Goal: Task Accomplishment & Management: Use online tool/utility

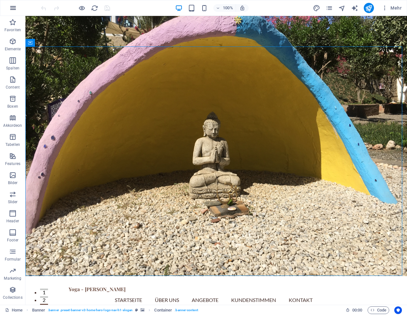
click at [12, 7] on icon "button" at bounding box center [13, 8] width 8 height 8
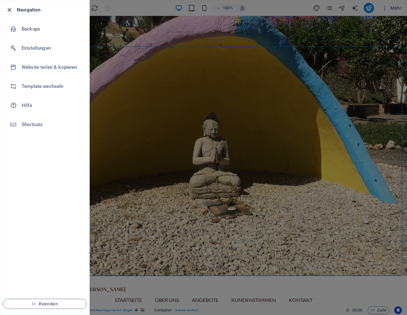
click at [10, 9] on icon "button" at bounding box center [9, 9] width 7 height 7
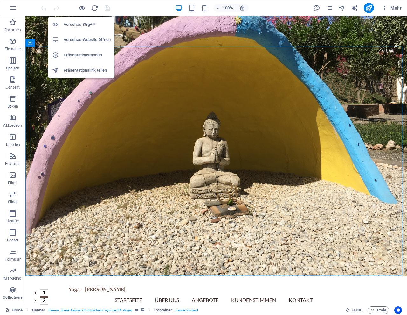
click at [81, 22] on h6 "Vorschau Strg+P" at bounding box center [87, 25] width 47 height 8
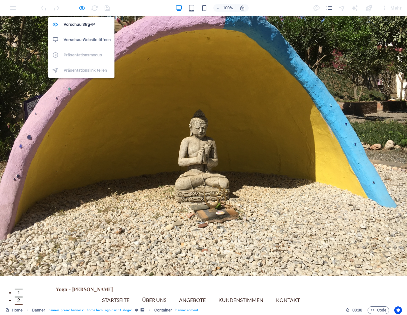
click at [82, 8] on icon "button" at bounding box center [81, 7] width 7 height 7
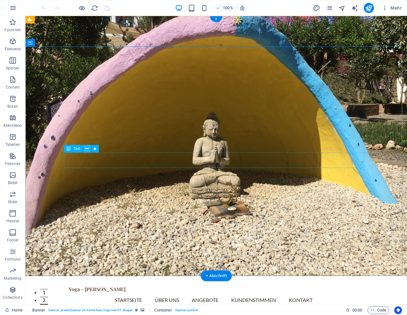
click at [88, 149] on icon at bounding box center [86, 148] width 3 height 7
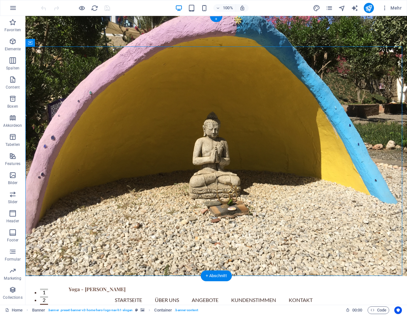
drag, startPoint x: 47, startPoint y: 116, endPoint x: 326, endPoint y: 227, distance: 300.8
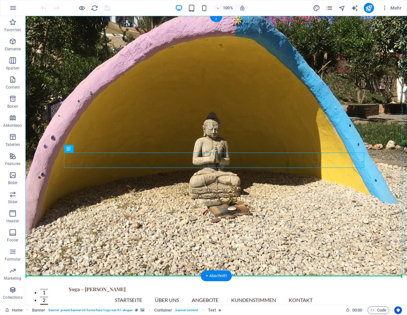
drag, startPoint x: 120, startPoint y: 163, endPoint x: 119, endPoint y: 227, distance: 63.6
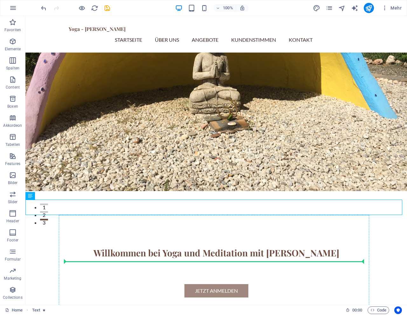
drag, startPoint x: 132, startPoint y: 279, endPoint x: 132, endPoint y: 267, distance: 11.8
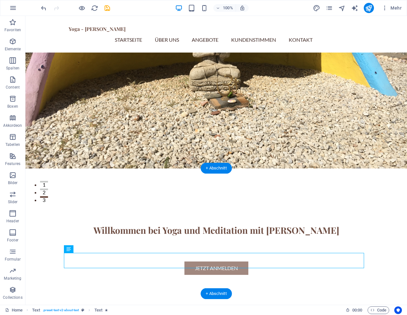
scroll to position [112, 0]
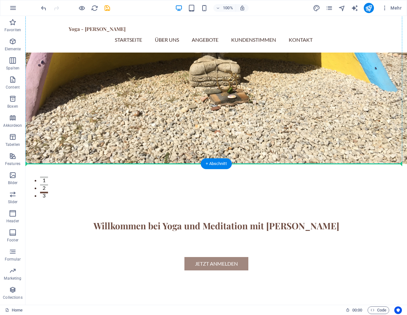
drag, startPoint x: 93, startPoint y: 279, endPoint x: 69, endPoint y: 138, distance: 142.6
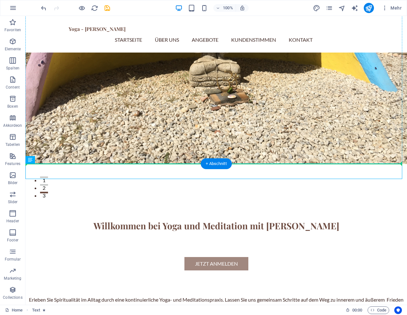
drag, startPoint x: 56, startPoint y: 175, endPoint x: 52, endPoint y: 104, distance: 71.1
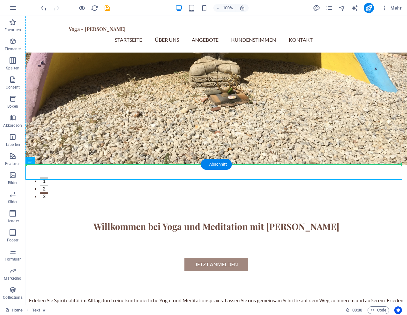
drag, startPoint x: 64, startPoint y: 178, endPoint x: 71, endPoint y: 98, distance: 80.2
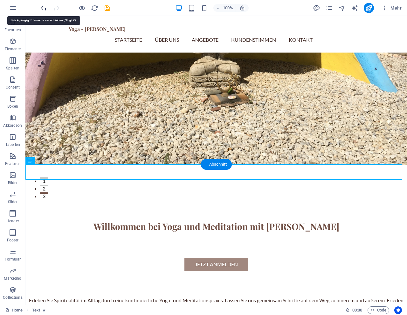
click at [45, 9] on icon "undo" at bounding box center [43, 7] width 7 height 7
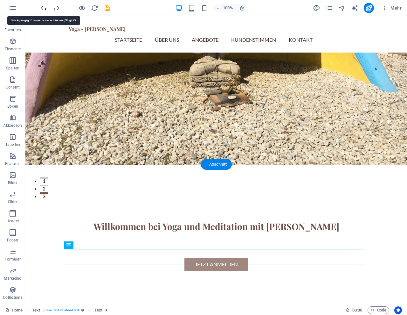
click at [45, 9] on icon "undo" at bounding box center [43, 7] width 7 height 7
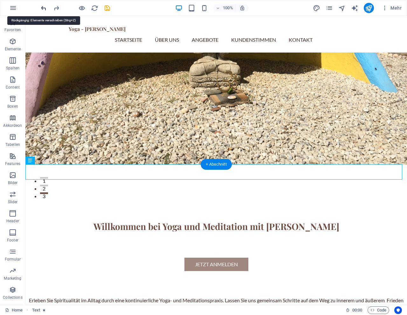
click at [45, 9] on icon "undo" at bounding box center [43, 7] width 7 height 7
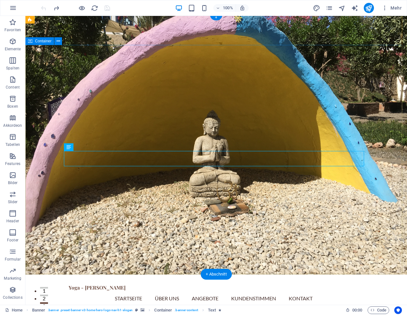
scroll to position [1, 0]
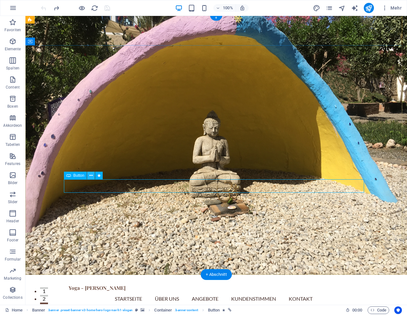
click at [91, 175] on icon at bounding box center [90, 175] width 3 height 7
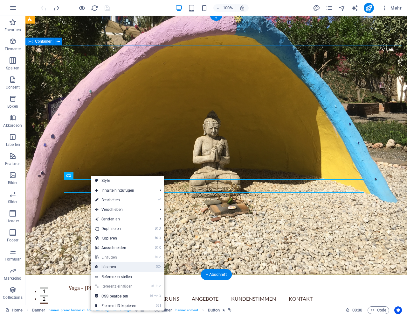
click at [112, 266] on link "⌦ Löschen" at bounding box center [115, 267] width 49 height 10
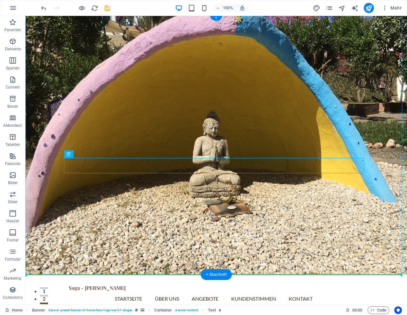
drag, startPoint x: 94, startPoint y: 170, endPoint x: 69, endPoint y: 195, distance: 35.8
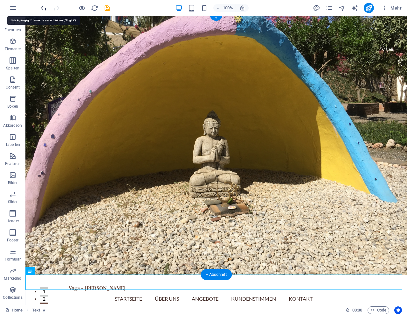
click at [44, 7] on icon "undo" at bounding box center [43, 7] width 7 height 7
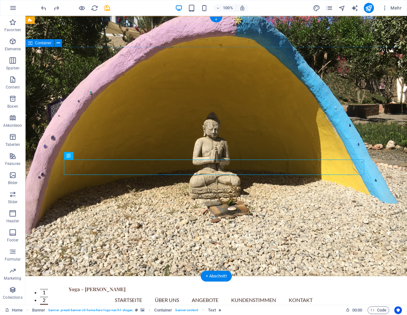
scroll to position [0, 0]
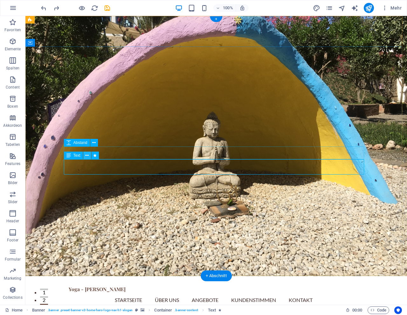
click at [86, 156] on icon at bounding box center [86, 155] width 3 height 7
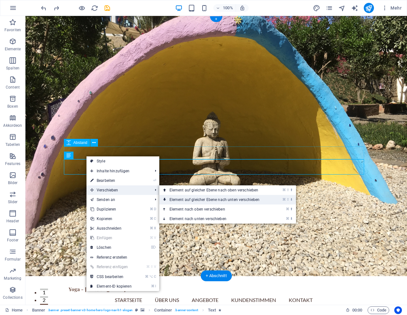
click at [293, 198] on icon "⬇" at bounding box center [291, 199] width 3 height 4
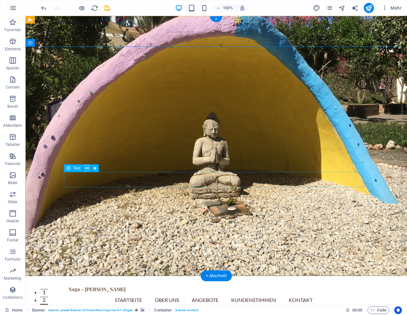
click at [87, 168] on icon at bounding box center [86, 168] width 3 height 7
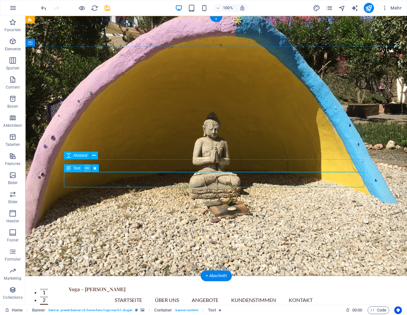
click at [86, 168] on icon at bounding box center [86, 168] width 3 height 7
click at [85, 168] on button at bounding box center [87, 168] width 8 height 8
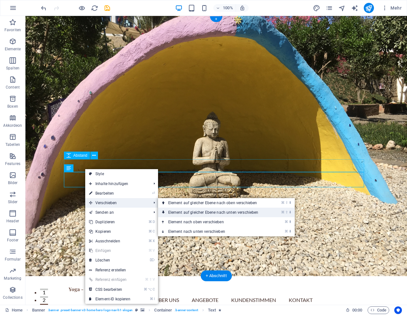
click at [290, 211] on icon "⬇" at bounding box center [290, 212] width 3 height 4
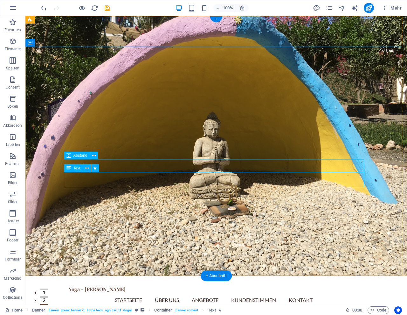
click at [67, 167] on icon at bounding box center [68, 168] width 4 height 8
click at [87, 168] on icon at bounding box center [86, 168] width 3 height 7
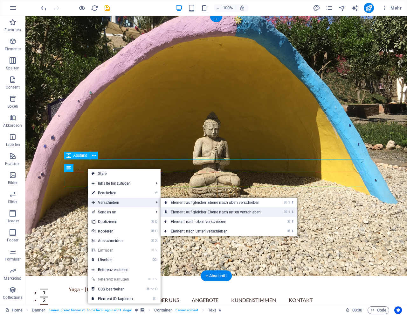
click at [166, 211] on icon at bounding box center [165, 212] width 3 height 10
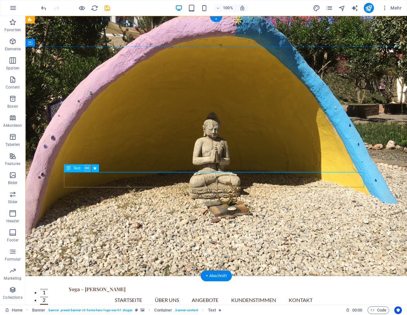
click at [87, 168] on icon at bounding box center [86, 168] width 3 height 7
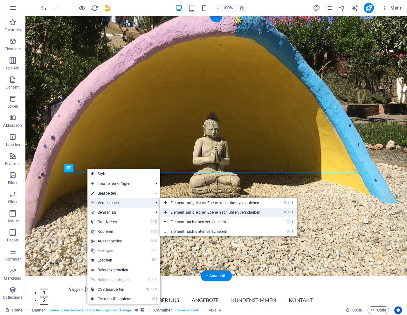
click at [292, 211] on icon "⬇" at bounding box center [292, 212] width 3 height 4
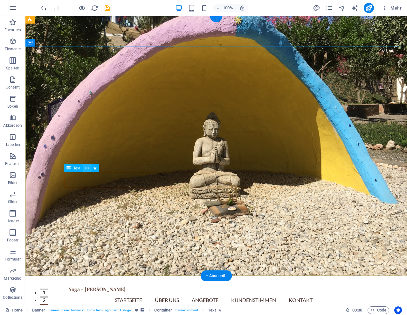
click at [85, 169] on button at bounding box center [87, 168] width 8 height 8
drag, startPoint x: 94, startPoint y: 184, endPoint x: 69, endPoint y: 182, distance: 24.9
click at [83, 132] on icon at bounding box center [84, 131] width 3 height 7
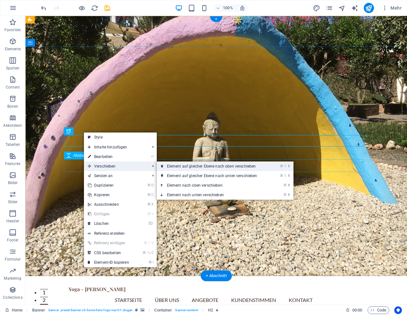
click at [290, 166] on icon "⬆" at bounding box center [289, 166] width 3 height 4
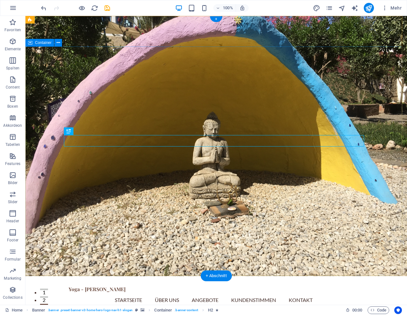
click at [85, 130] on icon at bounding box center [84, 131] width 3 height 7
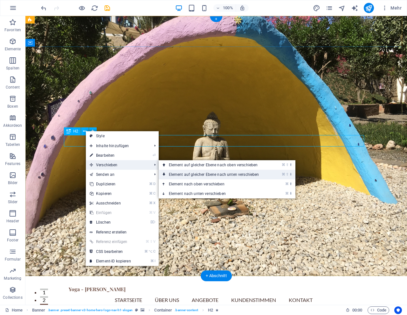
click at [175, 172] on link "⌘ ⇧ ⬇ Element auf gleicher Ebene nach unten verschieben" at bounding box center [215, 175] width 113 height 10
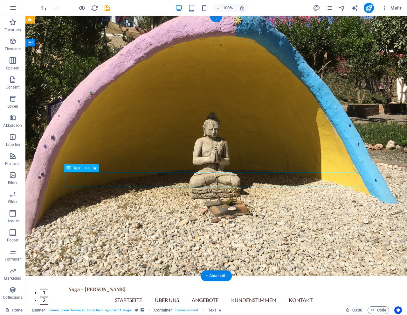
drag, startPoint x: 97, startPoint y: 185, endPoint x: 70, endPoint y: 183, distance: 26.8
click at [77, 168] on span "Text" at bounding box center [76, 168] width 7 height 4
click at [69, 170] on icon at bounding box center [68, 168] width 4 height 8
click at [77, 168] on span "Text" at bounding box center [76, 168] width 7 height 4
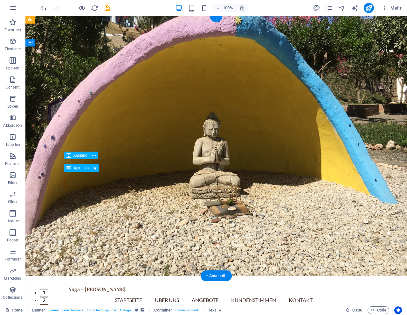
click at [77, 168] on span "Text" at bounding box center [76, 168] width 7 height 4
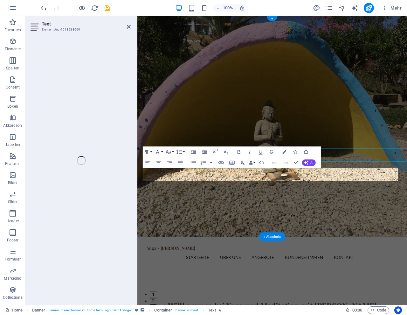
click at [77, 168] on div "Text Element #ed-1018588669 H2 Banner Container Abstand Button Text Banner Menü…" at bounding box center [216, 160] width 382 height 289
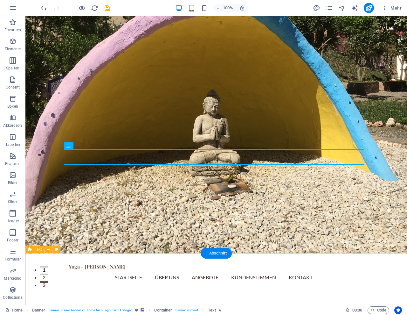
scroll to position [23, 0]
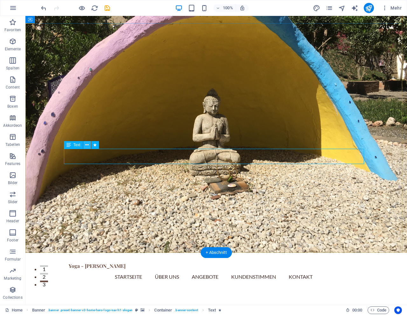
click at [86, 145] on icon at bounding box center [86, 145] width 3 height 7
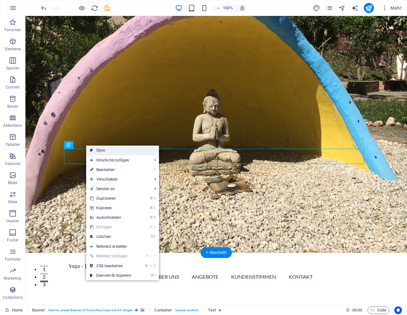
click at [94, 150] on link "Style" at bounding box center [122, 150] width 73 height 10
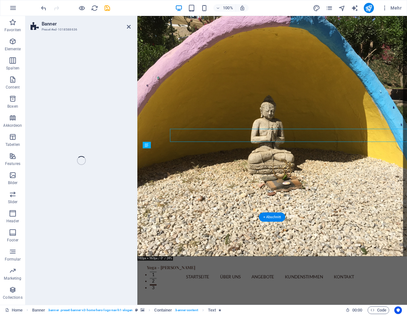
select select "preset-banner-v3-home-hero-logo-nav-h1-slogan"
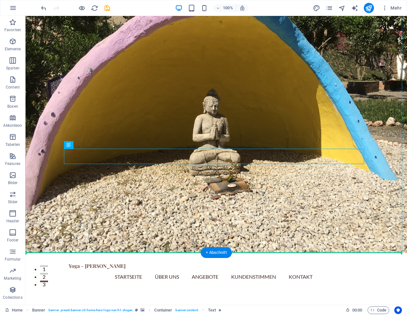
drag, startPoint x: 40, startPoint y: 172, endPoint x: 145, endPoint y: 180, distance: 105.0
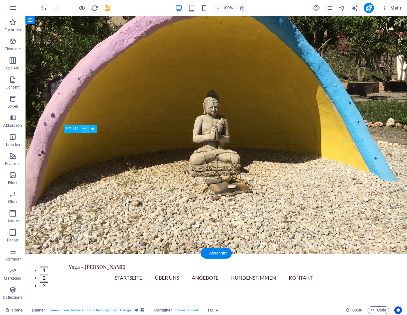
scroll to position [24, 0]
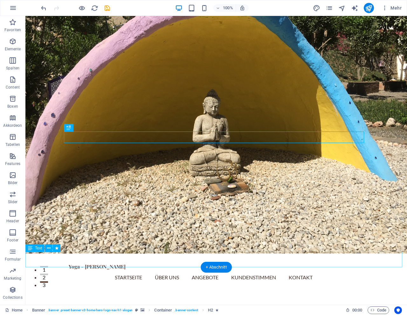
drag, startPoint x: 111, startPoint y: 146, endPoint x: 78, endPoint y: 252, distance: 111.2
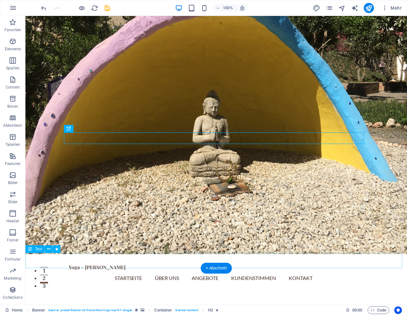
scroll to position [20, 0]
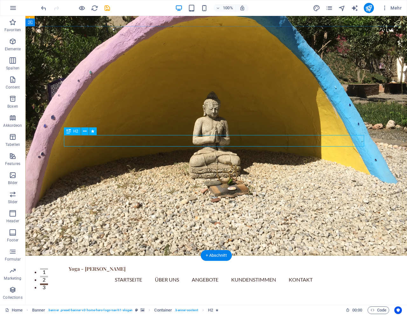
drag, startPoint x: 109, startPoint y: 147, endPoint x: 84, endPoint y: 141, distance: 26.5
drag, startPoint x: 108, startPoint y: 146, endPoint x: 81, endPoint y: 190, distance: 51.5
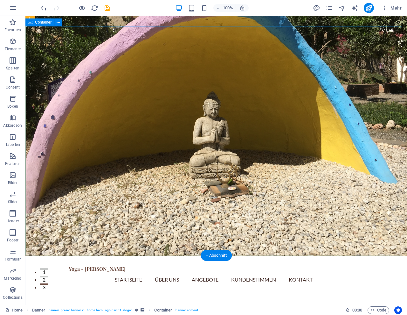
click at [45, 10] on icon "undo" at bounding box center [43, 7] width 7 height 7
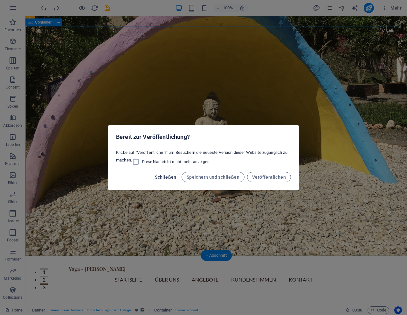
click at [166, 178] on span "Schließen" at bounding box center [166, 176] width 22 height 5
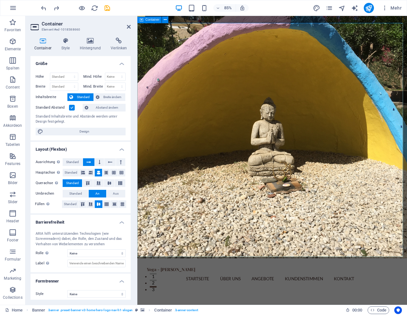
scroll to position [22, 0]
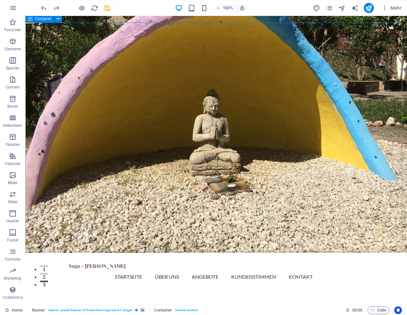
scroll to position [24, 0]
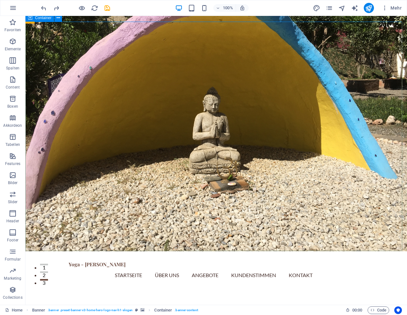
scroll to position [25, 0]
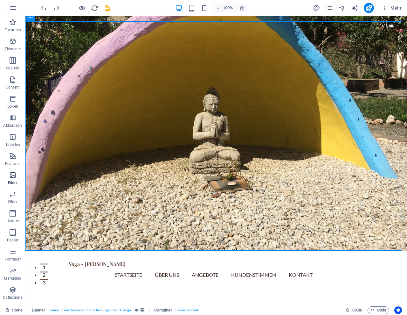
click at [9, 176] on icon "button" at bounding box center [13, 175] width 8 height 8
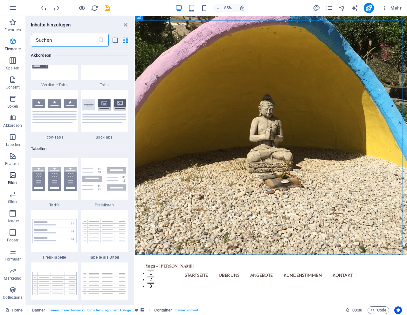
scroll to position [3226, 0]
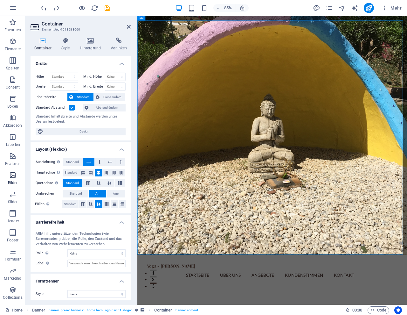
click at [12, 175] on icon "button" at bounding box center [13, 175] width 8 height 8
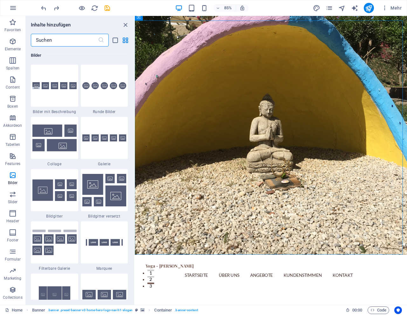
click at [66, 60] on div "Bilder" at bounding box center [79, 55] width 97 height 18
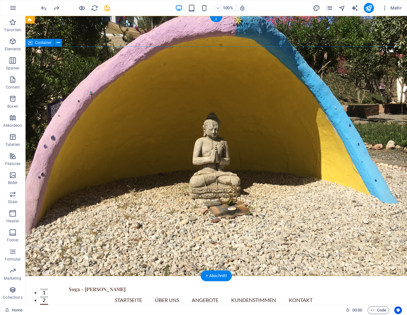
scroll to position [0, 0]
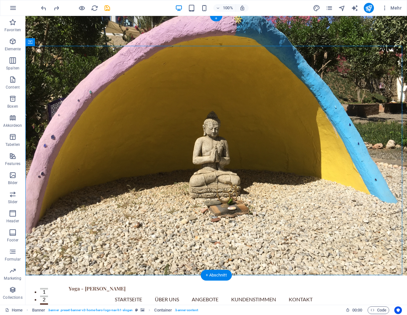
click at [54, 275] on div "Yoga - [PERSON_NAME] Startseite Über Uns Angebote Kundenstimmen Kontakt Menu" at bounding box center [216, 293] width 382 height 37
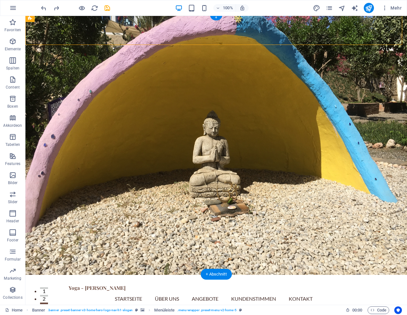
scroll to position [2, 0]
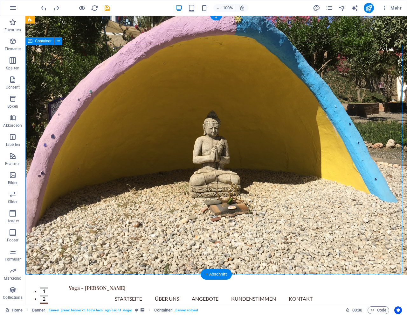
scroll to position [3, 0]
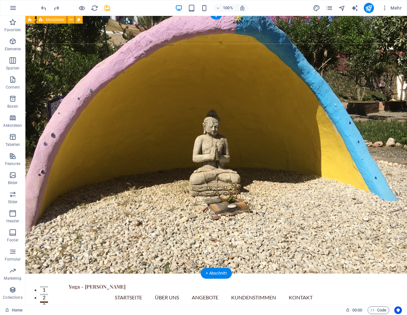
click at [44, 273] on div "Yoga - [PERSON_NAME] Startseite Über Uns Angebote Kundenstimmen Kontakt Menu" at bounding box center [216, 291] width 382 height 37
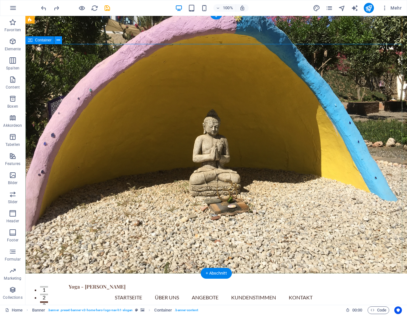
click at [59, 41] on icon at bounding box center [58, 40] width 3 height 7
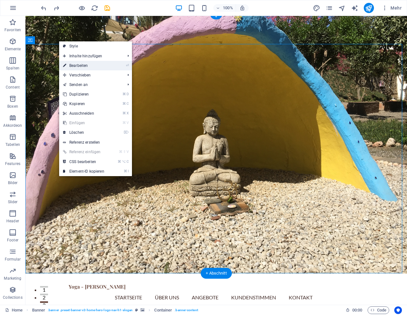
click at [79, 67] on link "⏎ Bearbeiten" at bounding box center [83, 66] width 49 height 10
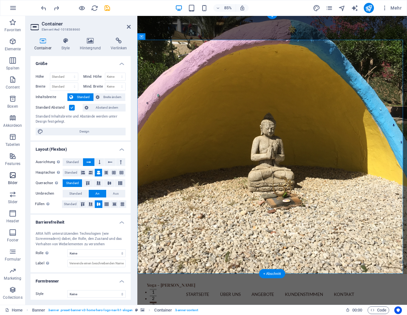
click at [14, 176] on icon "button" at bounding box center [13, 175] width 8 height 8
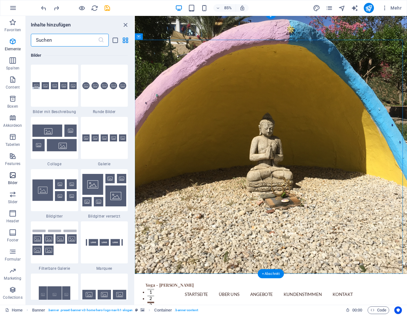
scroll to position [3226, 0]
click at [69, 57] on h6 "Bilder" at bounding box center [79, 56] width 97 height 8
click at [80, 36] on input "text" at bounding box center [64, 40] width 67 height 13
click at [87, 40] on input "text" at bounding box center [64, 40] width 67 height 13
click at [114, 41] on icon "list-view" at bounding box center [115, 40] width 7 height 7
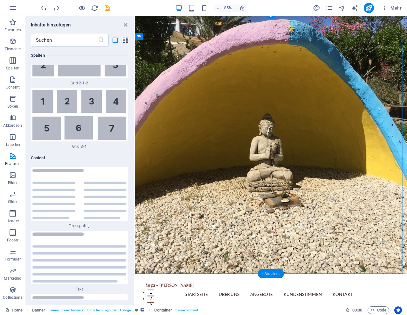
click at [125, 41] on icon "grid-view" at bounding box center [125, 40] width 7 height 7
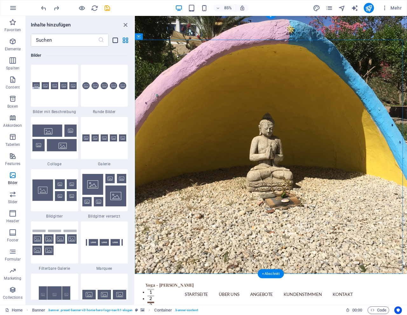
click at [115, 41] on icon "list-view" at bounding box center [115, 40] width 7 height 7
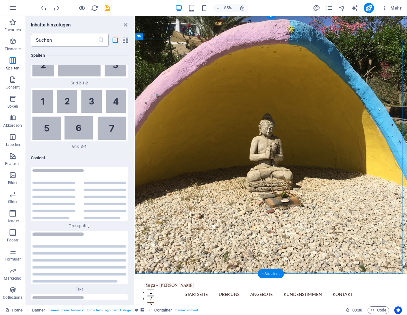
click at [83, 42] on input "text" at bounding box center [64, 40] width 67 height 13
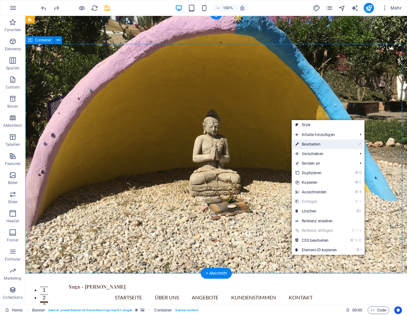
click at [314, 143] on link "⏎ Bearbeiten" at bounding box center [316, 144] width 49 height 10
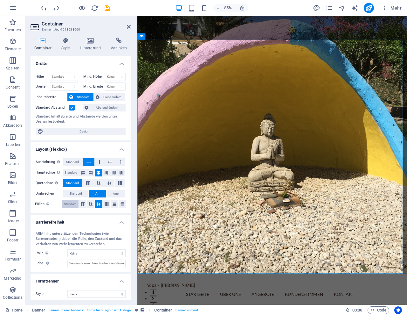
scroll to position [0, 0]
click at [89, 41] on icon at bounding box center [90, 41] width 29 height 6
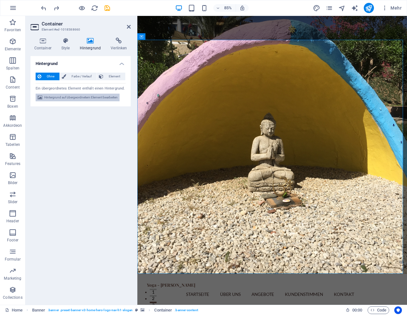
click at [63, 97] on span "Hintergrund auf übergeordnetem Element bearbeiten" at bounding box center [80, 98] width 73 height 8
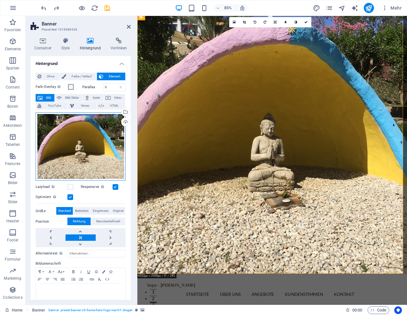
click at [105, 156] on div "Ziehe Dateien zum Hochladen hierher oder klicke hier, um aus Dateien oder koste…" at bounding box center [81, 146] width 90 height 68
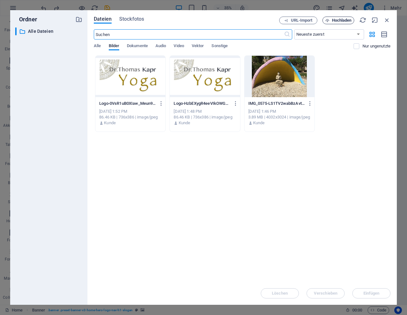
click at [344, 20] on span "Hochladen" at bounding box center [342, 20] width 20 height 4
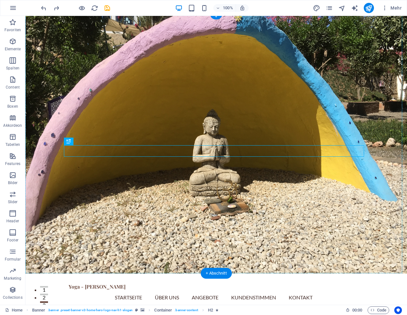
drag, startPoint x: 173, startPoint y: 159, endPoint x: 148, endPoint y: 106, distance: 58.5
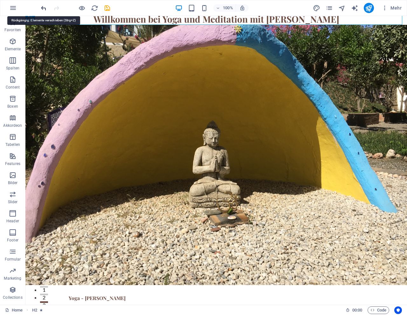
click at [45, 7] on icon "undo" at bounding box center [43, 7] width 7 height 7
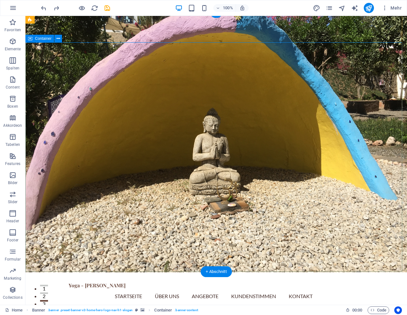
scroll to position [3, 0]
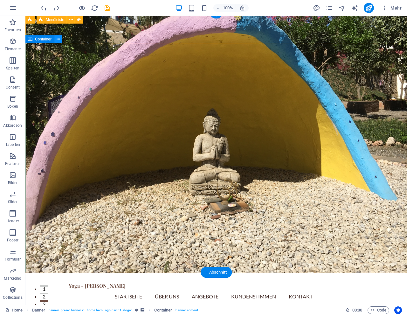
click at [58, 40] on icon at bounding box center [58, 39] width 3 height 7
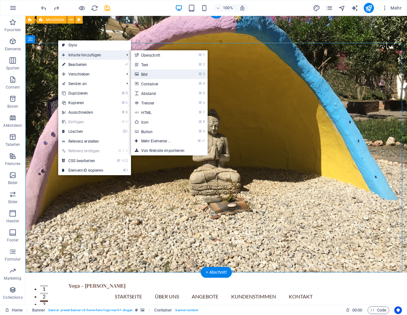
click at [151, 74] on link "⌘ 3 Bild" at bounding box center [157, 74] width 53 height 10
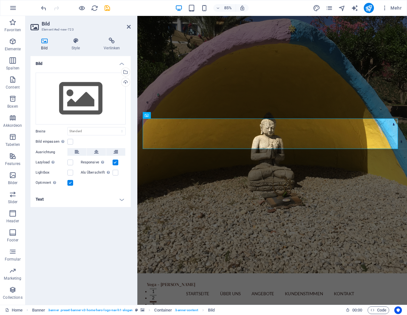
click at [43, 42] on icon at bounding box center [45, 41] width 28 height 6
click at [77, 102] on div "Ziehe Dateien zum Hochladen hierher oder klicke hier, um aus Dateien oder koste…" at bounding box center [81, 99] width 90 height 52
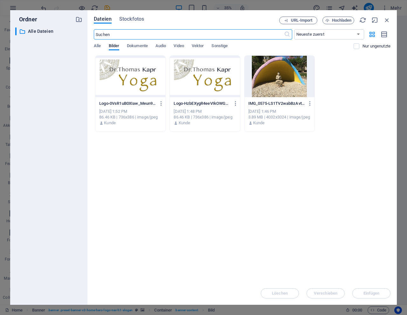
click at [284, 85] on div at bounding box center [280, 76] width 70 height 41
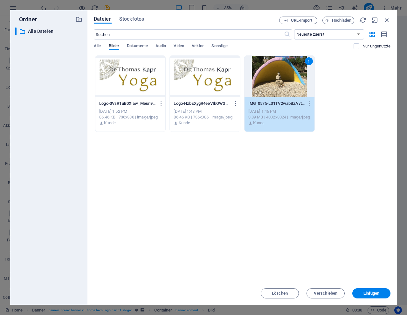
click at [284, 85] on div "1" at bounding box center [280, 76] width 70 height 41
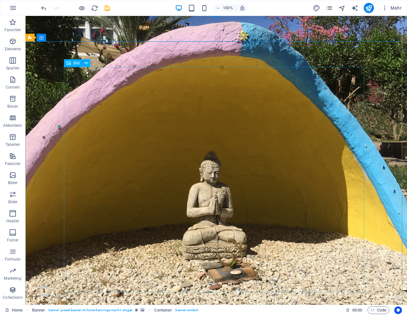
scroll to position [0, 0]
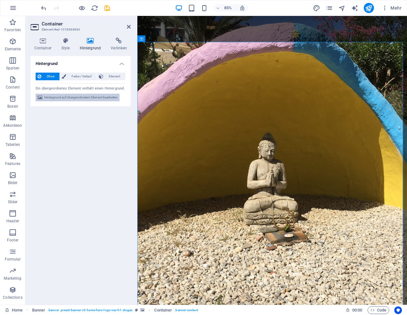
click at [51, 97] on span "Hintergrund auf übergeordnetem Element bearbeiten" at bounding box center [80, 98] width 73 height 8
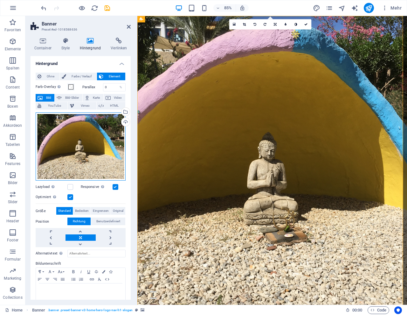
click at [79, 146] on div "Ziehe Dateien zum Hochladen hierher oder klicke hier, um aus Dateien oder koste…" at bounding box center [81, 146] width 90 height 68
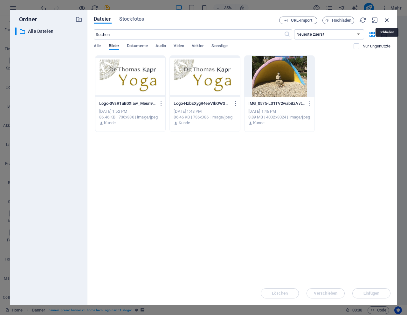
click at [388, 20] on icon "button" at bounding box center [387, 20] width 7 height 7
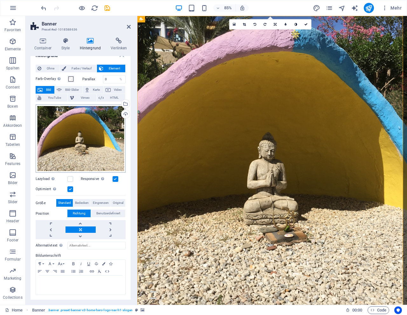
scroll to position [8, 0]
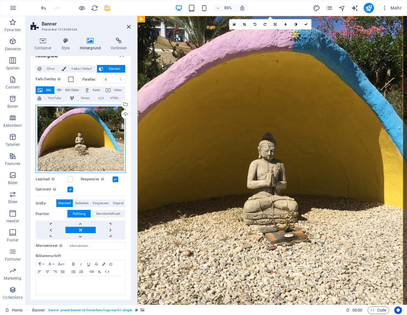
click at [76, 116] on div "Ziehe Dateien zum Hochladen hierher oder klicke hier, um aus Dateien oder koste…" at bounding box center [81, 139] width 90 height 68
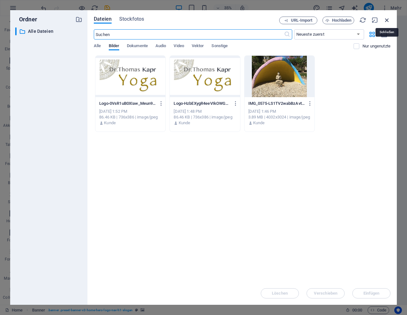
click at [387, 19] on icon "button" at bounding box center [387, 20] width 7 height 7
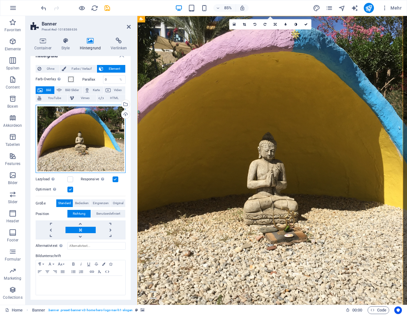
click at [74, 140] on div "Ziehe Dateien zum Hochladen hierher oder klicke hier, um aus Dateien oder koste…" at bounding box center [81, 139] width 90 height 68
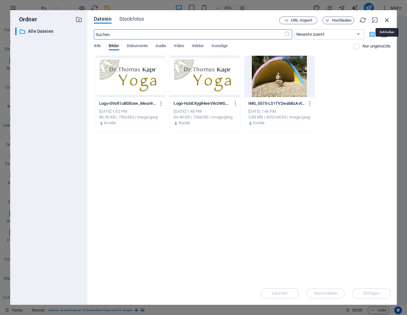
click at [386, 19] on icon "button" at bounding box center [387, 20] width 7 height 7
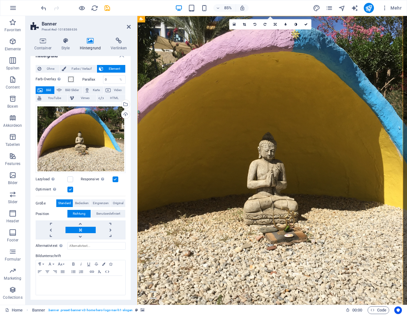
click at [87, 39] on icon at bounding box center [90, 41] width 29 height 6
click at [39, 70] on icon at bounding box center [40, 69] width 4 height 8
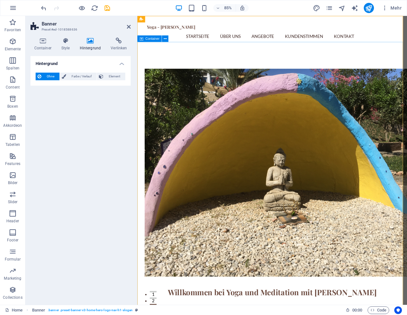
click at [208, 63] on div "Willkommen bei Yoga und Meditation mit [PERSON_NAME] Erleben Sie Spiritualität …" at bounding box center [295, 225] width 317 height 347
click at [194, 60] on div "Willkommen bei Yoga und Meditation mit [PERSON_NAME] Erleben Sie Spiritualität …" at bounding box center [295, 225] width 317 height 347
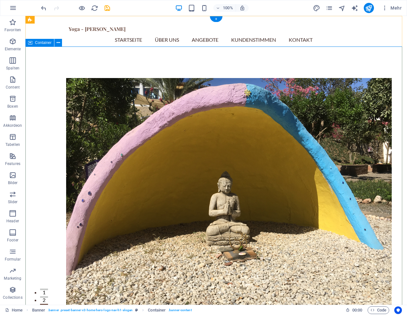
click at [118, 59] on div "Willkommen bei Yoga und Meditation mit [PERSON_NAME] Erleben Sie Spiritualität …" at bounding box center [216, 225] width 382 height 347
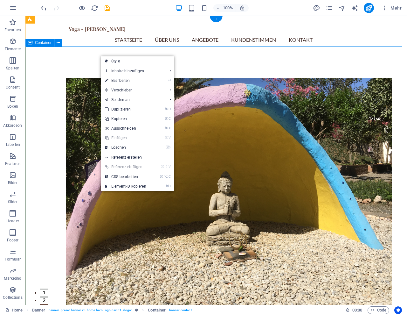
click at [67, 57] on div "Willkommen bei Yoga und Meditation mit [PERSON_NAME] Erleben Sie Spiritualität …" at bounding box center [216, 225] width 382 height 347
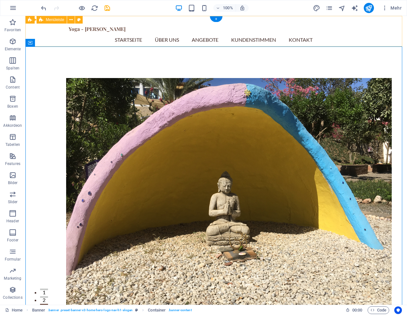
click at [53, 29] on div "Yoga - [PERSON_NAME] Startseite Über Uns Angebote Kundenstimmen Kontakt Menu" at bounding box center [216, 34] width 382 height 37
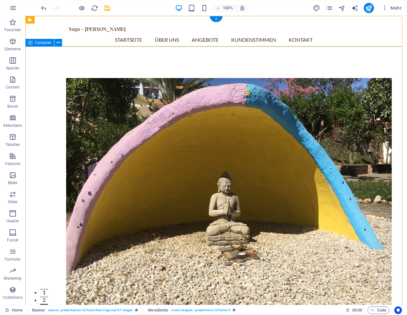
click at [51, 83] on div "Willkommen bei Yoga und Meditation mit [PERSON_NAME] Erleben Sie Spiritualität …" at bounding box center [216, 225] width 382 height 347
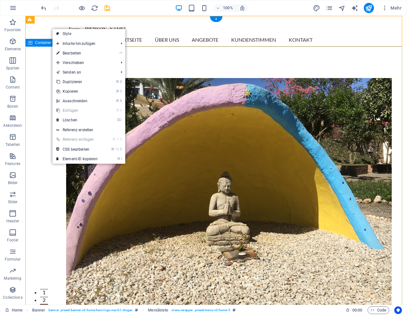
click at [30, 69] on div "Willkommen bei Yoga und Meditation mit [PERSON_NAME] Erleben Sie Spiritualität …" at bounding box center [216, 225] width 382 height 347
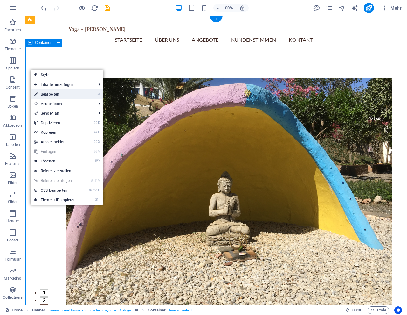
click at [52, 94] on link "⏎ Bearbeiten" at bounding box center [55, 94] width 49 height 10
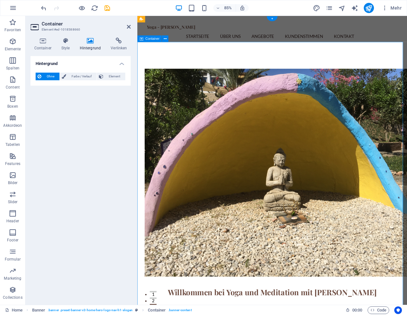
click at [91, 41] on icon at bounding box center [90, 41] width 29 height 6
click at [79, 75] on span "Farbe / Verlauf" at bounding box center [81, 77] width 27 height 8
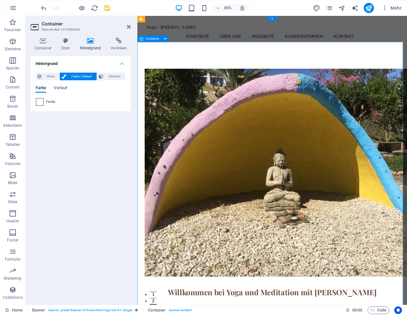
click at [39, 101] on span at bounding box center [39, 101] width 7 height 7
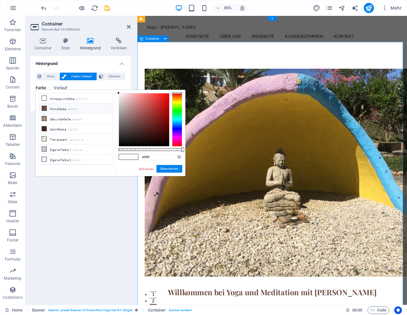
click at [44, 109] on icon at bounding box center [44, 108] width 4 height 4
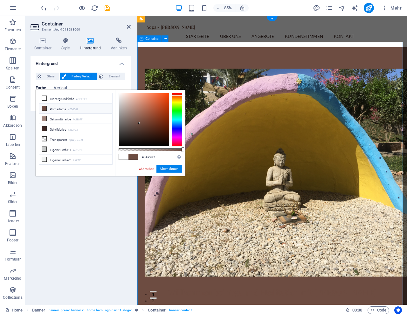
click at [131, 108] on div at bounding box center [144, 119] width 50 height 53
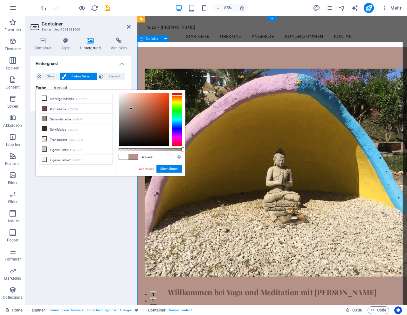
click at [129, 104] on div at bounding box center [144, 119] width 50 height 53
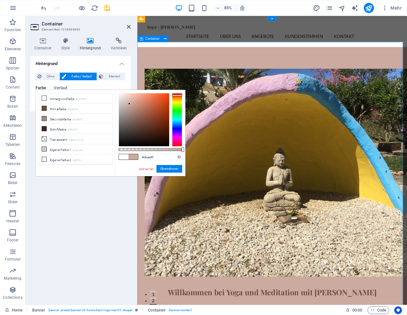
type input "#d2bcb5"
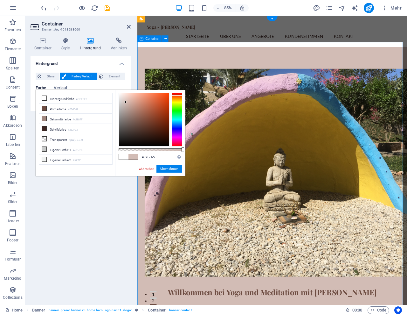
click at [126, 102] on div at bounding box center [144, 119] width 50 height 53
click at [161, 169] on button "Übernehmen" at bounding box center [170, 169] width 26 height 8
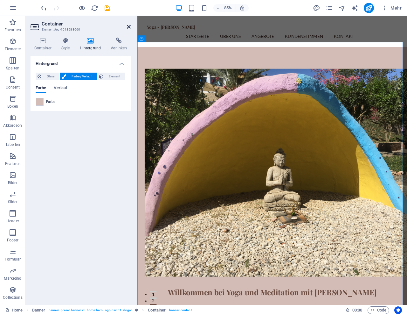
click at [129, 28] on icon at bounding box center [129, 26] width 4 height 5
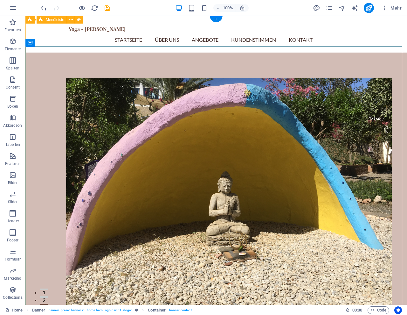
click at [58, 34] on div "Yoga - [PERSON_NAME] Startseite Über Uns Angebote Kundenstimmen Kontakt Menu" at bounding box center [216, 34] width 382 height 37
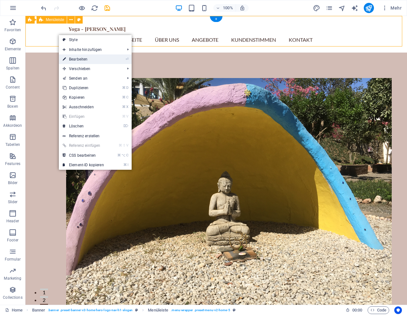
click at [80, 60] on link "⏎ Bearbeiten" at bounding box center [83, 59] width 49 height 10
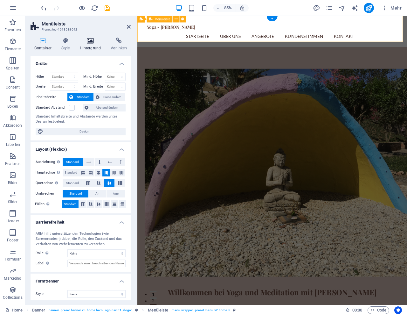
click at [90, 39] on icon at bounding box center [90, 41] width 29 height 6
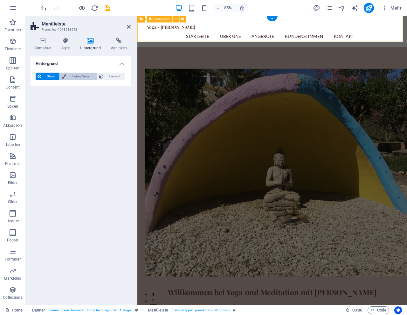
click at [78, 75] on span "Farbe / Verlauf" at bounding box center [81, 77] width 27 height 8
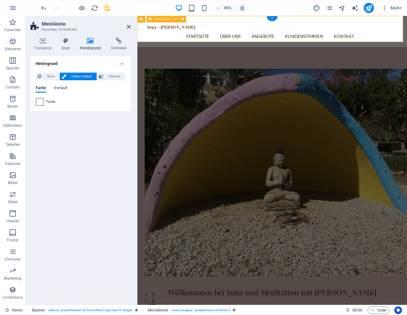
click at [42, 100] on span at bounding box center [39, 101] width 7 height 7
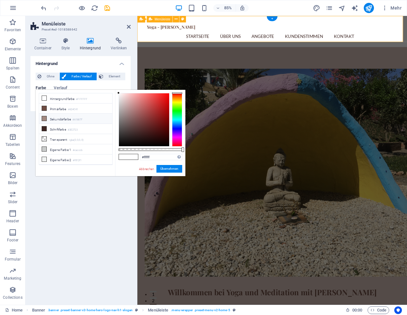
click at [44, 119] on icon at bounding box center [44, 118] width 4 height 4
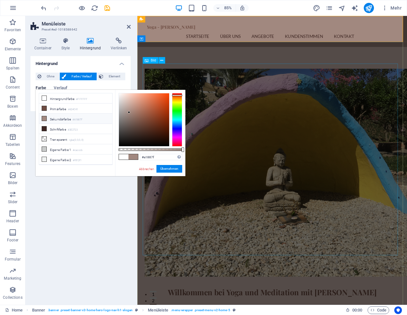
click at [45, 118] on icon at bounding box center [44, 118] width 4 height 4
click at [44, 146] on span at bounding box center [44, 148] width 5 height 5
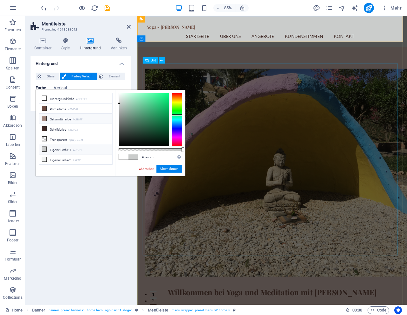
click at [45, 117] on icon at bounding box center [44, 118] width 4 height 4
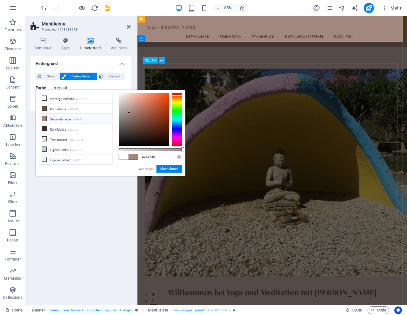
click at [124, 98] on div at bounding box center [144, 119] width 50 height 53
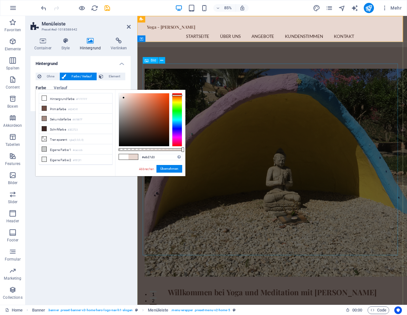
type input "#cbbbb5"
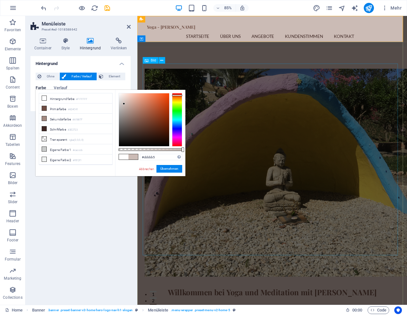
click at [124, 104] on div at bounding box center [144, 119] width 50 height 53
click at [164, 167] on button "Übernehmen" at bounding box center [170, 169] width 26 height 8
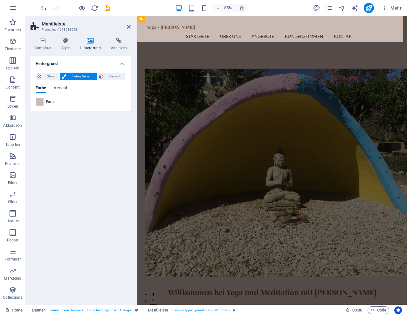
click at [100, 176] on div "Hintergrund Ohne Farbe / Verlauf Element Hintergrund über volle Breite strecken…" at bounding box center [81, 177] width 100 height 243
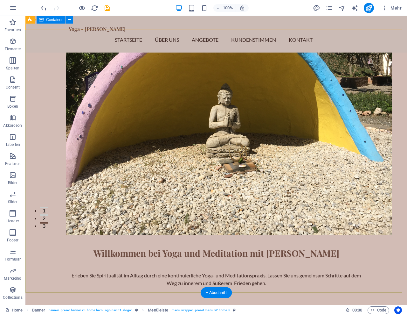
scroll to position [84, 0]
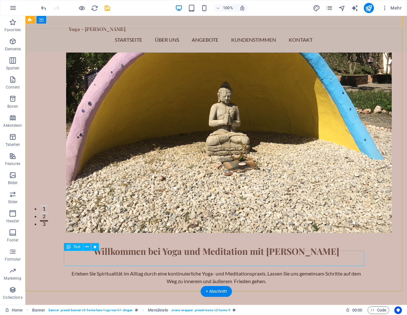
click at [235, 269] on div "Erleben Sie Spiritualität im Alltag durch eine kontinuierliche Yoga- und Medita…" at bounding box center [216, 276] width 300 height 15
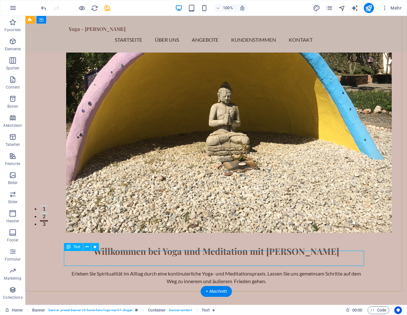
click at [74, 248] on span "Text" at bounding box center [76, 247] width 7 height 4
click at [81, 269] on div "Erleben Sie Spiritualität im Alltag durch eine kontinuierliche Yoga- und Medita…" at bounding box center [216, 276] width 300 height 15
click at [77, 248] on span "Text" at bounding box center [76, 247] width 7 height 4
click at [76, 247] on span "Text" at bounding box center [76, 247] width 7 height 4
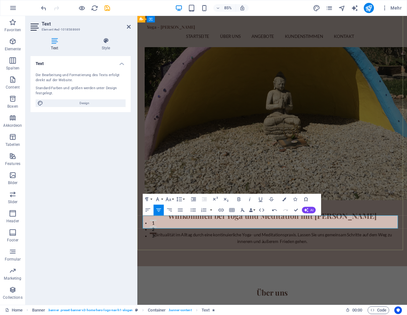
click at [383, 269] on p "Spiritualität im Alltag durch eine kontinuierliche Yoga- und Meditationspraxis.…" at bounding box center [296, 276] width 300 height 15
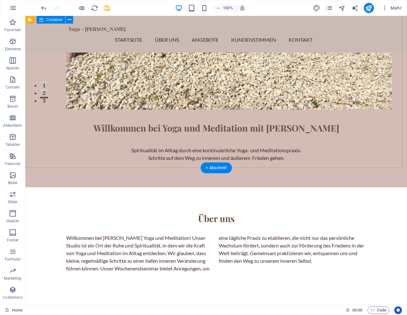
scroll to position [207, 0]
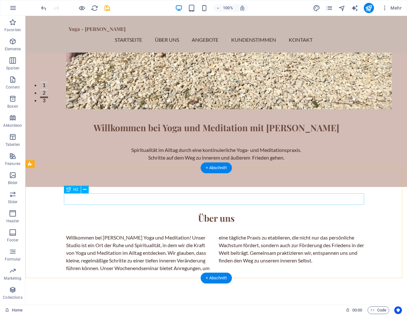
click at [228, 212] on div "Über uns" at bounding box center [216, 217] width 300 height 11
click at [70, 188] on icon at bounding box center [68, 189] width 4 height 8
click at [84, 189] on icon at bounding box center [84, 189] width 3 height 7
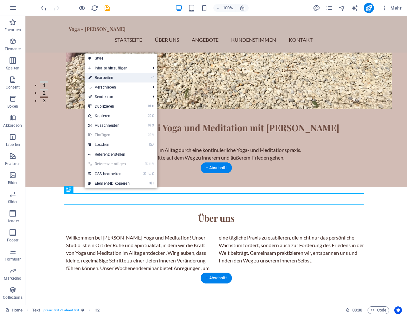
click at [111, 78] on link "⏎ Bearbeiten" at bounding box center [109, 78] width 49 height 10
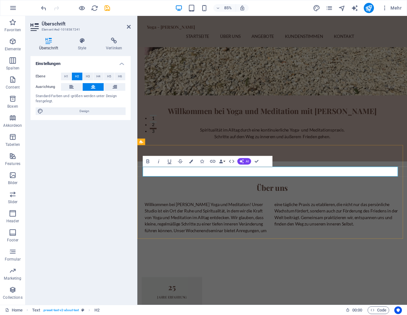
click at [316, 212] on h2 "Über uns" at bounding box center [296, 217] width 300 height 11
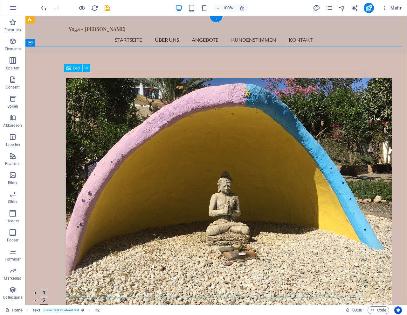
scroll to position [0, 0]
click at [92, 32] on div "Yoga - [PERSON_NAME]" at bounding box center [216, 29] width 295 height 6
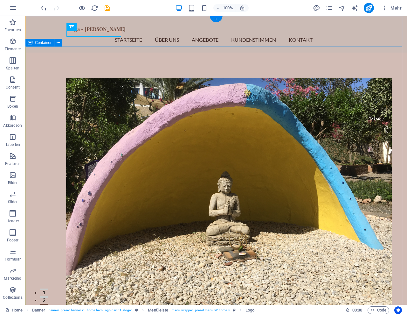
click at [46, 95] on div "Willkommen bei Yoga und Meditation mit [PERSON_NAME] Spiritualität im Alltag du…" at bounding box center [216, 225] width 382 height 347
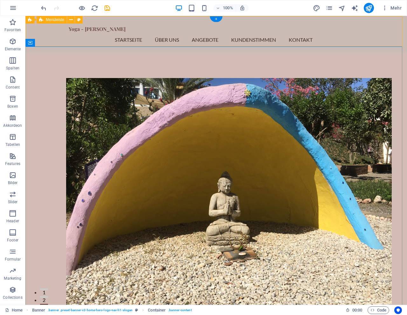
click at [381, 42] on div "Yoga - [PERSON_NAME] Startseite Über Uns Angebote Kundenstimmen Kontakt Menu" at bounding box center [216, 34] width 382 height 37
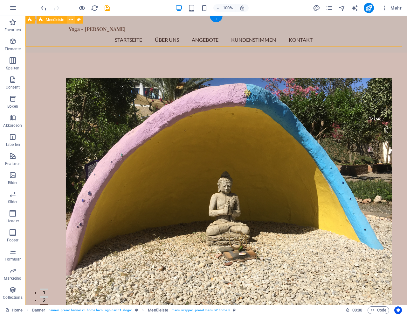
click at [71, 18] on icon at bounding box center [70, 20] width 3 height 7
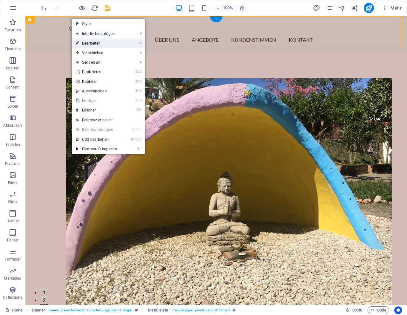
click at [89, 45] on link "⏎ Bearbeiten" at bounding box center [96, 43] width 49 height 10
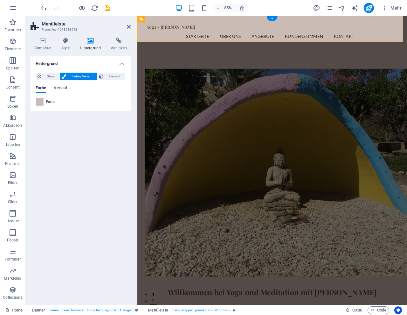
click at [89, 78] on span "Farbe / Verlauf" at bounding box center [81, 77] width 27 height 8
click at [41, 100] on span at bounding box center [39, 101] width 7 height 7
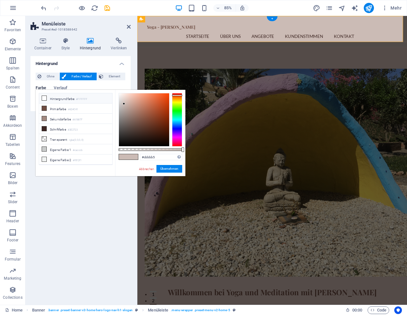
click at [45, 98] on icon at bounding box center [44, 98] width 4 height 4
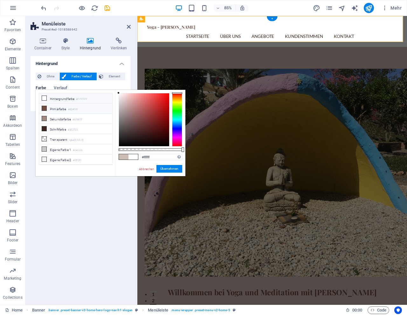
click at [44, 105] on li "Primärfarbe #6D4C41" at bounding box center [75, 108] width 73 height 10
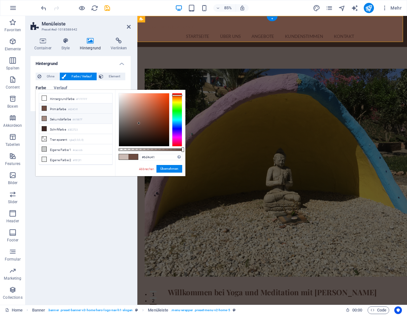
click at [44, 116] on icon at bounding box center [44, 118] width 4 height 4
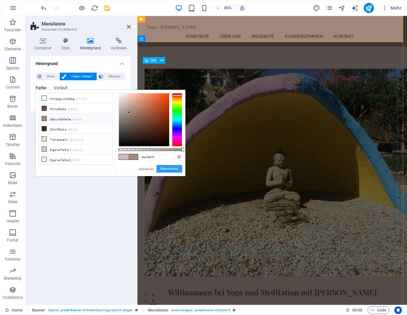
click at [172, 169] on button "Übernehmen" at bounding box center [170, 169] width 26 height 8
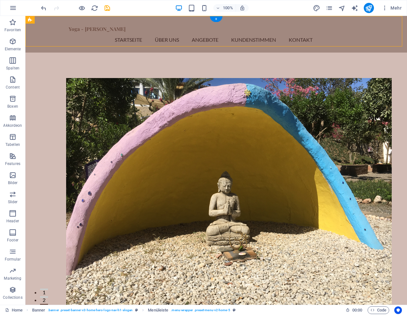
click at [52, 35] on div "Yoga - [PERSON_NAME] Startseite Über Uns Angebote Kundenstimmen Kontakt Menu" at bounding box center [216, 34] width 382 height 37
click at [52, 21] on icon at bounding box center [53, 20] width 3 height 7
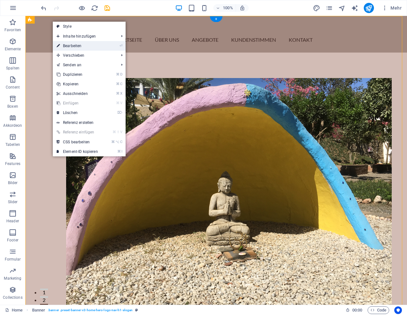
click at [68, 43] on link "⏎ Bearbeiten" at bounding box center [77, 46] width 49 height 10
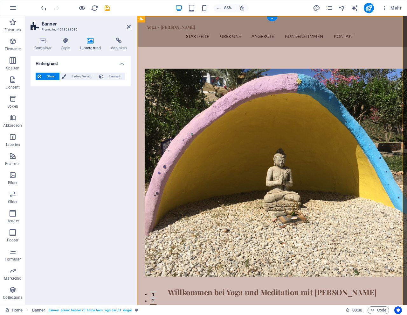
click at [88, 41] on icon at bounding box center [90, 41] width 29 height 6
click at [82, 73] on span "Farbe / Verlauf" at bounding box center [81, 77] width 27 height 8
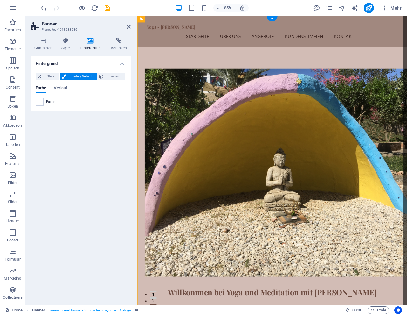
click at [82, 109] on div "Ohne Farbe / Verlauf Element Hintergrund über volle Breite strecken Farb-Overla…" at bounding box center [81, 89] width 100 height 44
click at [181, 61] on div "Willkommen bei Yoga und Meditation mit [PERSON_NAME] Spiritualität im Alltag du…" at bounding box center [295, 225] width 317 height 347
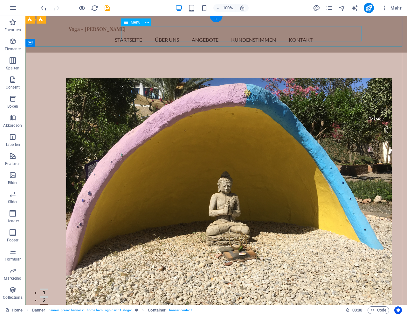
click at [137, 40] on nav "Startseite Über Uns Angebote Kundenstimmen Kontakt" at bounding box center [216, 39] width 295 height 15
click at [112, 43] on div "Yoga - [PERSON_NAME] Startseite Über Uns Angebote Kundenstimmen Kontakt Menu" at bounding box center [216, 34] width 382 height 37
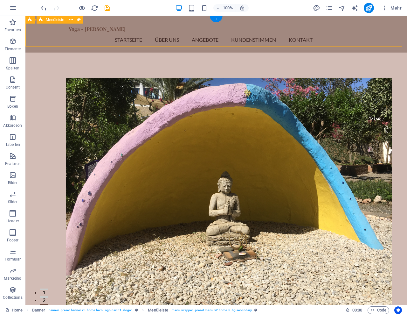
click at [55, 37] on div "Yoga - [PERSON_NAME] Startseite Über Uns Angebote Kundenstimmen Kontakt Menu" at bounding box center [216, 34] width 382 height 37
click at [72, 21] on icon at bounding box center [70, 20] width 3 height 7
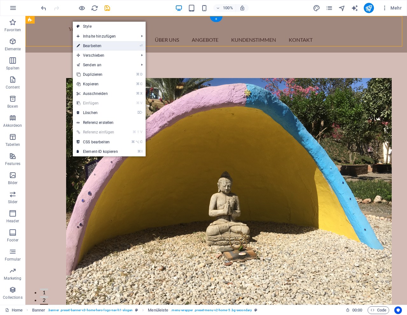
click at [88, 45] on link "⏎ Bearbeiten" at bounding box center [97, 46] width 49 height 10
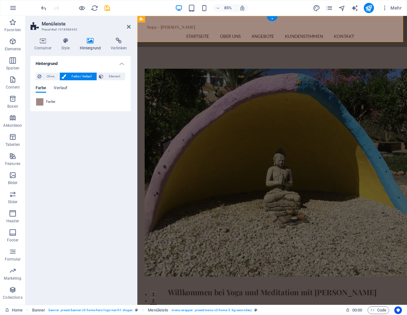
click at [90, 37] on div "Container Style Hintergrund Verlinken Größe Höhe Standard px rem % vh vw Mind. …" at bounding box center [80, 168] width 110 height 272
click at [90, 40] on icon at bounding box center [90, 41] width 29 height 6
click at [41, 101] on span at bounding box center [39, 101] width 7 height 7
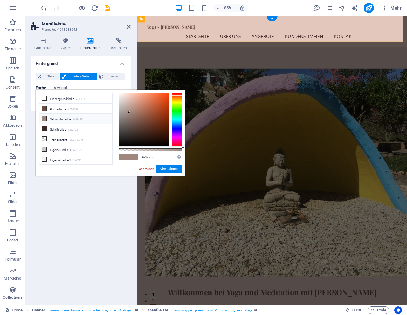
click at [127, 99] on div at bounding box center [144, 119] width 50 height 53
type input "#d7beb5"
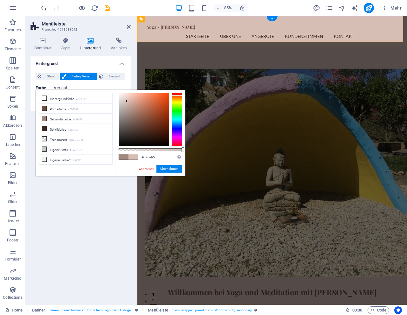
click at [127, 101] on div at bounding box center [144, 119] width 50 height 53
click at [164, 169] on button "Übernehmen" at bounding box center [170, 169] width 26 height 8
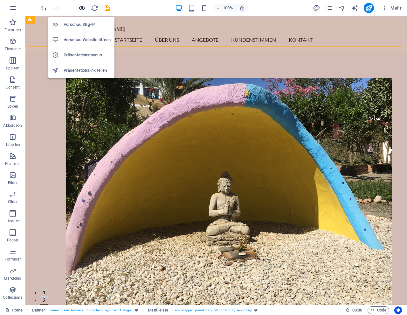
click at [80, 9] on icon "button" at bounding box center [81, 7] width 7 height 7
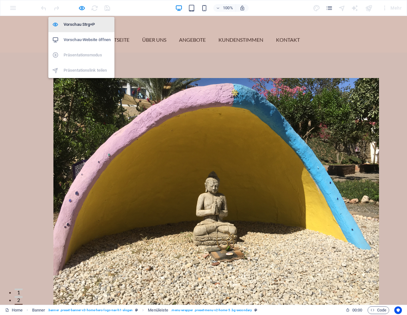
click at [80, 23] on h6 "Vorschau Strg+P" at bounding box center [87, 25] width 47 height 8
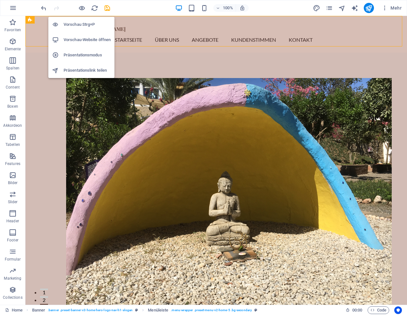
click at [75, 24] on h6 "Vorschau Strg+P" at bounding box center [87, 25] width 47 height 8
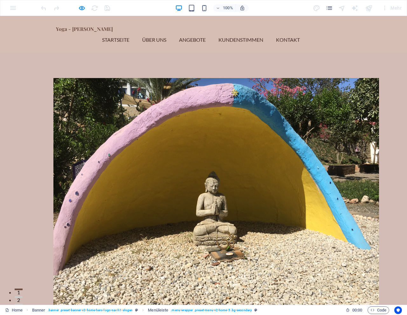
click at [135, 34] on link "Startseite" at bounding box center [118, 39] width 32 height 15
click at [171, 34] on link "Über Uns" at bounding box center [156, 39] width 29 height 15
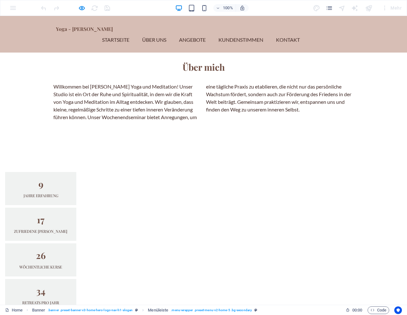
scroll to position [328, 0]
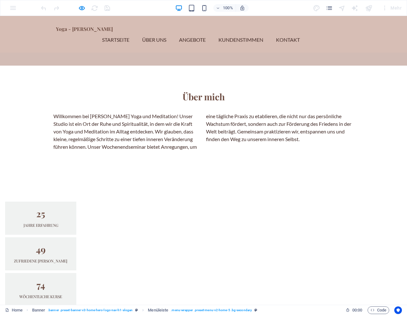
click at [135, 34] on link "Startseite" at bounding box center [118, 39] width 32 height 15
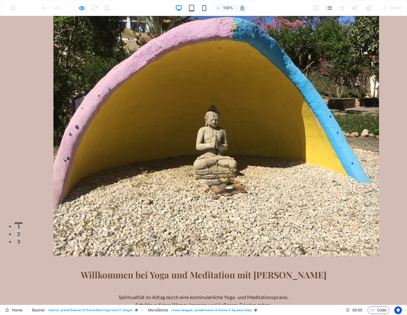
scroll to position [0, 0]
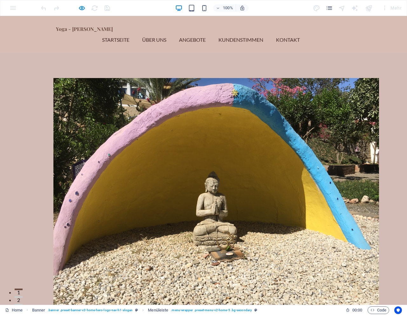
click at [98, 32] on h1 "Yoga - [PERSON_NAME]" at bounding box center [203, 29] width 295 height 6
click at [88, 32] on h1 "Yoga - [PERSON_NAME]" at bounding box center [203, 29] width 295 height 6
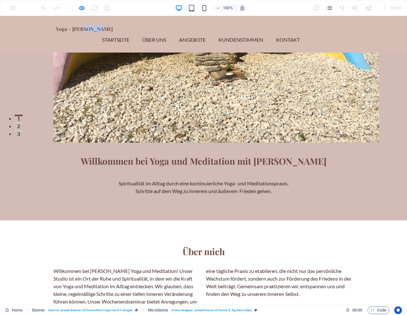
scroll to position [175, 0]
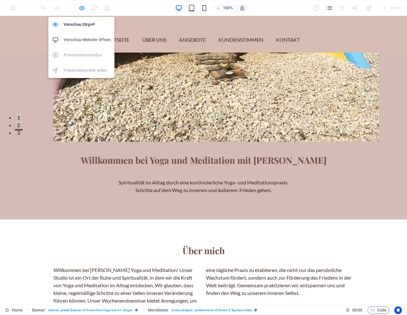
click at [82, 8] on icon "button" at bounding box center [81, 7] width 7 height 7
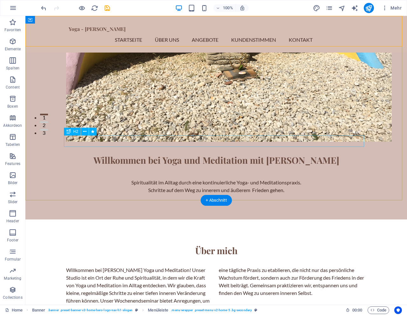
click at [214, 154] on div "Willkommen bei Yoga und Meditation mit [PERSON_NAME]" at bounding box center [216, 159] width 300 height 11
click at [325, 154] on div "Willkommen bei Yoga und Meditation mit [PERSON_NAME]" at bounding box center [216, 159] width 300 height 11
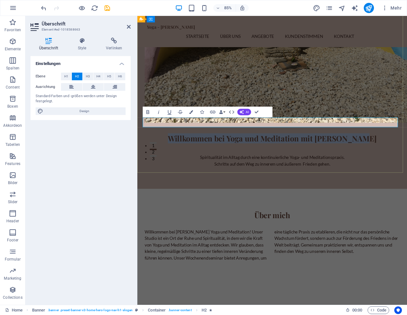
click at [353, 154] on h2 "Willkommen bei Yoga und Meditation mit [PERSON_NAME]" at bounding box center [296, 159] width 300 height 11
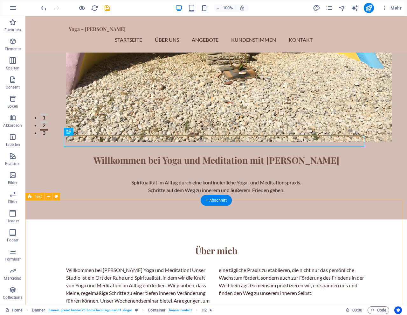
click at [341, 219] on div "Über mich Willkommen bei [PERSON_NAME] Yoga und Meditation! Unser Studio ist ei…" at bounding box center [216, 274] width 382 height 110
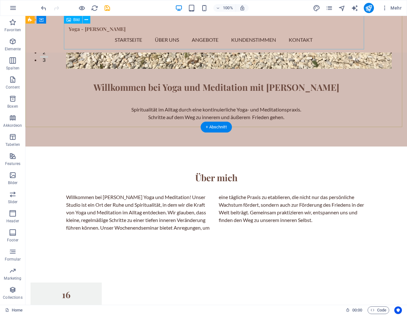
scroll to position [248, 0]
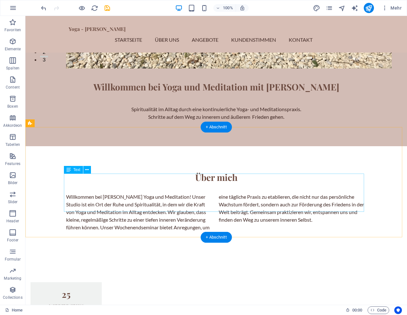
click at [220, 207] on div "Willkommen bei [PERSON_NAME] Yoga und Meditation! Unser Studio ist ein Ort der …" at bounding box center [216, 212] width 300 height 38
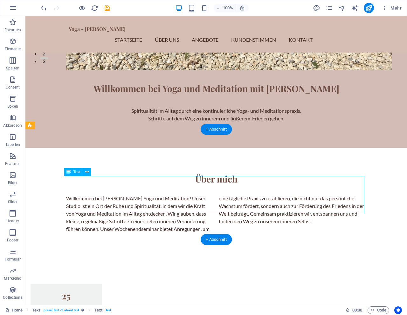
scroll to position [246, 0]
click at [190, 195] on div "Willkommen bei [PERSON_NAME] Yoga und Meditation! Unser Studio ist ein Ort der …" at bounding box center [216, 214] width 300 height 38
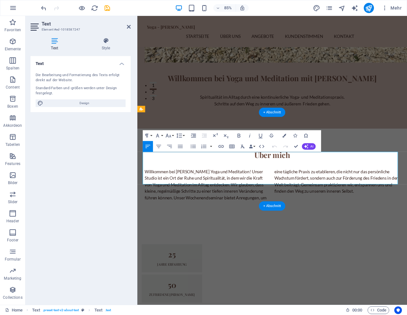
click at [269, 195] on p "Willkommen bei [PERSON_NAME] Yoga und Meditation! Unser Studio ist ein Ort der …" at bounding box center [296, 214] width 300 height 38
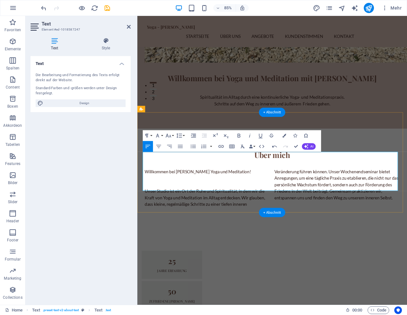
click at [218, 195] on p "Willkommen bei [PERSON_NAME] Yoga und Meditation!" at bounding box center [220, 199] width 148 height 8
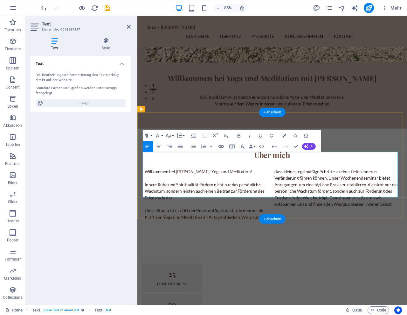
click at [269, 210] on p "Innere Ruhe und Spiritualität fördern nicht nur das persönliche Wachstum, sonde…" at bounding box center [220, 221] width 148 height 23
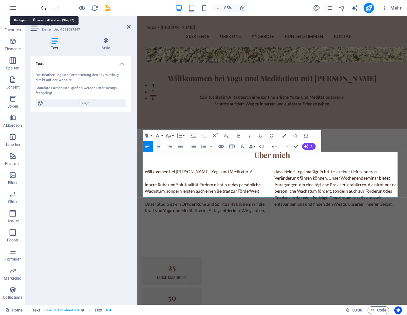
click at [43, 7] on icon "undo" at bounding box center [43, 7] width 7 height 7
click at [43, 8] on icon "undo" at bounding box center [43, 7] width 7 height 7
click at [271, 210] on p "Innere Ruhe und Spiritualität fördern nicht nur das persönliche Wachstum, sonde…" at bounding box center [220, 217] width 148 height 15
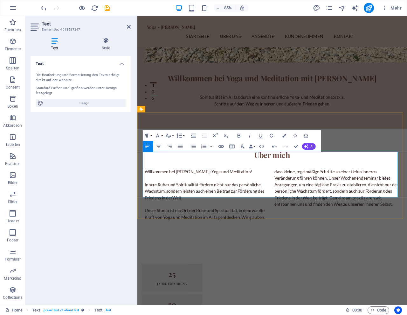
scroll to position [258, 0]
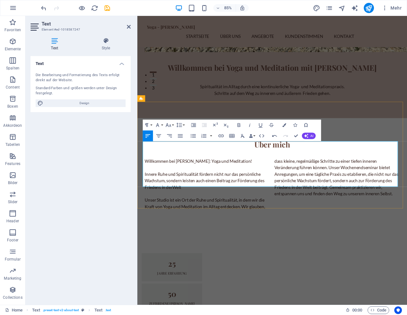
click at [221, 221] on p at bounding box center [220, 225] width 148 height 8
click at [198, 198] on p "Innere Ruhe und Spiritualität fördern nicht nur das persönliche Wachstum, sonde…" at bounding box center [220, 209] width 148 height 23
click at [217, 198] on p "Innere Ruhe und Spiritualität fördern nicht nur das persönliche Wachstum, sonde…" at bounding box center [220, 209] width 148 height 23
click at [235, 198] on p "Innere Ruhe und Spiritualität unterstützen nicht nur das persönliche Wachstum, …" at bounding box center [220, 209] width 148 height 23
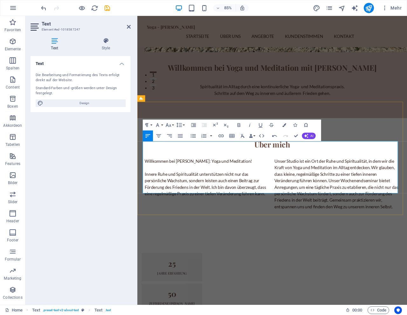
click at [198, 205] on p "Innere Ruhe und Spiritualität unterstützen nicht nur das persönliche Wachstum, …" at bounding box center [220, 213] width 148 height 31
click at [201, 215] on p "Innere Ruhe und Spiritualität unterstützen nicht nur das persönliche Wachstum, …" at bounding box center [220, 217] width 148 height 38
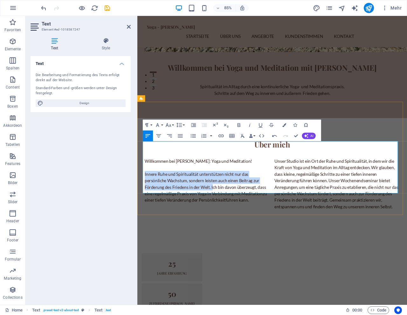
drag, startPoint x: 225, startPoint y: 199, endPoint x: 144, endPoint y: 184, distance: 82.3
click at [146, 198] on p "Innere Ruhe und Spiritualität unterstützen nicht nur das persönliche Wachstum, …" at bounding box center [220, 217] width 148 height 38
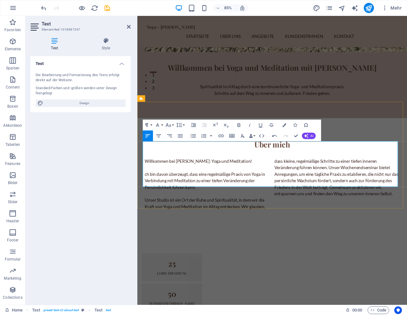
click at [216, 201] on p "ch bin davon überzeugt, dass eine regelmäßige Praxis von Yoga in Verbindung mit…" at bounding box center [220, 209] width 148 height 23
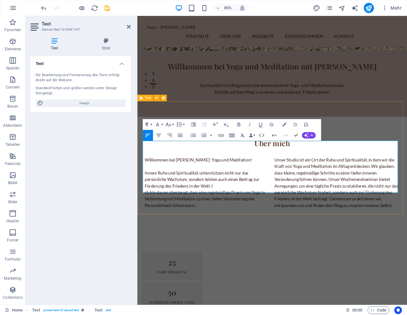
scroll to position [259, 0]
drag, startPoint x: 9, startPoint y: 81, endPoint x: 46, endPoint y: 7, distance: 83.2
click at [46, 7] on icon "undo" at bounding box center [43, 7] width 7 height 7
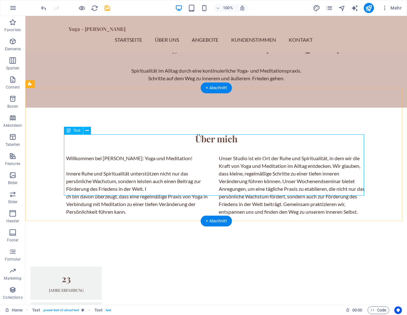
scroll to position [288, 0]
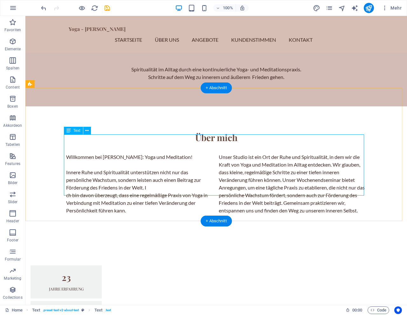
click at [129, 166] on div "Willkommen bei [PERSON_NAME]: Yoga und Meditation! Innere Ruhe und Spiritualitä…" at bounding box center [216, 183] width 300 height 61
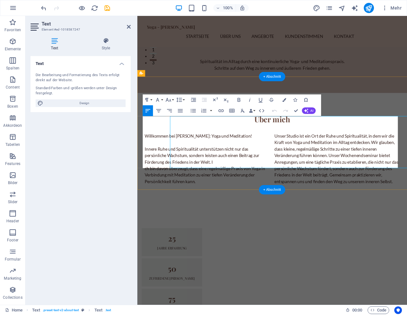
drag, startPoint x: 104, startPoint y: 150, endPoint x: 129, endPoint y: 166, distance: 30.0
click at [129, 166] on div "Text Die Bearbeitung und Formatierung des Texts erfolgt direkt auf der Website.…" at bounding box center [81, 177] width 100 height 243
drag, startPoint x: 209, startPoint y: 191, endPoint x: 145, endPoint y: 177, distance: 65.1
click at [146, 177] on p "Innere Ruhe und Spiritualität unterstützen nicht nur das persönliche Wachstum, …" at bounding box center [220, 191] width 148 height 46
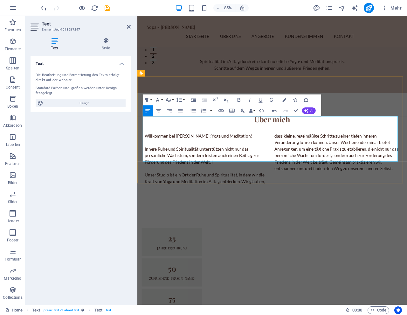
click at [154, 161] on p at bounding box center [220, 165] width 148 height 8
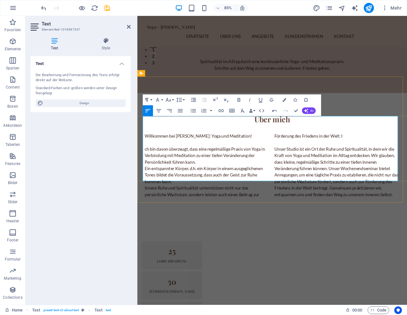
click at [259, 199] on p "Innere Ruhe und Spiritualität unterstützen nicht nur das persönliche Wachstum, …" at bounding box center [296, 191] width 300 height 76
click at [183, 206] on p "Innere Ruhe und Spiritualität unterstützen auch das persönliche Wachstum, sonde…" at bounding box center [296, 191] width 300 height 76
click at [198, 208] on p "Innere Ruhe und Spiritualität unterstützen auch das persönliche Wachstum und le…" at bounding box center [296, 191] width 300 height 76
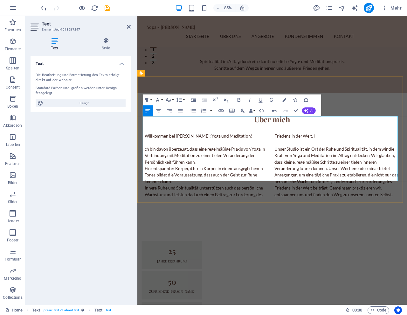
click at [351, 153] on p "Innere Ruhe und Spiritualität unterstützen auch das persönliche Wachstum und le…" at bounding box center [296, 191] width 300 height 76
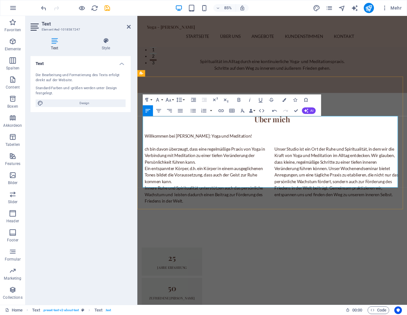
click at [407, 208] on p "Unser Studio ist ein Ort der Ruhe und Spiritualität, in dem wir die Kraft von Y…" at bounding box center [373, 198] width 148 height 61
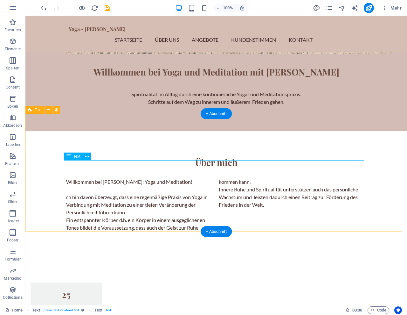
scroll to position [260, 0]
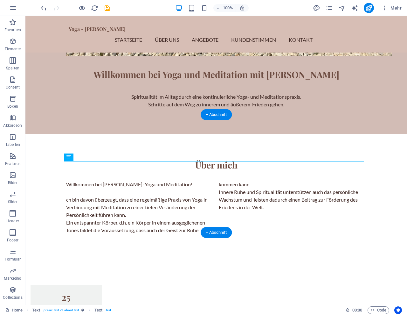
click at [41, 143] on div "Über mich Willkommen bei [PERSON_NAME]: Yoga und Meditation! [PERSON_NAME] davo…" at bounding box center [216, 196] width 382 height 125
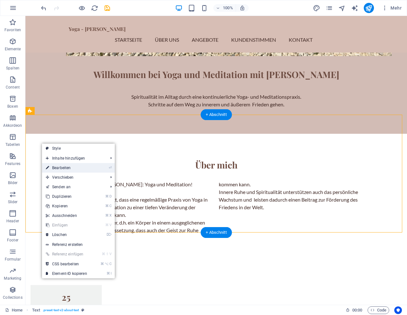
click at [60, 168] on link "⏎ Bearbeiten" at bounding box center [66, 168] width 49 height 10
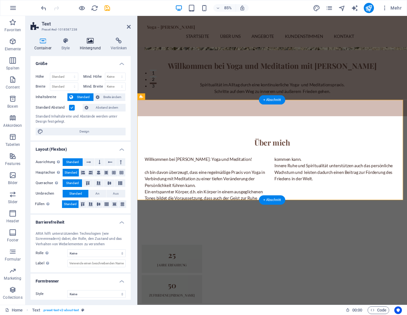
click at [90, 42] on icon at bounding box center [90, 41] width 29 height 6
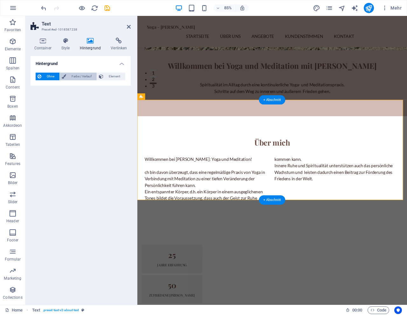
click at [80, 77] on span "Farbe / Verlauf" at bounding box center [81, 77] width 27 height 8
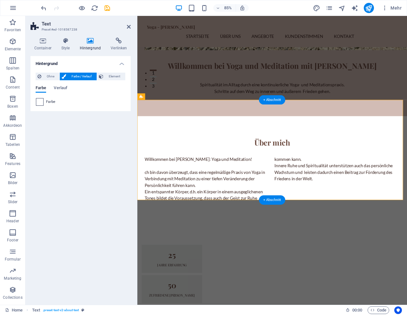
click at [41, 101] on span at bounding box center [39, 101] width 7 height 7
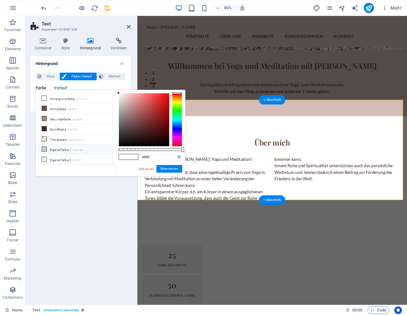
click at [45, 148] on icon at bounding box center [44, 149] width 4 height 4
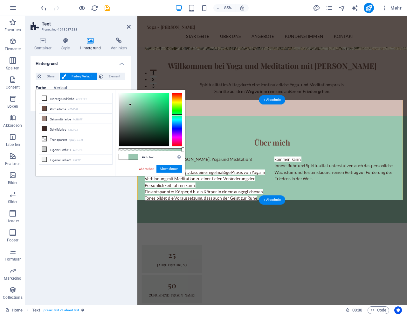
click at [130, 105] on div at bounding box center [144, 119] width 50 height 53
click at [59, 118] on li "Sekundärfarbe #A1887F" at bounding box center [75, 119] width 73 height 10
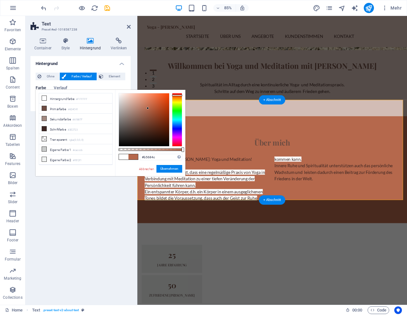
click at [148, 108] on div at bounding box center [144, 119] width 50 height 53
click at [134, 98] on div at bounding box center [144, 119] width 50 height 53
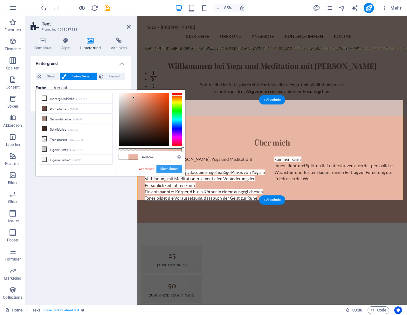
click at [170, 169] on button "Übernehmen" at bounding box center [170, 169] width 26 height 8
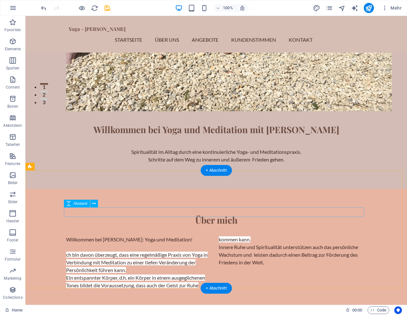
scroll to position [205, 0]
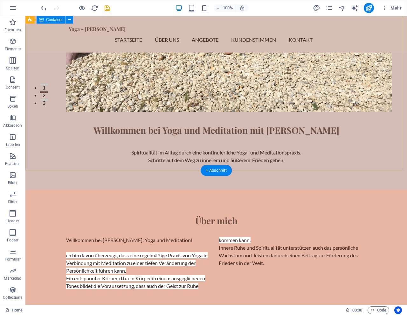
click at [79, 151] on div "Willkommen bei Yoga und Meditation mit [PERSON_NAME] Spiritualität im Alltag du…" at bounding box center [216, 0] width 382 height 378
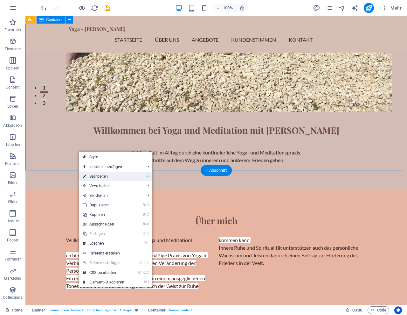
click at [96, 176] on link "⏎ Bearbeiten" at bounding box center [103, 176] width 49 height 10
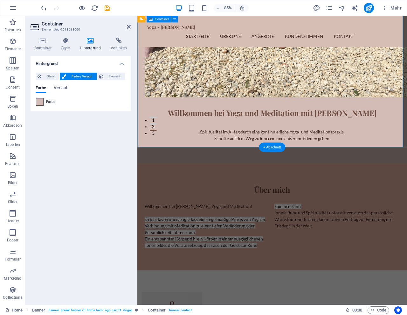
click at [39, 101] on span at bounding box center [39, 101] width 7 height 7
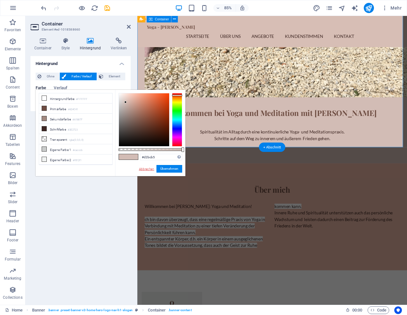
click at [149, 167] on link "Abbrechen" at bounding box center [146, 168] width 17 height 5
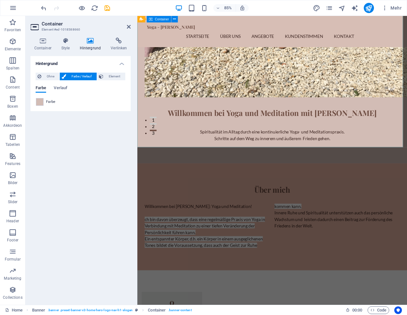
click at [199, 160] on div "Willkommen bei Yoga und Meditation mit [PERSON_NAME] Spiritualität im Alltag du…" at bounding box center [295, 0] width 317 height 378
click at [194, 154] on div "Willkommen bei Yoga und Meditation mit [PERSON_NAME] Spiritualität im Alltag du…" at bounding box center [295, 0] width 317 height 378
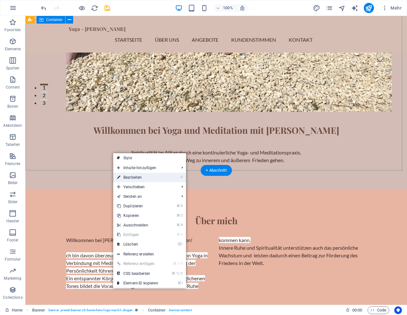
click at [132, 176] on link "⏎ Bearbeiten" at bounding box center [137, 177] width 49 height 10
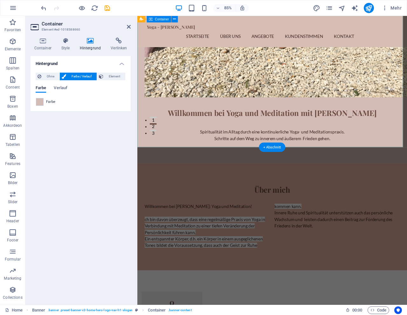
click at [90, 41] on icon at bounding box center [90, 41] width 29 height 6
click at [42, 100] on span at bounding box center [39, 101] width 7 height 7
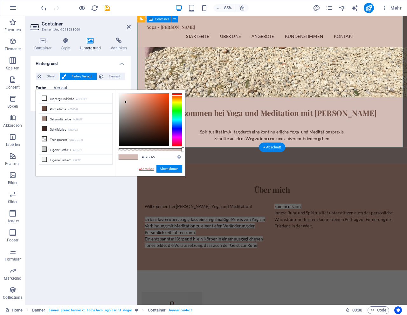
click at [144, 168] on link "Abbrechen" at bounding box center [146, 168] width 17 height 5
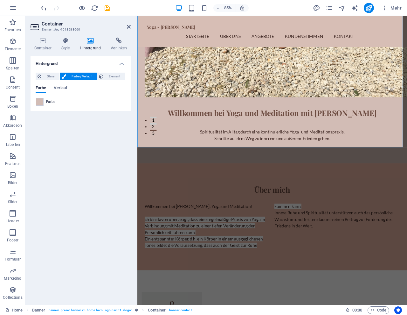
click at [183, 189] on div "Über mich Willkommen bei [PERSON_NAME]: Yoga und Meditation! [PERSON_NAME] davo…" at bounding box center [295, 251] width 317 height 125
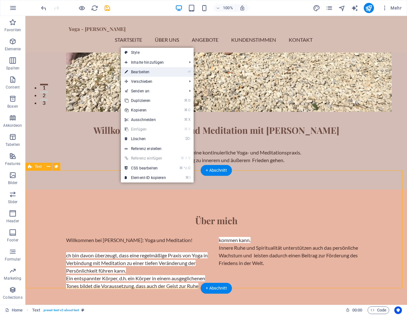
click at [150, 72] on link "⏎ Bearbeiten" at bounding box center [145, 72] width 49 height 10
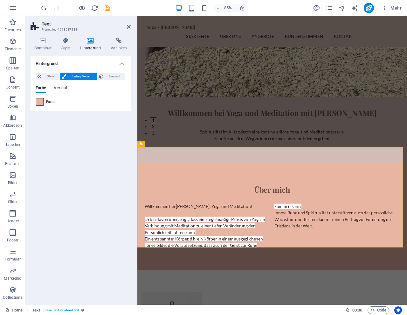
click at [43, 101] on span at bounding box center [39, 101] width 7 height 7
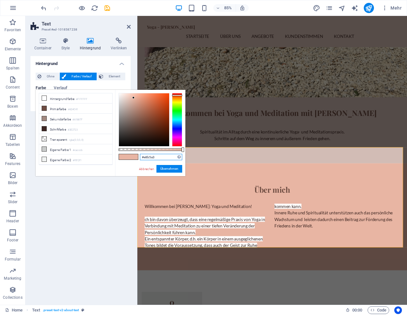
click at [158, 156] on input "#e8b5a3" at bounding box center [161, 157] width 42 height 6
type input "#"
type input "#d2bdb5"
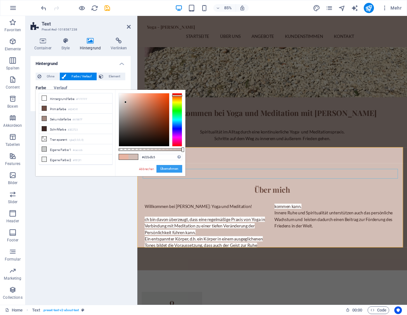
click at [170, 167] on button "Übernehmen" at bounding box center [170, 169] width 26 height 8
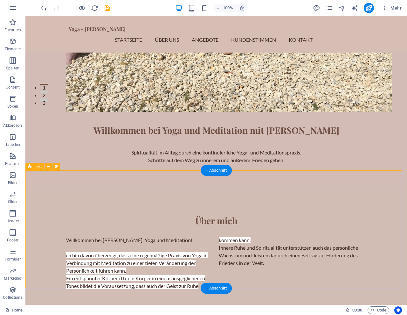
click at [282, 189] on div "Über mich Willkommen bei [PERSON_NAME]: Yoga und Meditation! [PERSON_NAME] davo…" at bounding box center [216, 251] width 382 height 125
click at [66, 236] on div "Willkommen bei [PERSON_NAME]: Yoga und Meditation! [PERSON_NAME] davon überzeug…" at bounding box center [216, 262] width 300 height 53
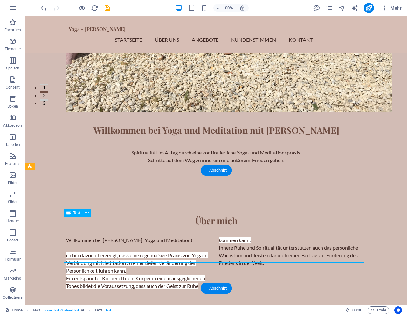
click at [66, 236] on div "Willkommen bei [PERSON_NAME]: Yoga und Meditation! [PERSON_NAME] davon überzeug…" at bounding box center [216, 262] width 300 height 53
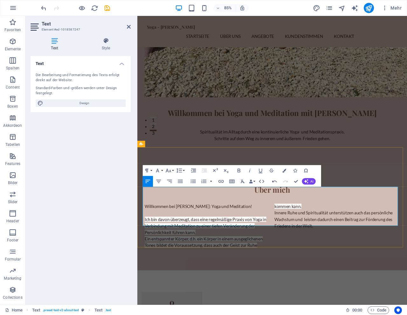
click at [307, 237] on span "Ein entspannter Körper, d.h. ein Körper in einem ausgeglichenen Tones bildet di…" at bounding box center [238, 263] width 185 height 52
click at [359, 249] on p "Innere Ruhe und Spiritualität unterstützen auch das persönliche Wachstum und le…" at bounding box center [373, 255] width 148 height 23
click at [363, 253] on p "Innere Ruhe und Spiritualität unterstützen auch das persönliche Wachstum und le…" at bounding box center [373, 254] width 148 height 23
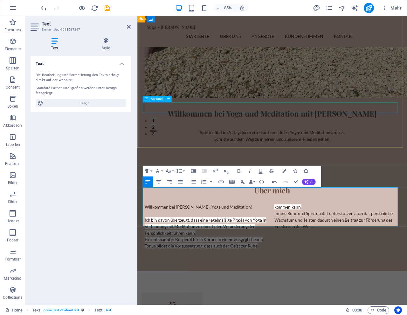
click at [407, 136] on div at bounding box center [296, 142] width 300 height 13
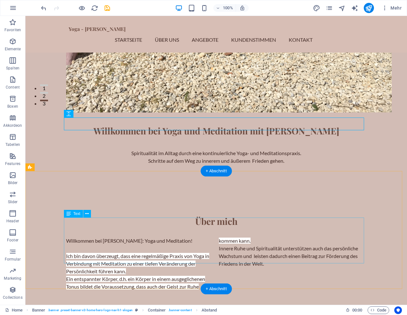
click at [188, 237] on div "Willkommen bei [PERSON_NAME]: Yoga und Meditation! Ich bin davon überzeugt, das…" at bounding box center [216, 263] width 300 height 53
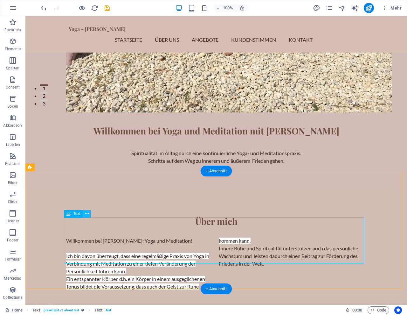
click at [88, 214] on icon at bounding box center [86, 213] width 3 height 7
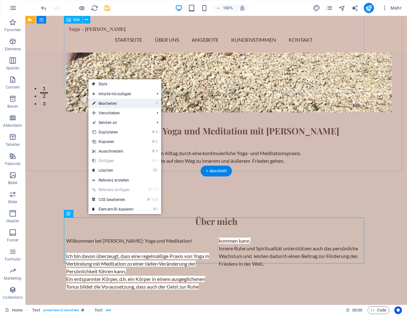
click at [116, 102] on link "⏎ Bearbeiten" at bounding box center [112, 104] width 49 height 10
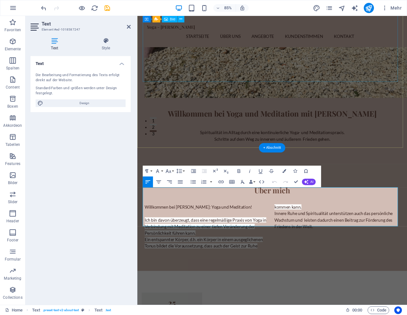
click at [57, 43] on icon at bounding box center [55, 41] width 48 height 6
click at [105, 39] on icon at bounding box center [106, 41] width 50 height 6
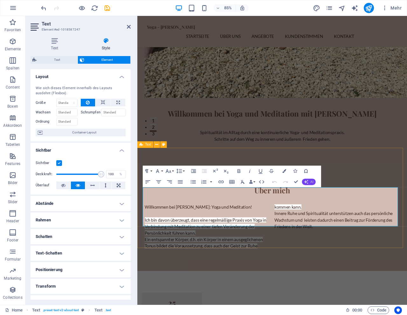
click at [306, 181] on icon "button" at bounding box center [306, 181] width 4 height 4
click at [255, 184] on button "Data Bindings" at bounding box center [252, 181] width 8 height 11
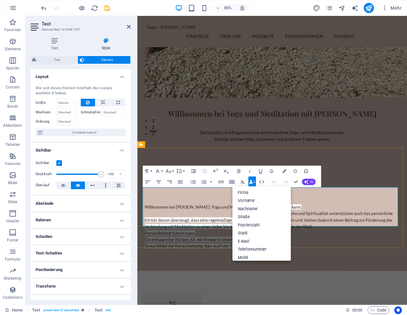
click at [255, 184] on button "Data Bindings" at bounding box center [252, 181] width 8 height 11
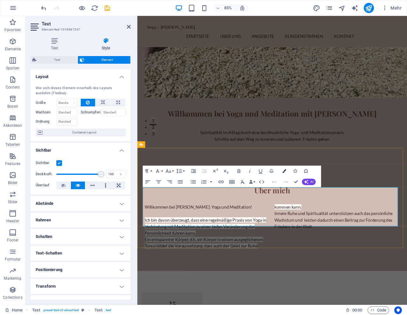
click at [283, 170] on icon "button" at bounding box center [285, 171] width 4 height 4
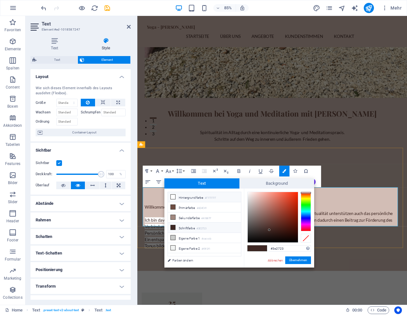
click at [173, 197] on icon at bounding box center [173, 196] width 4 height 4
type input "#ffffff"
drag, startPoint x: 178, startPoint y: 288, endPoint x: 288, endPoint y: 261, distance: 114.0
click at [288, 261] on button "Übernehmen" at bounding box center [298, 260] width 26 height 8
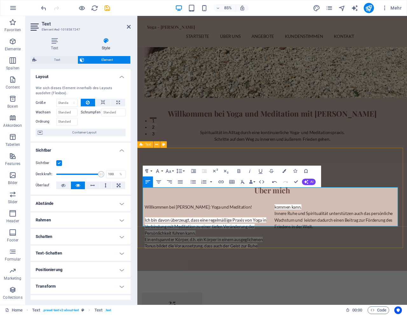
click at [303, 279] on div "Über mich ​ ​ Willkommen bei [PERSON_NAME]: Yoga und Meditation! Ich bin davon …" at bounding box center [295, 252] width 317 height 125
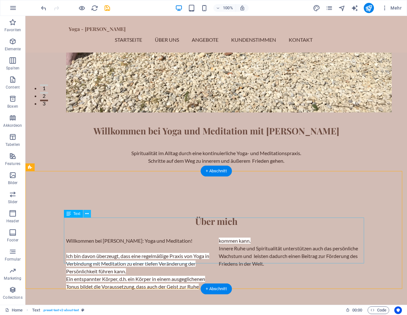
click at [88, 215] on icon at bounding box center [86, 213] width 3 height 7
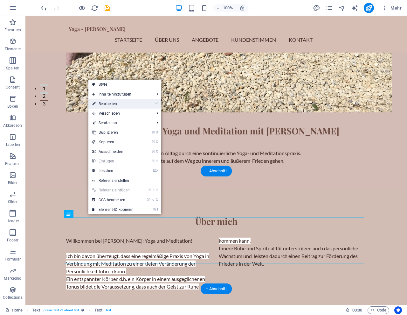
click at [117, 102] on link "⏎ Bearbeiten" at bounding box center [112, 104] width 49 height 10
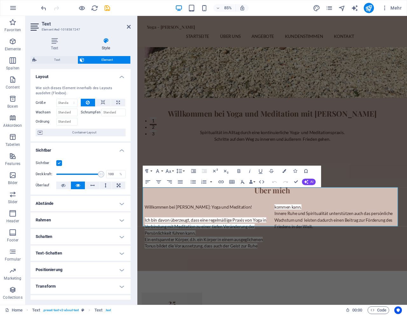
click at [53, 37] on div "Text Style Text Die Bearbeitung und Formatierung des Texts erfolgt direkt auf d…" at bounding box center [80, 168] width 110 height 272
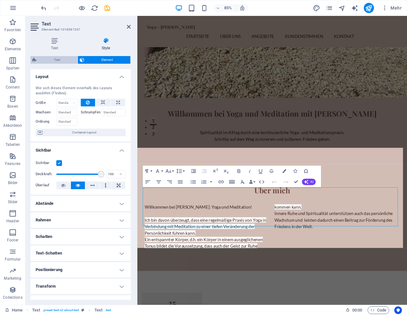
click at [52, 58] on span "Text" at bounding box center [56, 60] width 37 height 8
select select "rem"
select select "preset-text-v2-about-text"
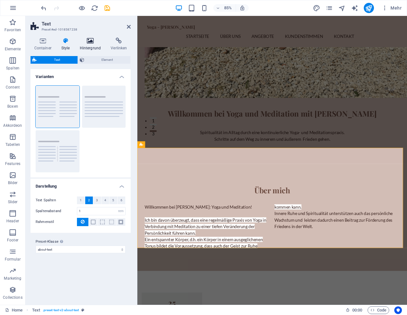
click at [91, 40] on icon at bounding box center [90, 41] width 29 height 6
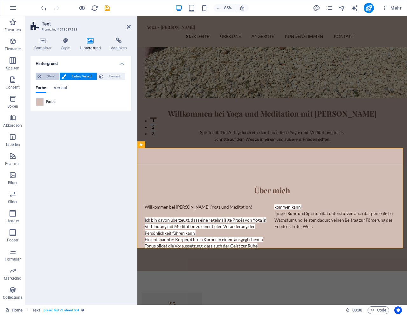
click at [45, 76] on span "Ohne" at bounding box center [50, 77] width 14 height 8
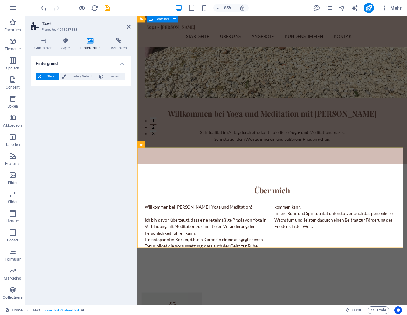
click at [184, 154] on div "Willkommen bei Yoga und Meditation mit [PERSON_NAME] Spiritualität im Alltag du…" at bounding box center [295, 1] width 317 height 378
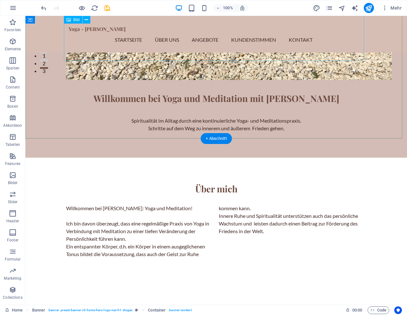
scroll to position [237, 0]
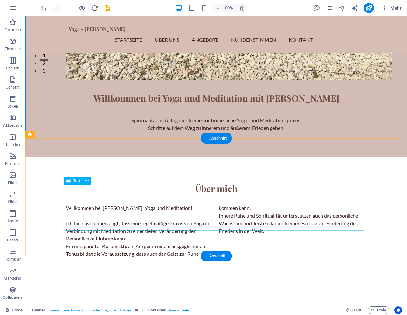
click at [195, 215] on div "Willkommen bei [PERSON_NAME]: Yoga und Meditation! Ich bin davon überzeugt, das…" at bounding box center [216, 230] width 300 height 53
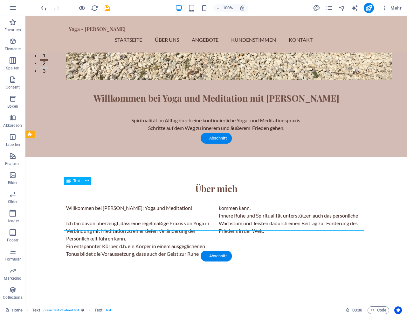
click at [320, 204] on div "Willkommen bei [PERSON_NAME]: Yoga und Meditation! Ich bin davon überzeugt, das…" at bounding box center [216, 230] width 300 height 53
drag, startPoint x: 320, startPoint y: 203, endPoint x: 240, endPoint y: 236, distance: 86.7
click at [320, 204] on div "Willkommen bei [PERSON_NAME]: Yoga und Meditation! Ich bin davon überzeugt, das…" at bounding box center [216, 230] width 300 height 53
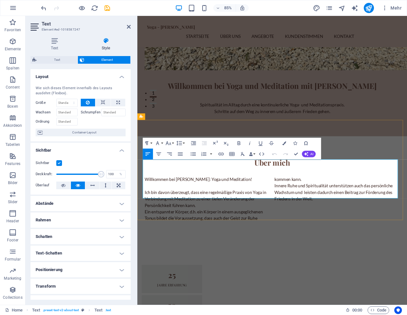
drag, startPoint x: 403, startPoint y: 206, endPoint x: 417, endPoint y: 206, distance: 13.7
click at [403, 212] on p "Innere Ruhe und Spiritualität unterstützen auch das persönliche Wachstum und le…" at bounding box center [373, 223] width 148 height 23
click at [313, 154] on span "AI" at bounding box center [311, 153] width 3 height 3
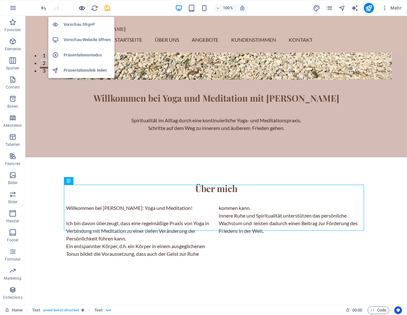
click at [81, 10] on icon "button" at bounding box center [81, 7] width 7 height 7
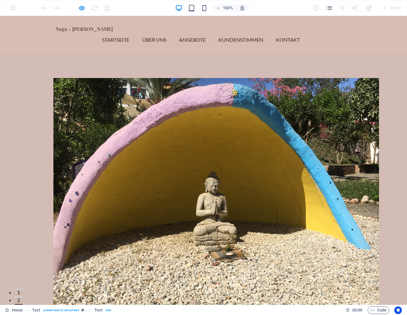
scroll to position [0, 0]
click at [135, 35] on link "Startseite" at bounding box center [118, 39] width 32 height 15
click at [171, 35] on link "Über Uns" at bounding box center [156, 39] width 29 height 15
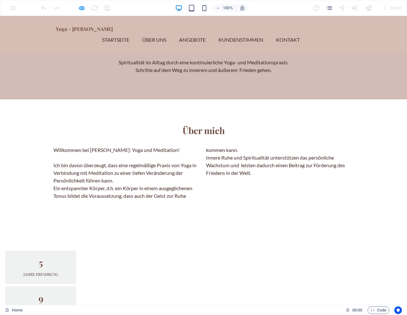
scroll to position [328, 0]
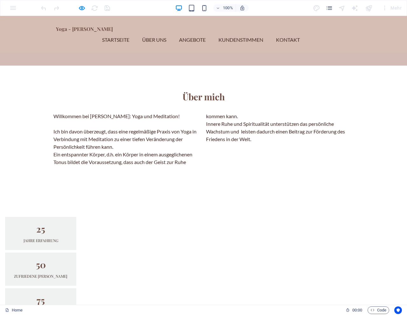
click at [171, 34] on link "Über Uns" at bounding box center [156, 39] width 29 height 15
click at [135, 32] on link "Startseite" at bounding box center [118, 39] width 32 height 15
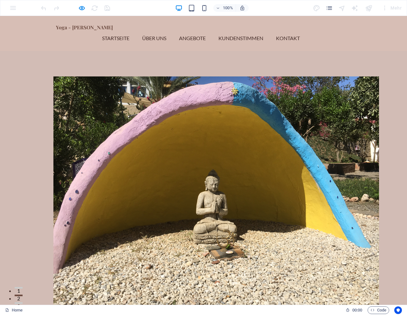
scroll to position [1, 0]
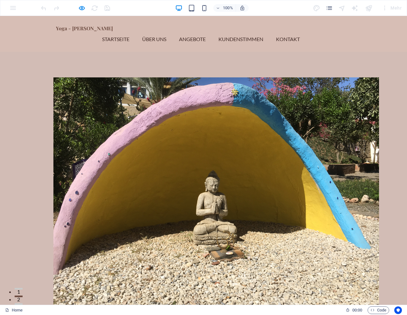
click at [89, 31] on h1 "Yoga - [PERSON_NAME]" at bounding box center [203, 28] width 295 height 6
click at [87, 18] on div "Yoga - [PERSON_NAME] Startseite Über Uns Angebote Kundenstimmen Kontakt Menu" at bounding box center [203, 33] width 407 height 37
click at [87, 19] on div "Yoga - [PERSON_NAME] Startseite Über Uns Angebote Kundenstimmen Kontakt Menu" at bounding box center [203, 33] width 407 height 37
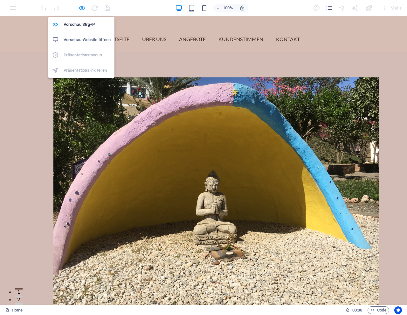
click at [81, 7] on icon "button" at bounding box center [81, 7] width 7 height 7
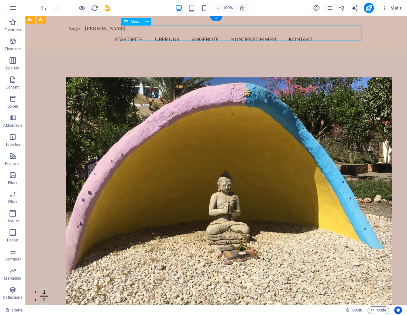
click at [188, 34] on nav "Startseite Über Uns Angebote Kundenstimmen Kontakt" at bounding box center [216, 38] width 295 height 15
click at [149, 22] on icon at bounding box center [146, 21] width 3 height 7
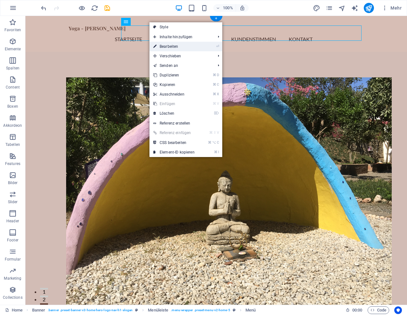
click at [165, 45] on link "⏎ Bearbeiten" at bounding box center [174, 47] width 49 height 10
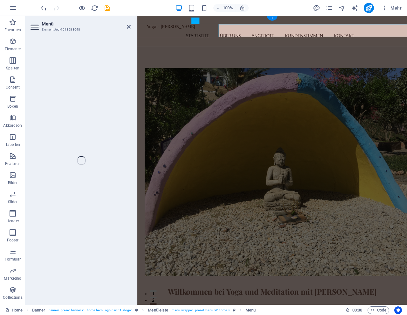
select select
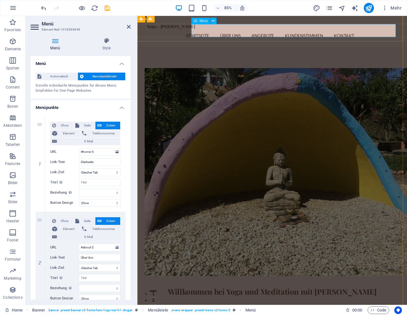
click at [269, 32] on nav "Startseite Über Uns Angebote Kundenstimmen Kontakt" at bounding box center [296, 38] width 295 height 15
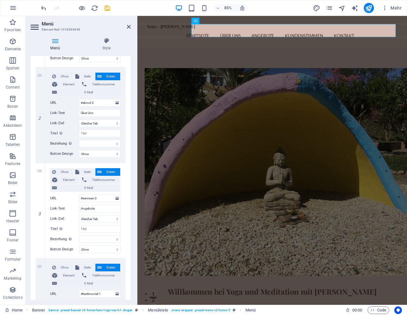
scroll to position [147, 0]
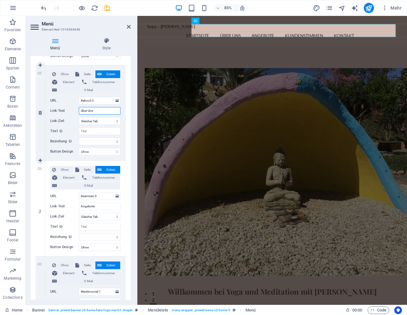
click at [105, 109] on input "Über Uns" at bounding box center [100, 111] width 42 height 8
type input "Über"
select select
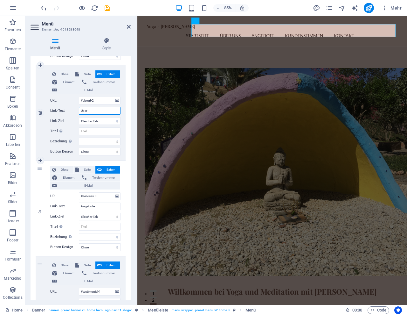
select select
type input "Über mich"
select select
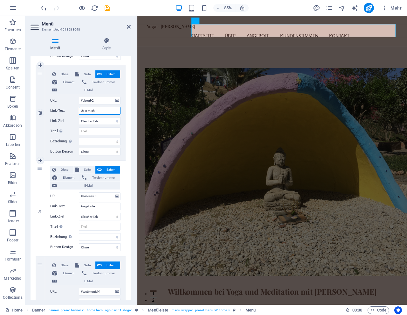
select select
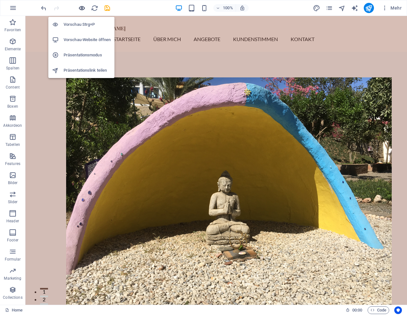
click at [83, 7] on icon "button" at bounding box center [81, 7] width 7 height 7
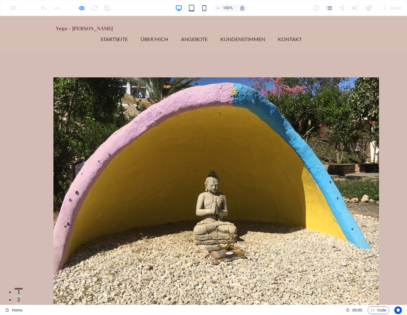
click at [133, 35] on link "Startseite" at bounding box center [117, 38] width 32 height 15
click at [173, 33] on link "Über mich" at bounding box center [157, 38] width 33 height 15
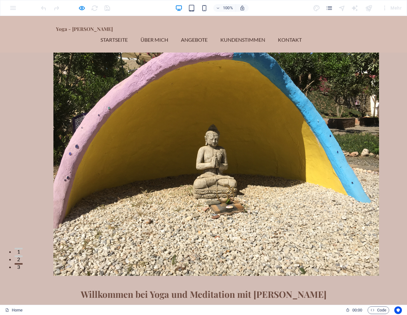
scroll to position [40, 0]
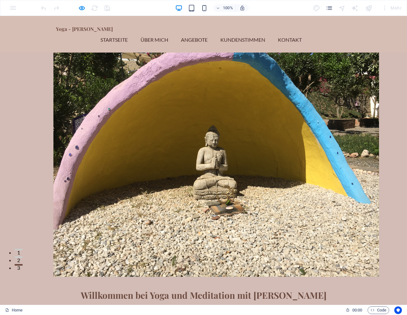
click at [173, 34] on link "Über mich" at bounding box center [157, 39] width 33 height 15
click at [213, 34] on link "Angebote" at bounding box center [197, 39] width 32 height 15
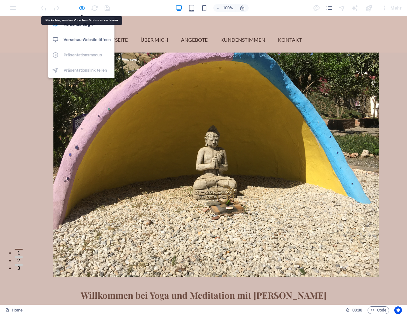
click at [80, 7] on icon "button" at bounding box center [81, 7] width 7 height 7
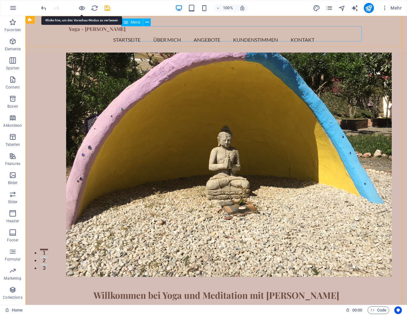
click at [189, 34] on nav "Startseite Über mich Angebote Kundenstimmen Kontakt" at bounding box center [216, 39] width 295 height 15
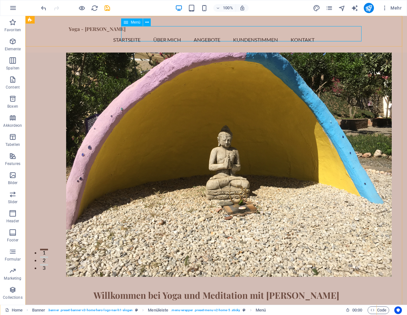
click at [128, 23] on icon at bounding box center [126, 22] width 4 height 8
click at [148, 22] on icon at bounding box center [146, 22] width 3 height 7
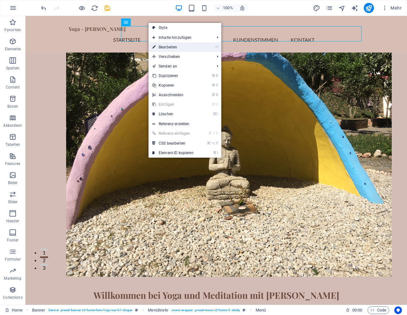
click at [163, 45] on link "⏎ Bearbeiten" at bounding box center [173, 47] width 49 height 10
select select
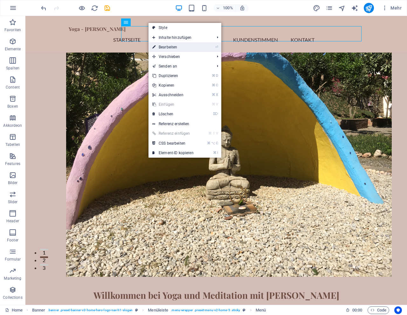
select select
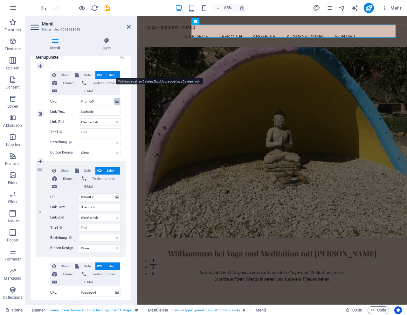
scroll to position [49, 0]
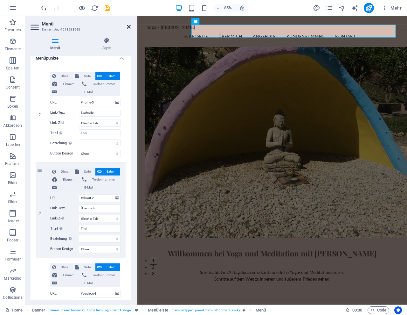
click at [128, 27] on icon at bounding box center [129, 26] width 4 height 5
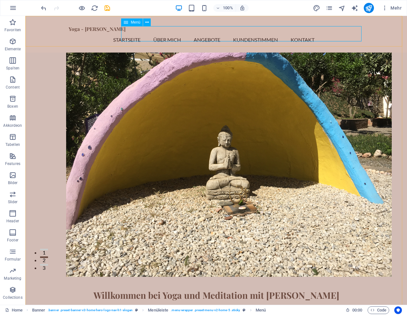
click at [193, 34] on nav "Startseite Über mich Angebote Kundenstimmen Kontakt" at bounding box center [216, 39] width 295 height 15
click at [190, 33] on nav "Startseite Über mich Angebote Kundenstimmen Kontakt" at bounding box center [216, 39] width 295 height 15
select select
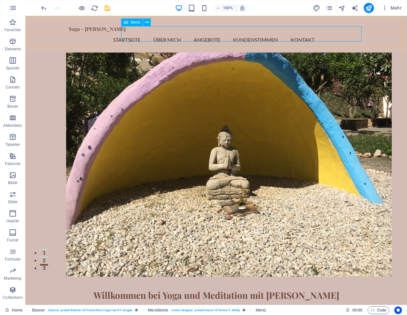
select select
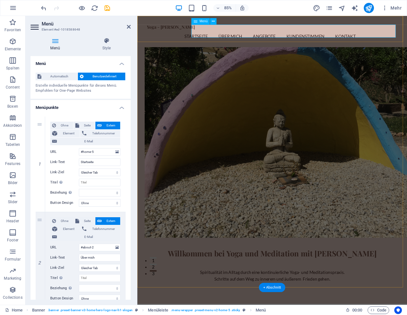
click at [199, 37] on div "Yoga - [PERSON_NAME] Startseite Über mich Angebote Kundenstimmen Kontakt Menu" at bounding box center [295, 34] width 317 height 37
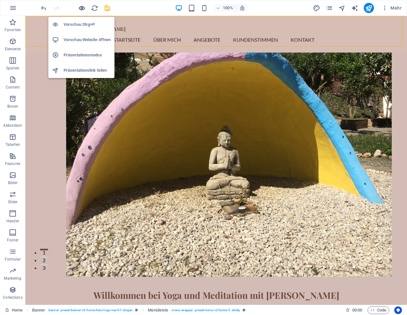
click at [82, 8] on icon "button" at bounding box center [81, 7] width 7 height 7
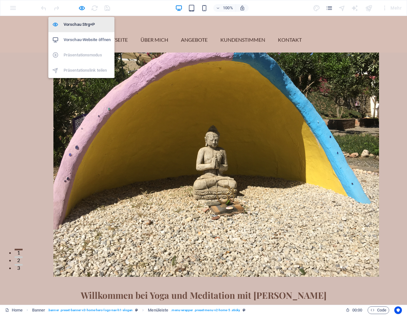
click at [84, 22] on h6 "Vorschau Strg+P" at bounding box center [87, 25] width 47 height 8
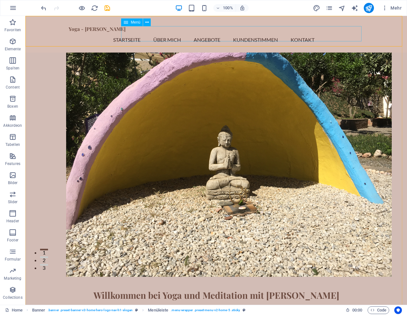
click at [188, 32] on nav "Startseite Über mich Angebote Kundenstimmen Kontakt" at bounding box center [216, 39] width 295 height 15
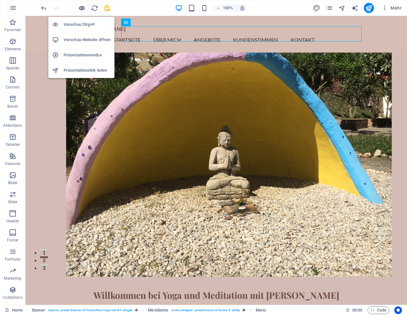
click at [80, 8] on icon "button" at bounding box center [81, 7] width 7 height 7
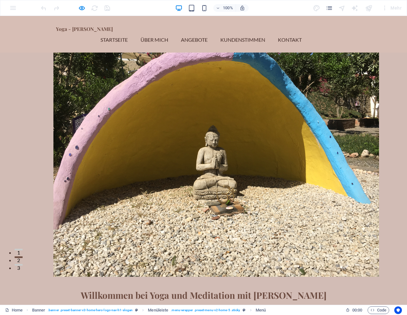
click at [173, 35] on link "Über mich" at bounding box center [157, 39] width 33 height 15
click at [212, 33] on link "Angebote" at bounding box center [197, 39] width 32 height 15
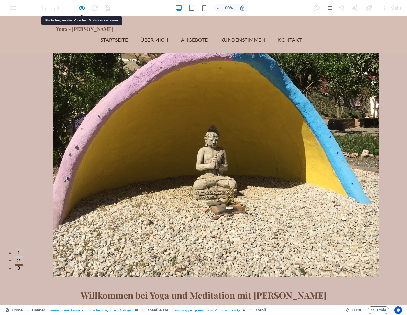
click at [212, 33] on link "Angebote" at bounding box center [197, 39] width 32 height 15
click at [133, 33] on link "Startseite" at bounding box center [117, 39] width 32 height 15
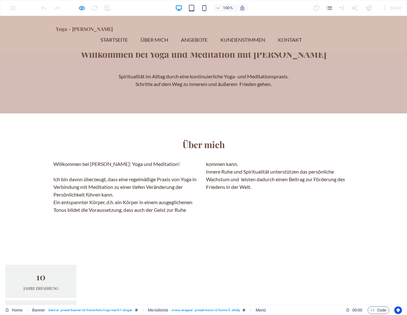
scroll to position [282, 0]
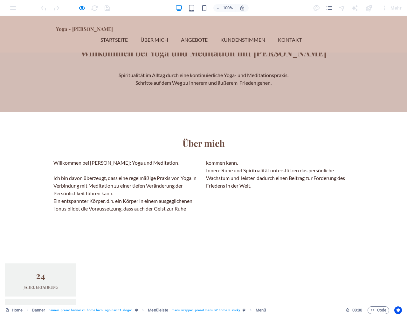
click at [133, 35] on link "Startseite" at bounding box center [117, 39] width 32 height 15
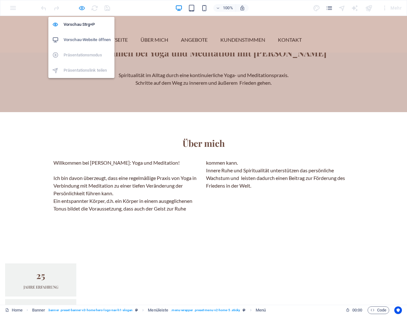
click at [82, 7] on icon "button" at bounding box center [81, 7] width 7 height 7
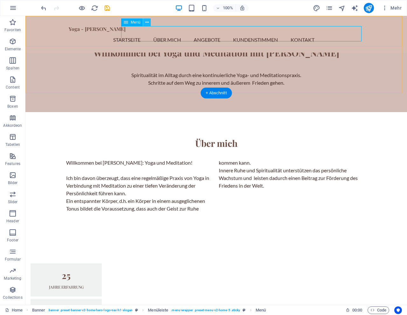
click at [146, 23] on icon at bounding box center [146, 22] width 3 height 7
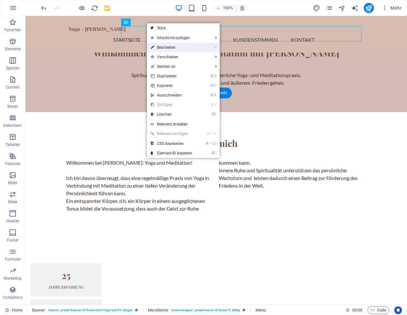
click at [159, 46] on link "⏎ Bearbeiten" at bounding box center [171, 48] width 49 height 10
select select
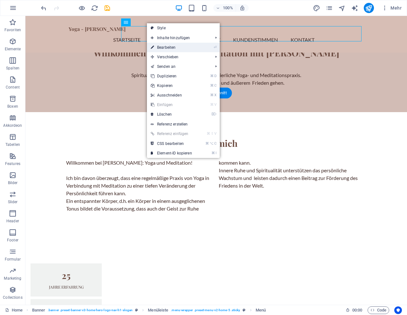
select select
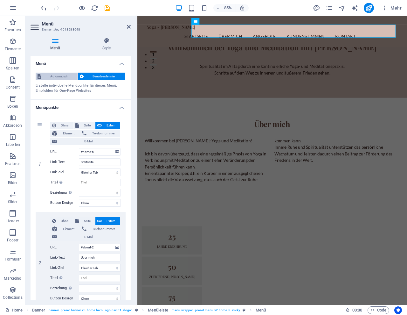
click at [57, 76] on span "Automatisch" at bounding box center [59, 77] width 32 height 8
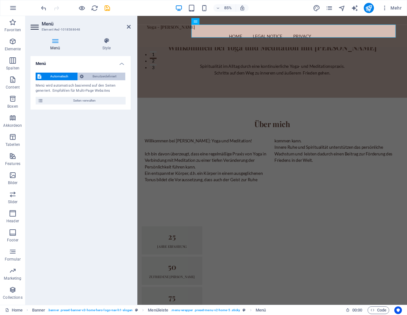
click at [106, 76] on span "Benutzerdefiniert" at bounding box center [105, 77] width 38 height 8
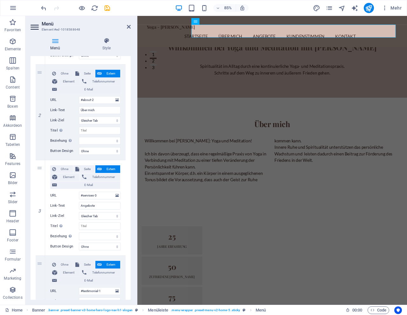
scroll to position [145, 0]
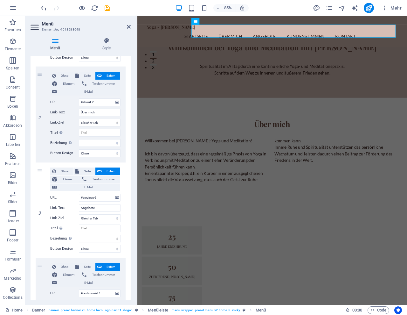
click at [126, 149] on div "1 Ohne Seite Extern Element Telefonnummer E-Mail Seite Home Subpage Legal Notic…" at bounding box center [81, 209] width 100 height 487
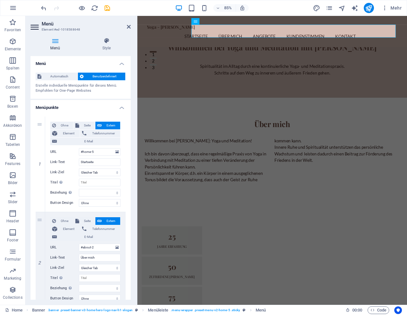
scroll to position [3, 0]
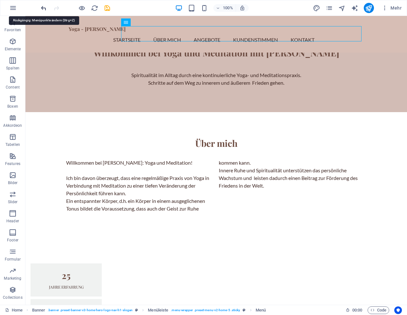
click at [43, 7] on icon "undo" at bounding box center [43, 7] width 7 height 7
click at [44, 6] on icon "undo" at bounding box center [43, 7] width 7 height 7
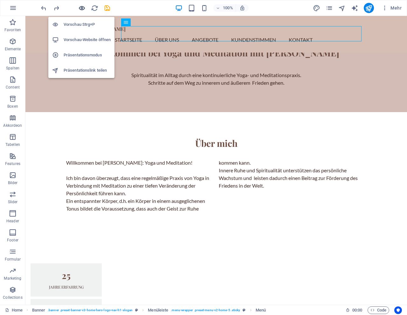
click at [81, 7] on icon "button" at bounding box center [81, 7] width 7 height 7
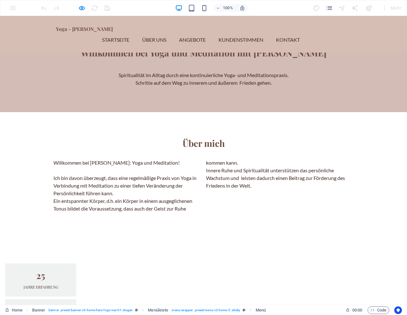
click at [171, 33] on link "Über Uns" at bounding box center [156, 39] width 29 height 15
click at [135, 33] on link "Startseite" at bounding box center [118, 39] width 32 height 15
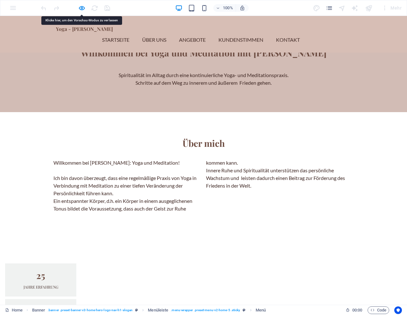
click at [171, 33] on link "Über Uns" at bounding box center [156, 39] width 29 height 15
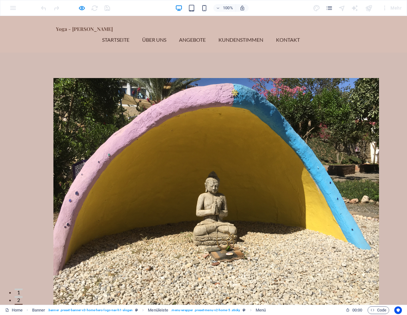
scroll to position [0, 0]
click at [171, 34] on link "Über Uns" at bounding box center [156, 39] width 29 height 15
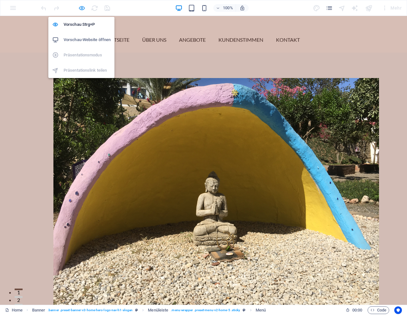
click at [82, 8] on icon "button" at bounding box center [81, 7] width 7 height 7
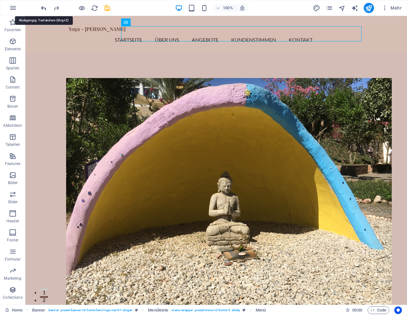
click at [45, 9] on icon "undo" at bounding box center [43, 7] width 7 height 7
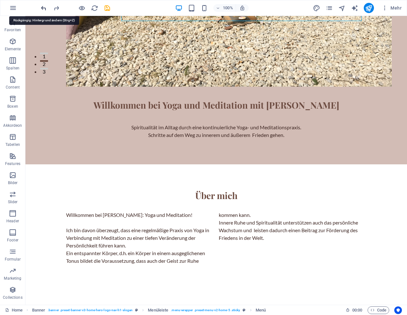
scroll to position [284, 0]
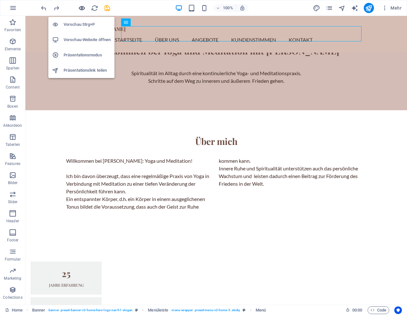
click at [80, 9] on icon "button" at bounding box center [81, 7] width 7 height 7
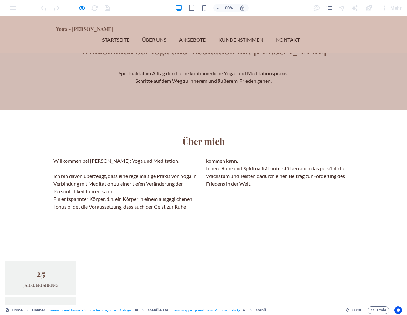
click at [171, 33] on link "Über Uns" at bounding box center [156, 39] width 29 height 15
click at [135, 33] on link "Startseite" at bounding box center [118, 39] width 32 height 15
click at [211, 34] on link "Angebote" at bounding box center [195, 39] width 32 height 15
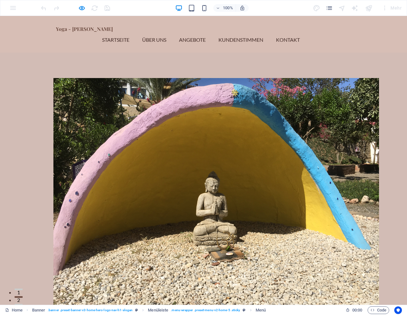
scroll to position [0, 0]
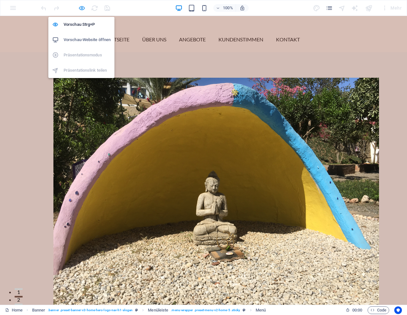
click at [80, 7] on icon "button" at bounding box center [81, 7] width 7 height 7
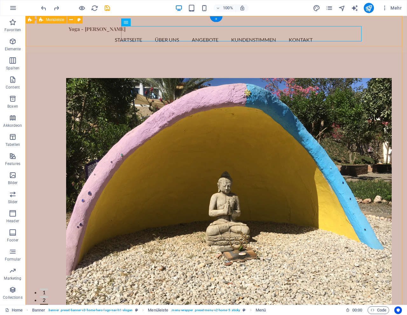
scroll to position [0, 0]
click at [87, 32] on div "Yoga - [PERSON_NAME]" at bounding box center [216, 29] width 295 height 6
click at [149, 34] on nav "Startseite Über Uns Angebote Kundenstimmen Kontakt" at bounding box center [216, 39] width 295 height 15
click at [198, 34] on nav "Startseite Über Uns Angebote Kundenstimmen Kontakt" at bounding box center [216, 39] width 295 height 15
click at [104, 32] on div "Yoga - [PERSON_NAME]" at bounding box center [216, 29] width 295 height 6
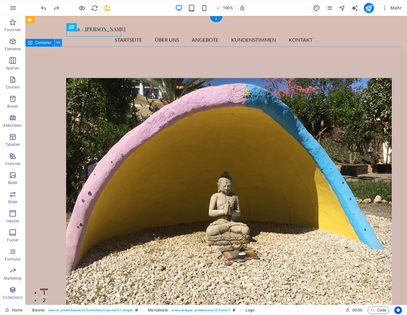
click at [57, 42] on icon at bounding box center [58, 42] width 3 height 7
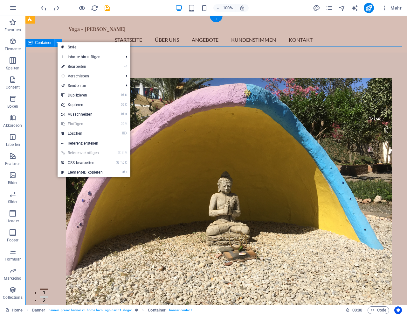
click at [57, 42] on icon at bounding box center [58, 42] width 3 height 7
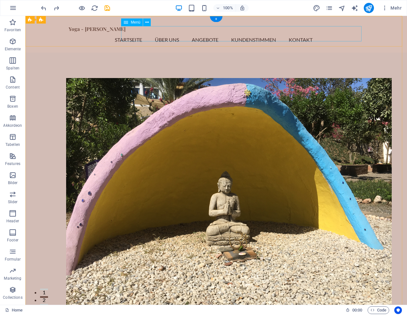
click at [195, 33] on nav "Startseite Über Uns Angebote Kundenstimmen Kontakt" at bounding box center [216, 39] width 295 height 15
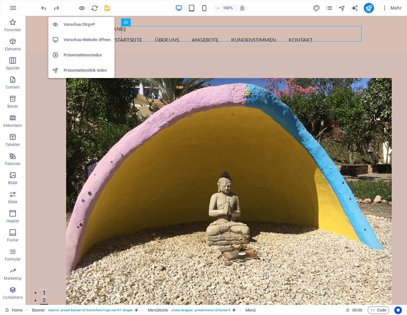
click at [81, 23] on h6 "Vorschau Strg+P" at bounding box center [87, 25] width 47 height 8
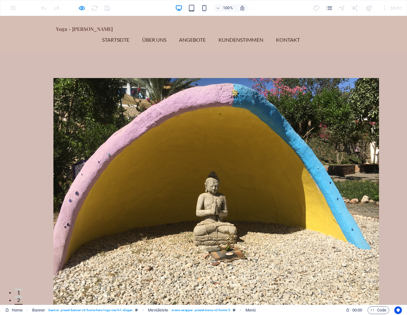
click at [171, 32] on link "Über Uns" at bounding box center [156, 39] width 29 height 15
click at [211, 32] on link "Angebote" at bounding box center [195, 39] width 32 height 15
click at [135, 34] on link "Startseite" at bounding box center [118, 39] width 32 height 15
click at [156, 78] on img at bounding box center [216, 200] width 326 height 244
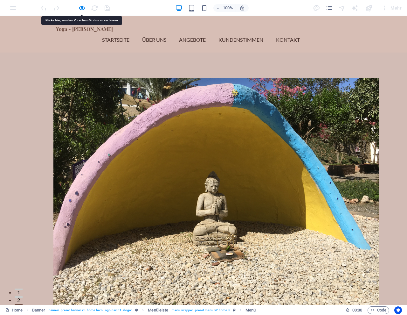
click at [156, 78] on img at bounding box center [216, 200] width 326 height 244
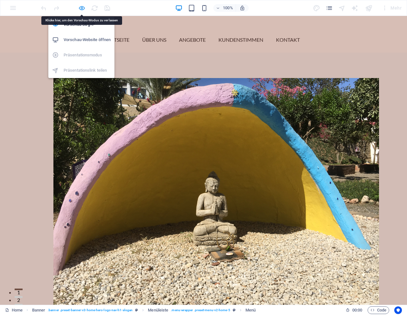
click at [80, 8] on icon "button" at bounding box center [81, 7] width 7 height 7
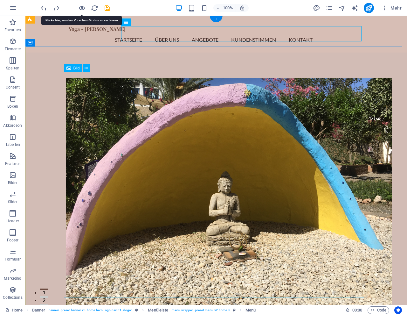
click at [136, 98] on figure at bounding box center [216, 200] width 300 height 244
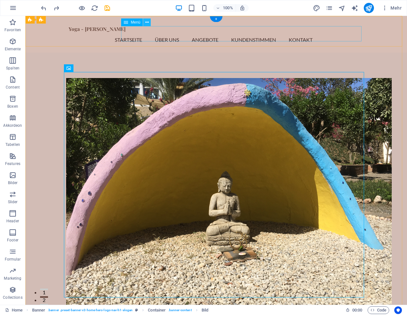
click at [148, 23] on icon at bounding box center [146, 22] width 3 height 7
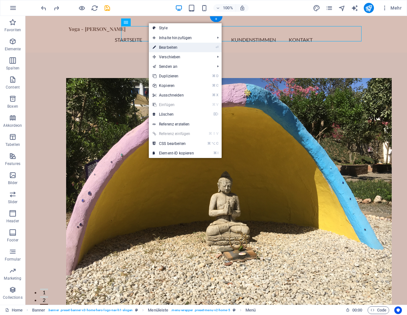
click at [172, 46] on link "⏎ Bearbeiten" at bounding box center [173, 48] width 49 height 10
select select
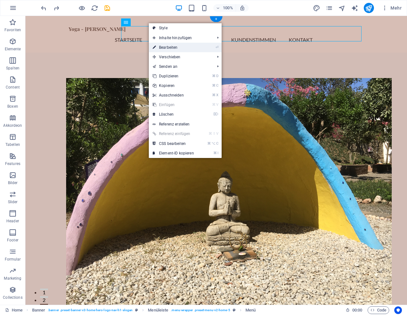
select select
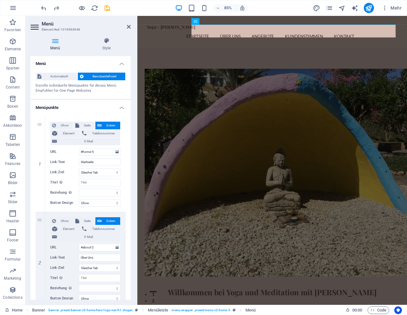
click at [57, 42] on icon at bounding box center [55, 41] width 49 height 6
drag, startPoint x: 129, startPoint y: 95, endPoint x: 128, endPoint y: 114, distance: 19.1
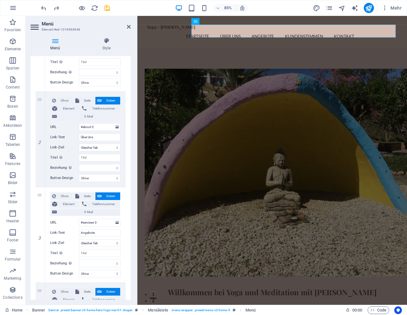
scroll to position [124, 0]
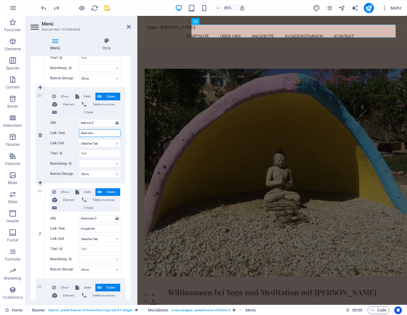
click at [103, 133] on input "Über Uns" at bounding box center [100, 133] width 42 height 8
type input "Über"
select select
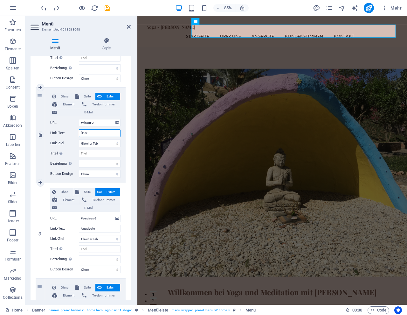
select select
type input "Über m"
select select
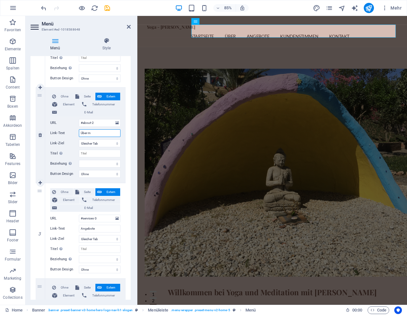
select select
type input "Über mich"
select select
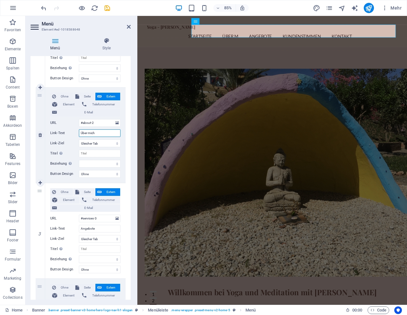
select select
type input "Über mich"
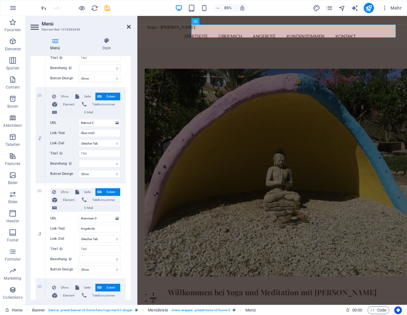
click at [128, 25] on icon at bounding box center [129, 26] width 4 height 5
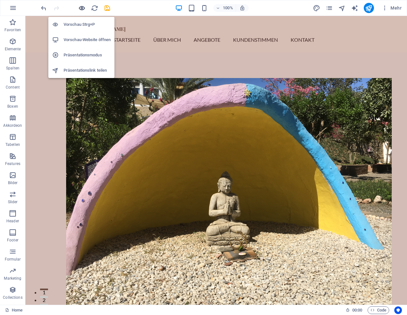
click at [82, 8] on icon "button" at bounding box center [81, 7] width 7 height 7
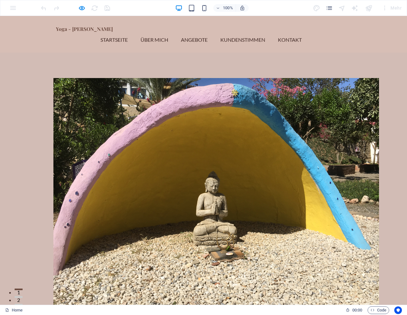
click at [173, 33] on link "Über mich" at bounding box center [157, 39] width 33 height 15
click at [261, 35] on link "Kundenstimmen" at bounding box center [245, 39] width 50 height 15
click at [307, 33] on link "Kontakt" at bounding box center [292, 39] width 29 height 15
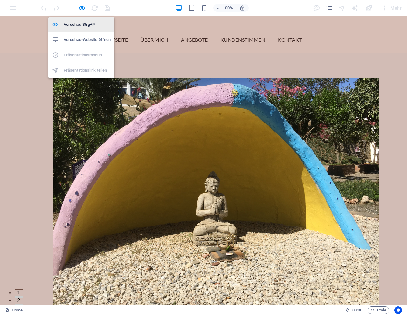
click at [80, 24] on h6 "Vorschau Strg+P" at bounding box center [87, 25] width 47 height 8
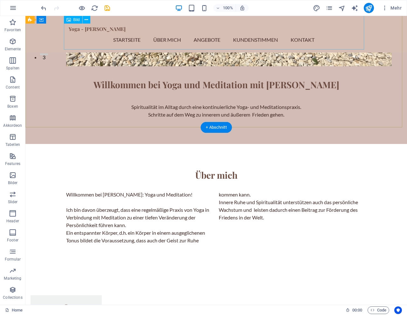
scroll to position [254, 0]
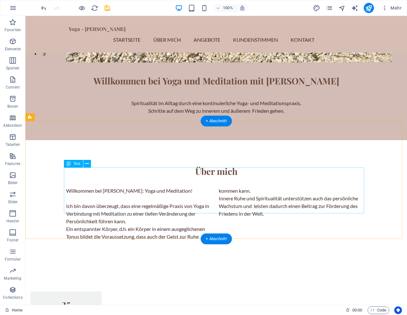
click at [182, 187] on div "Willkommen bei [PERSON_NAME]: Yoga und Meditation! Ich bin davon überzeugt, das…" at bounding box center [216, 213] width 300 height 53
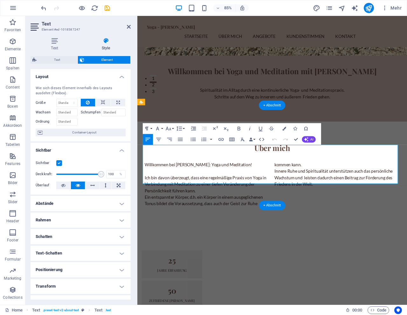
click at [184, 203] on span "Ich bin davon überzeugt, dass eine regelmäßige Praxis von Yoga in Verbindung mi…" at bounding box center [217, 213] width 143 height 21
click at [159, 194] on p at bounding box center [220, 198] width 148 height 8
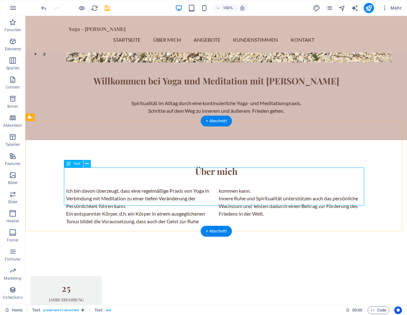
click at [89, 165] on button at bounding box center [87, 164] width 8 height 8
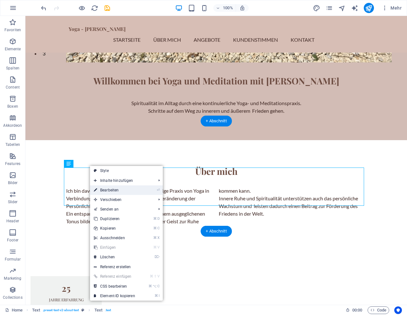
click at [106, 188] on link "⏎ Bearbeiten" at bounding box center [114, 190] width 49 height 10
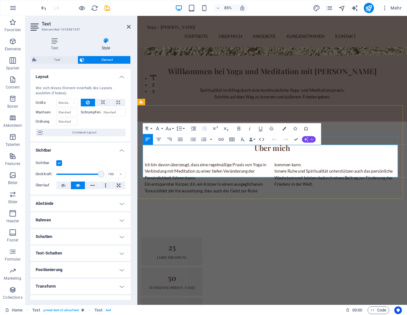
click at [309, 138] on button "AI" at bounding box center [309, 139] width 14 height 6
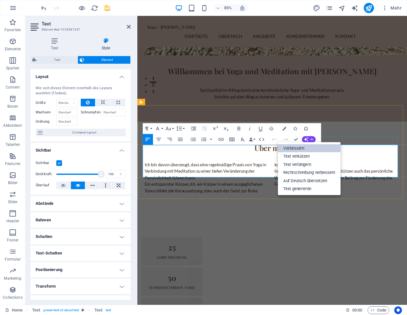
click at [300, 147] on link "Verbessern" at bounding box center [309, 148] width 63 height 8
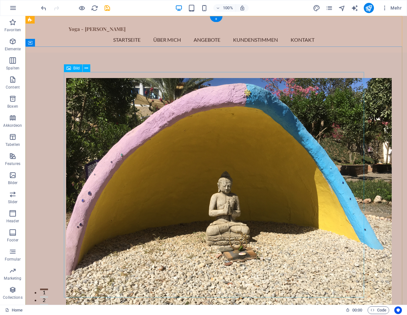
scroll to position [0, 0]
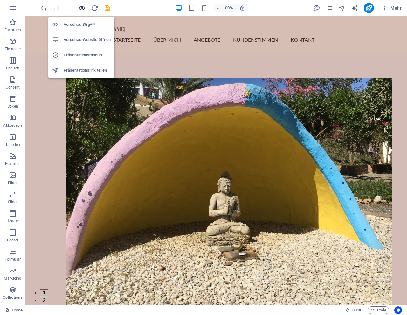
click at [82, 8] on icon "button" at bounding box center [81, 7] width 7 height 7
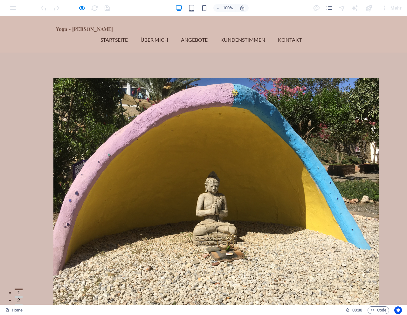
click at [173, 32] on link "Über mich" at bounding box center [157, 39] width 33 height 15
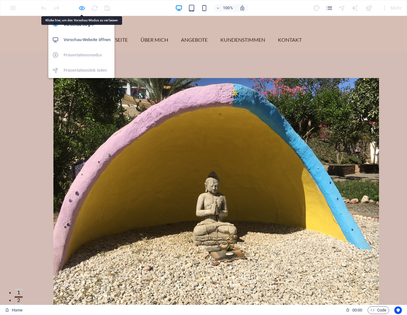
click at [82, 8] on icon "button" at bounding box center [81, 7] width 7 height 7
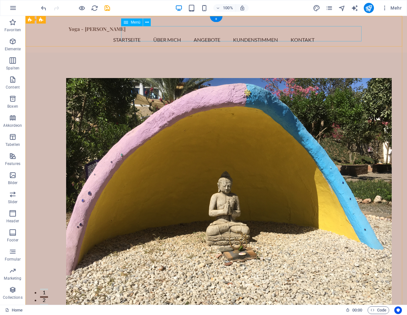
click at [148, 33] on nav "Startseite Über mich Angebote Kundenstimmen Kontakt" at bounding box center [216, 39] width 295 height 15
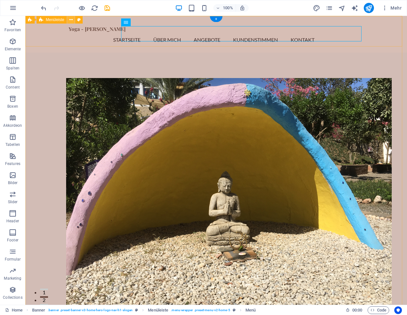
click at [73, 20] on icon at bounding box center [70, 20] width 3 height 7
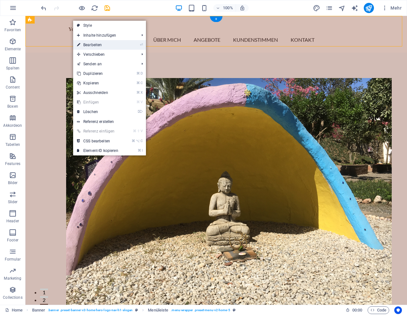
click at [90, 43] on link "⏎ Bearbeiten" at bounding box center [97, 45] width 49 height 10
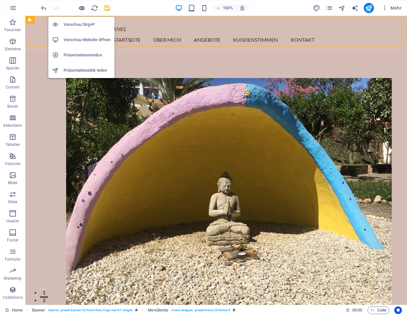
click at [83, 7] on icon "button" at bounding box center [81, 7] width 7 height 7
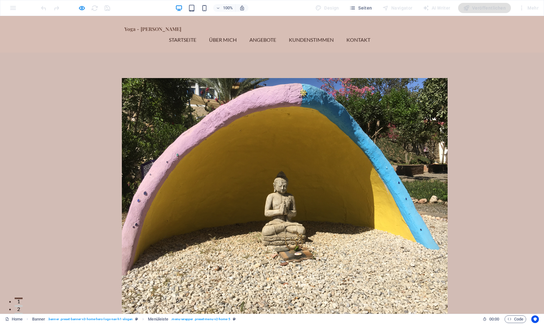
click at [201, 33] on link "Startseite" at bounding box center [185, 39] width 32 height 15
click at [241, 34] on link "Über mich" at bounding box center [225, 39] width 33 height 15
click at [86, 70] on div "Willkommen bei Yoga und Meditation mit [PERSON_NAME] Spiritualität im Alltag du…" at bounding box center [272, 225] width 544 height 347
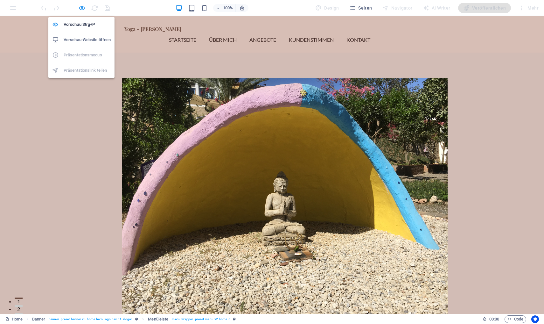
click at [81, 7] on icon "button" at bounding box center [81, 7] width 7 height 7
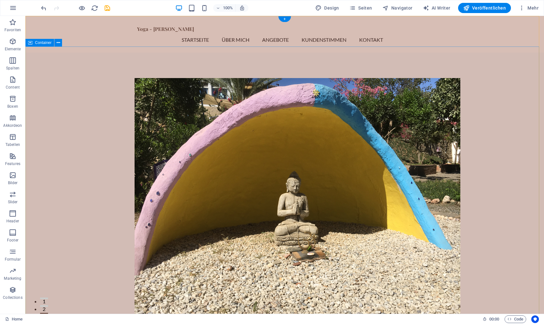
click at [108, 112] on div "Willkommen bei Yoga und Meditation mit [PERSON_NAME] Spiritualität im Alltag du…" at bounding box center [284, 225] width 519 height 347
click at [95, 117] on div "Willkommen bei Yoga und Meditation mit [PERSON_NAME] Spiritualität im Alltag du…" at bounding box center [284, 225] width 519 height 347
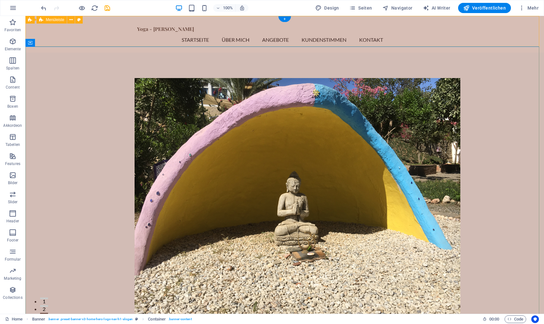
click at [68, 30] on div "Yoga - [PERSON_NAME] Startseite Über mich Angebote Kundenstimmen Kontakt Menu" at bounding box center [284, 34] width 519 height 37
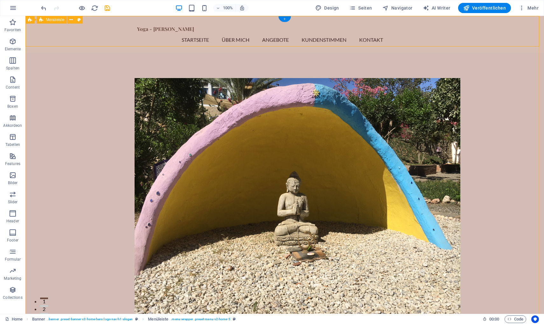
click at [286, 20] on div "+" at bounding box center [284, 19] width 12 height 6
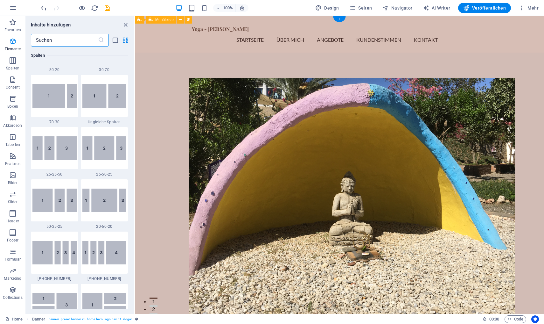
scroll to position [1113, 0]
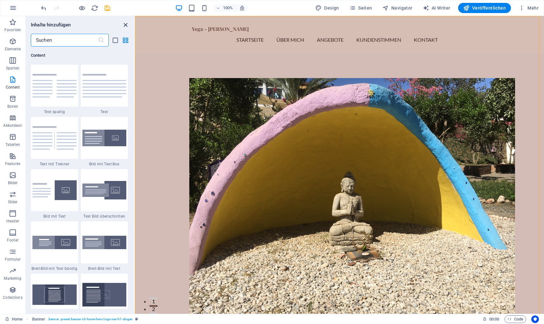
click at [125, 24] on icon "close panel" at bounding box center [125, 24] width 7 height 7
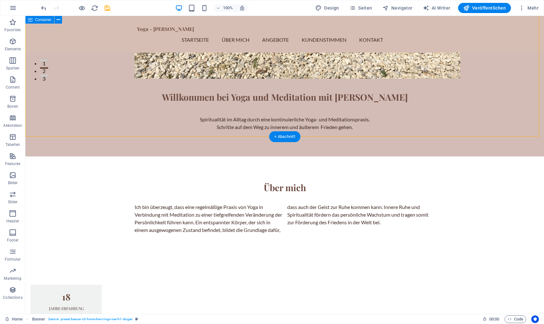
scroll to position [238, 0]
click at [274, 115] on div "Spiritualität im Alltag durch eine kontinuierliche Yoga- und Meditationspraxis.…" at bounding box center [285, 122] width 300 height 15
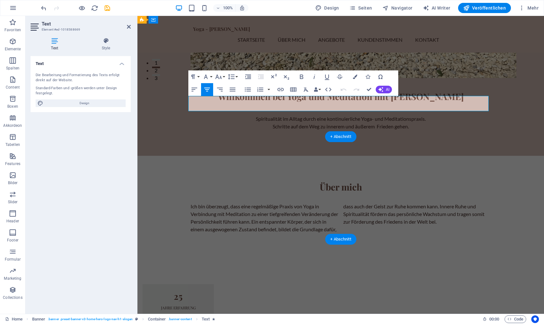
click at [407, 122] on p "Schritte auf dem Weg zu innerem und äußerem Frieden gehen." at bounding box center [341, 126] width 300 height 8
click at [407, 115] on p "Spiritualität im Alltag durch eine kontinuierliche Yoga- und Meditationspraxis." at bounding box center [341, 119] width 300 height 8
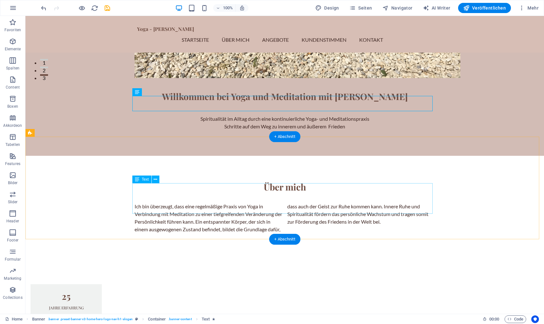
click at [397, 202] on div "Ich bin überzeugt, dass eine regelmäßige Praxis von Yoga in Verbindung mit Medi…" at bounding box center [285, 217] width 300 height 31
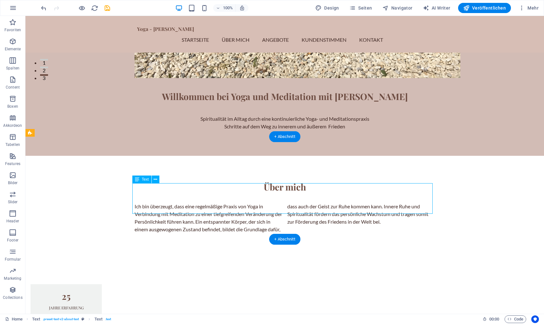
click at [397, 202] on div "Ich bin überzeugt, dass eine regelmäßige Praxis von Yoga in Verbindung mit Medi…" at bounding box center [285, 217] width 300 height 31
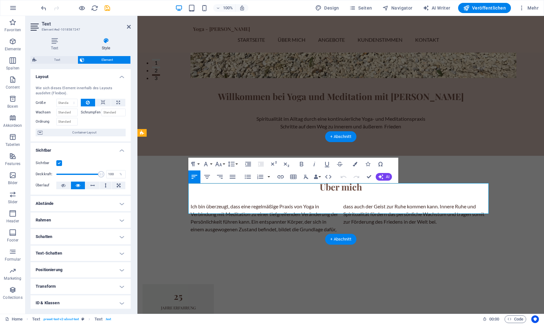
click at [407, 203] on p "Ich bin überzeugt, dass eine regelmäßige Praxis von Yoga in Verbindung mit Medi…" at bounding box center [341, 217] width 300 height 31
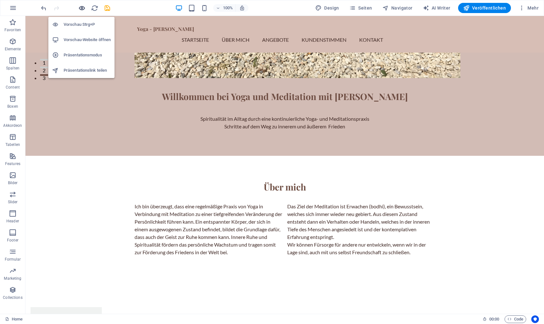
click at [80, 5] on icon "button" at bounding box center [81, 7] width 7 height 7
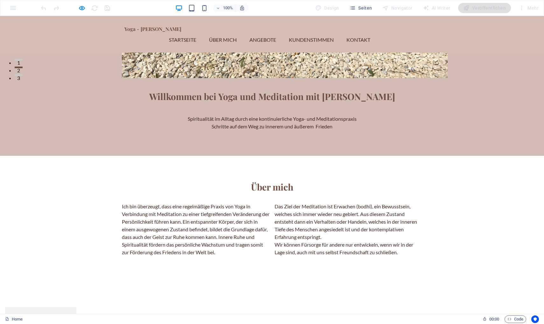
click at [301, 202] on p "Das Ziel der Meditation ist Erwachen (bodhi), ein Bewusstsein, welches sich imm…" at bounding box center [349, 221] width 148 height 38
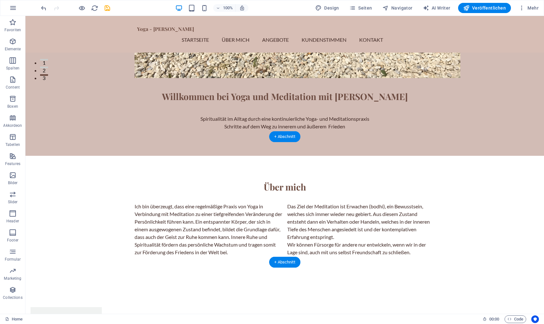
click at [304, 202] on div "Ich bin überzeugt, dass eine regelmäßige Praxis von Yoga in Verbindung mit Medi…" at bounding box center [285, 228] width 300 height 53
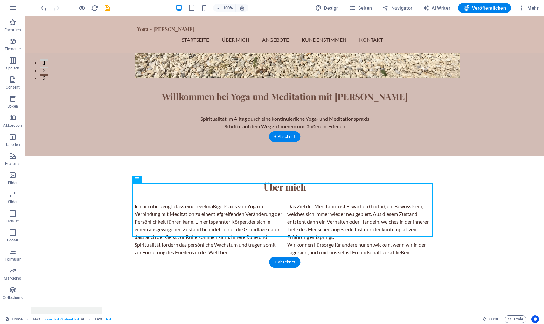
click at [316, 202] on div "Ich bin überzeugt, dass eine regelmäßige Praxis von Yoga in Verbindung mit Medi…" at bounding box center [285, 228] width 300 height 53
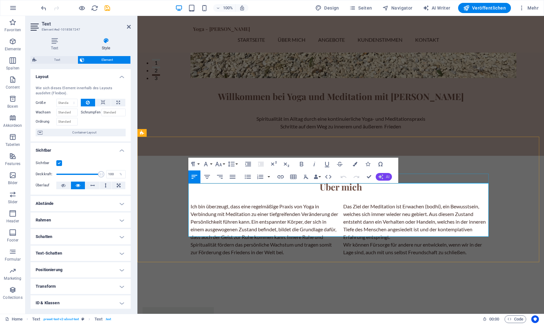
click at [386, 179] on button "AI" at bounding box center [384, 177] width 16 height 8
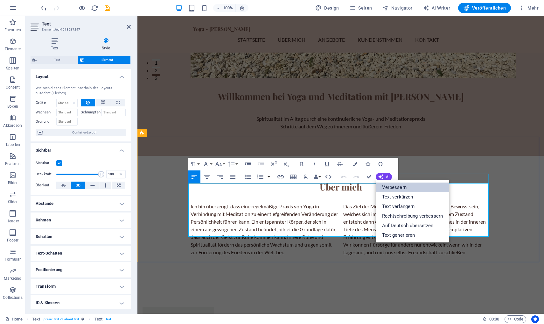
click at [388, 188] on link "Verbessern" at bounding box center [413, 187] width 74 height 10
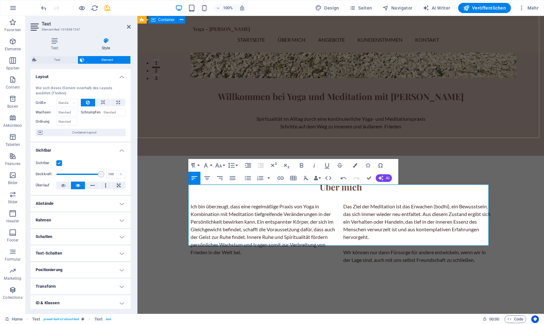
scroll to position [237, 0]
click at [344, 178] on icon "button" at bounding box center [344, 178] width 6 height 2
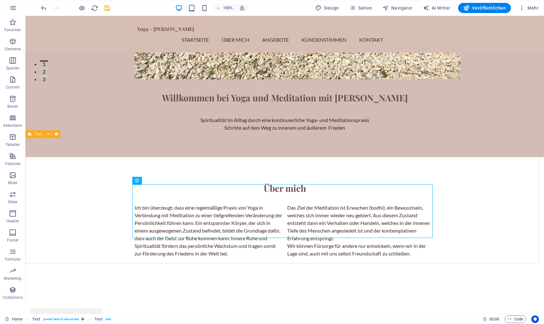
click at [407, 162] on div "Über mich Ich bin überzeugt, dass eine regelmäßige Praxis von Yoga in Verbindun…" at bounding box center [284, 219] width 519 height 125
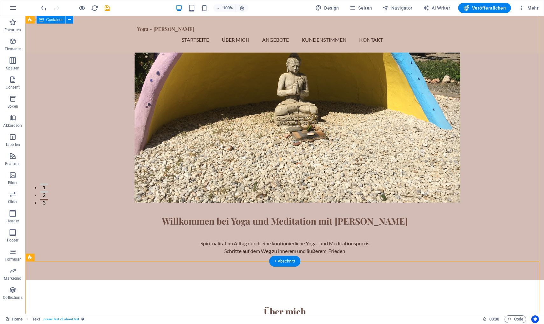
scroll to position [114, 0]
click at [97, 9] on icon "reload" at bounding box center [94, 7] width 7 height 7
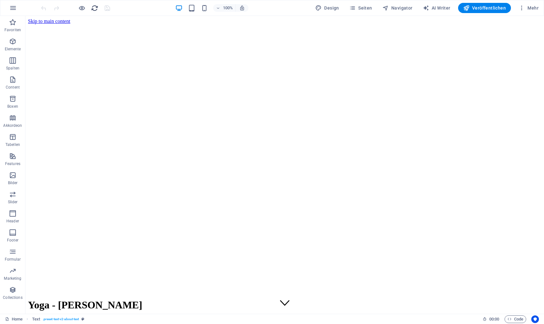
scroll to position [0, 0]
click at [93, 9] on icon "reload" at bounding box center [94, 7] width 7 height 7
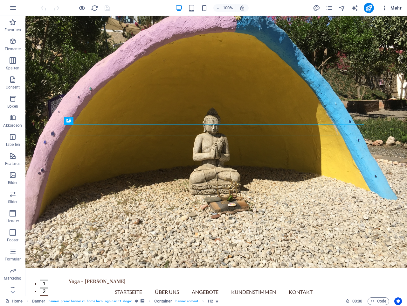
click at [398, 8] on span "Mehr" at bounding box center [392, 8] width 20 height 6
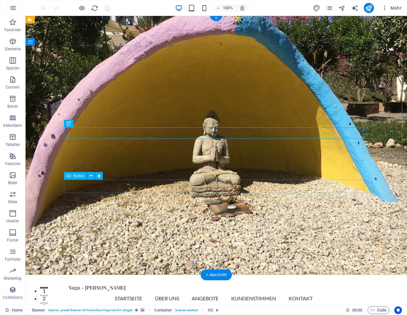
scroll to position [3, 0]
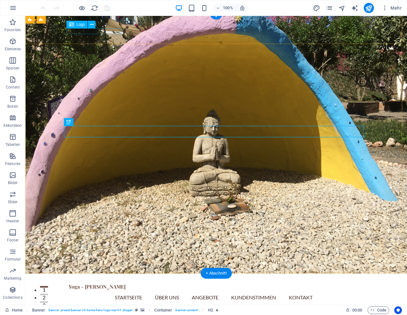
click at [96, 283] on div "Yoga - [PERSON_NAME]" at bounding box center [216, 286] width 295 height 6
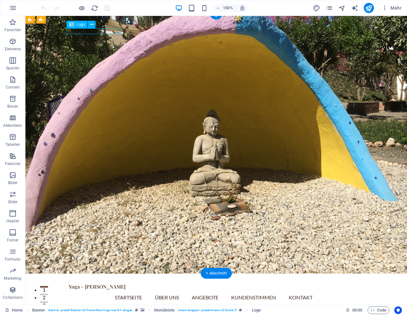
click at [96, 283] on div "Yoga - [PERSON_NAME]" at bounding box center [216, 286] width 295 height 6
click at [92, 24] on icon at bounding box center [91, 24] width 3 height 7
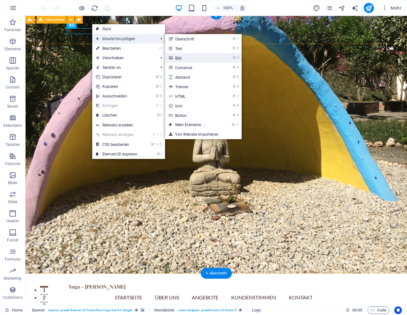
click at [179, 58] on link "⌘ 3 Bild" at bounding box center [191, 58] width 53 height 10
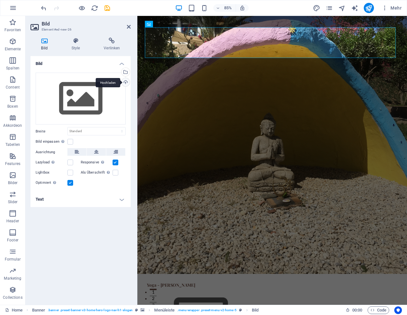
click at [124, 82] on div "Hochladen" at bounding box center [125, 83] width 10 height 10
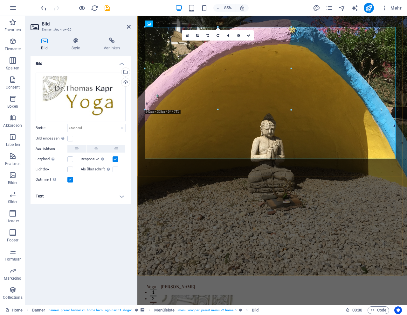
scroll to position [3, 0]
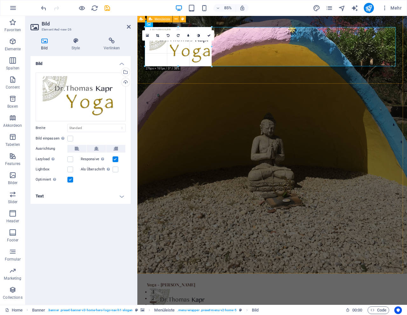
drag, startPoint x: 146, startPoint y: 27, endPoint x: 260, endPoint y: 77, distance: 123.8
type input "247"
select select "px"
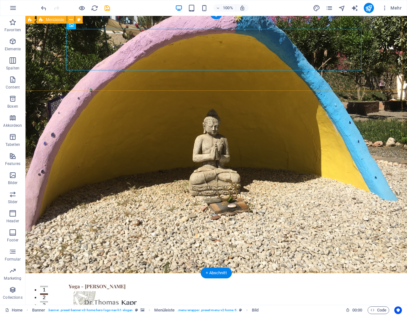
click at [119, 273] on div "Yoga - [PERSON_NAME] Startseite Über Uns Angebote Kundenstimmen Kontakt Menu" at bounding box center [216, 312] width 382 height 78
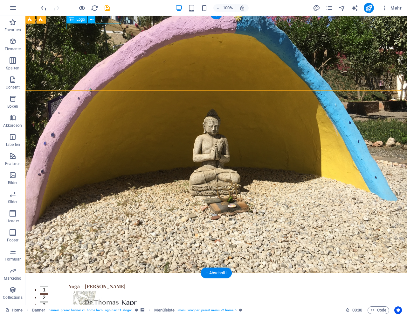
click at [116, 283] on div "Yoga - [PERSON_NAME]" at bounding box center [216, 286] width 295 height 6
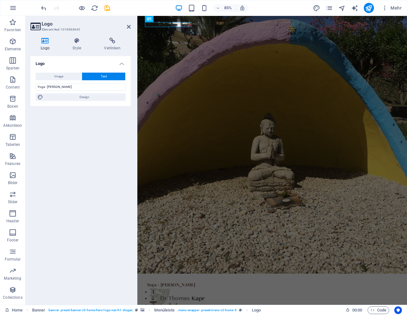
click at [107, 75] on span "Text" at bounding box center [104, 77] width 6 height 8
click at [95, 75] on button "Text" at bounding box center [103, 77] width 43 height 8
click at [48, 40] on icon at bounding box center [45, 41] width 29 height 6
click at [58, 86] on input "Yoga - [PERSON_NAME]" at bounding box center [81, 87] width 90 height 8
drag, startPoint x: 78, startPoint y: 87, endPoint x: 17, endPoint y: 79, distance: 61.8
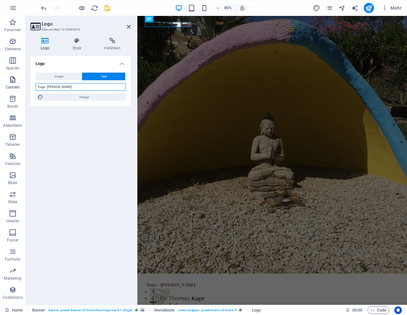
click at [17, 79] on section "Favoriten Elemente Spalten Content Boxen Akkordeon Tabellen Features Bilder Sli…" at bounding box center [203, 160] width 407 height 289
click at [73, 160] on div "Logo Image Text Ziehe Dateien zum Hochladen hierher oder klicke hier, um aus Da…" at bounding box center [81, 177] width 100 height 243
click at [61, 86] on input "text" at bounding box center [81, 87] width 90 height 8
click at [62, 76] on span "Image" at bounding box center [58, 77] width 9 height 8
select select "DISABLED_OPTION_VALUE"
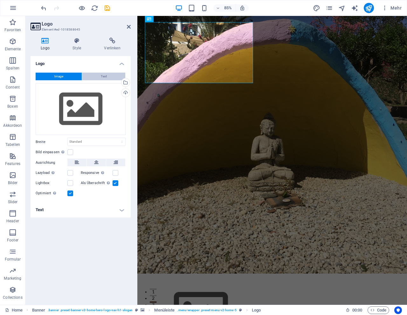
click at [98, 76] on button "Text" at bounding box center [103, 77] width 43 height 8
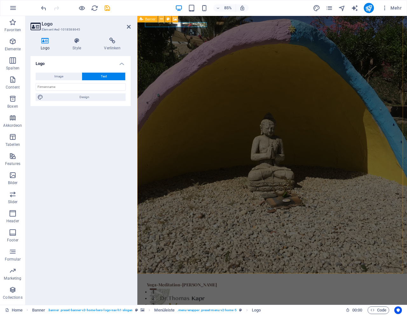
click at [161, 20] on icon at bounding box center [161, 19] width 3 height 6
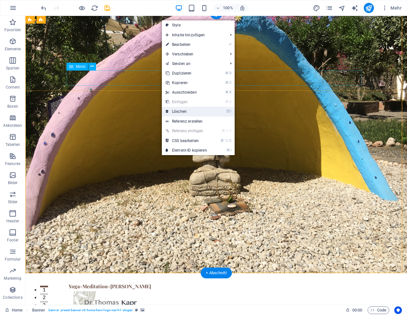
click at [174, 110] on link "⌦ Löschen" at bounding box center [186, 112] width 49 height 10
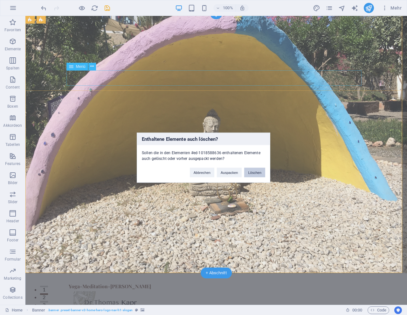
click at [251, 174] on button "Löschen" at bounding box center [254, 172] width 21 height 10
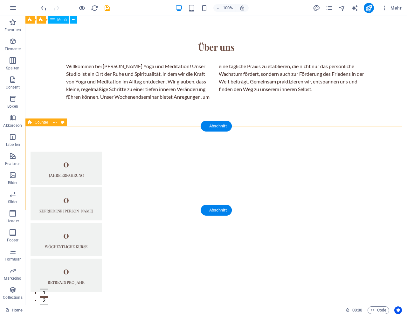
scroll to position [0, 0]
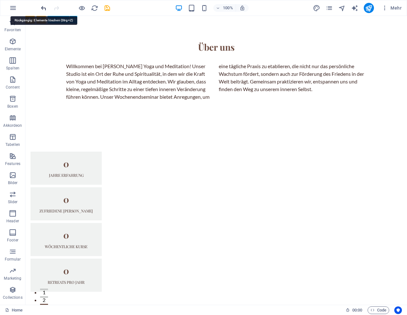
click at [45, 8] on icon "undo" at bounding box center [43, 7] width 7 height 7
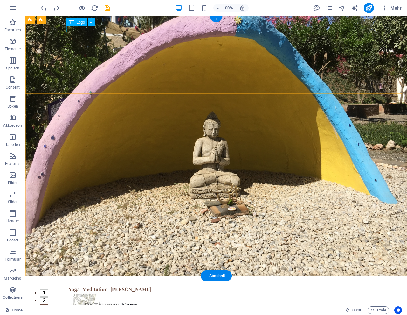
click at [125, 286] on div "Yoga-Meditation-[PERSON_NAME]" at bounding box center [216, 289] width 295 height 6
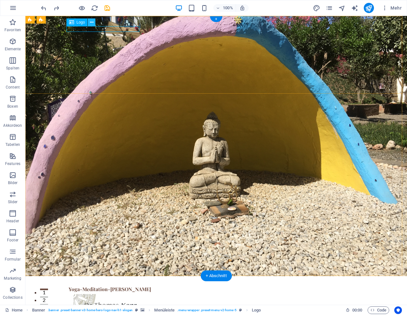
click at [93, 24] on icon at bounding box center [91, 22] width 3 height 7
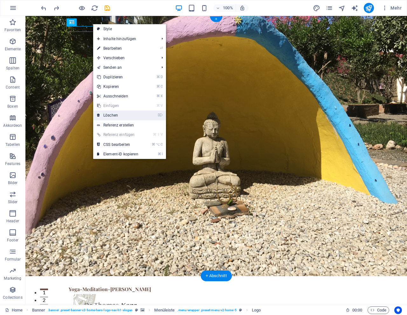
click at [114, 114] on link "⌦ Löschen" at bounding box center [117, 115] width 49 height 10
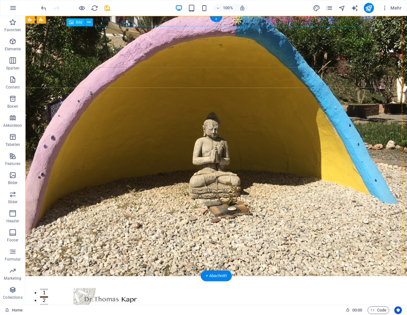
click at [103, 286] on figure at bounding box center [216, 306] width 295 height 41
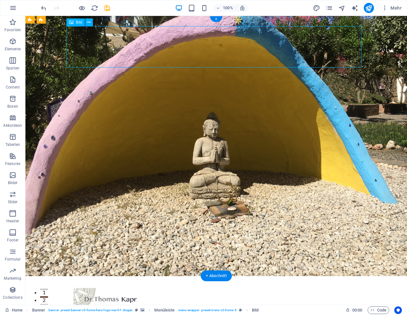
drag, startPoint x: 103, startPoint y: 47, endPoint x: 94, endPoint y: 47, distance: 9.5
click at [94, 286] on figure at bounding box center [216, 306] width 295 height 41
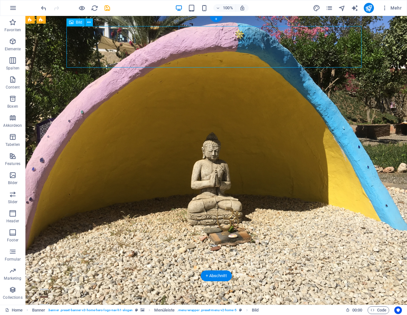
select select "px"
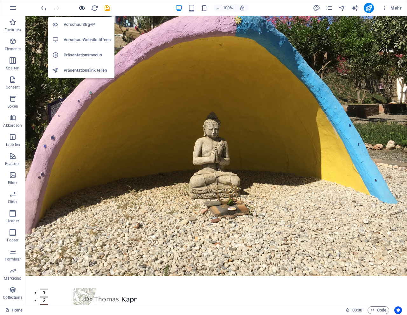
click at [82, 8] on icon "button" at bounding box center [81, 7] width 7 height 7
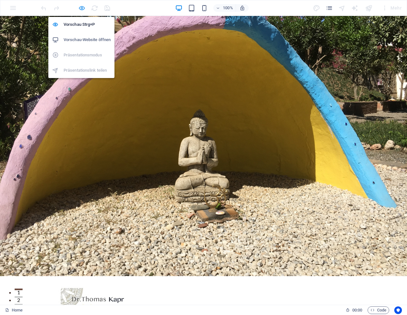
click at [83, 8] on icon "button" at bounding box center [81, 7] width 7 height 7
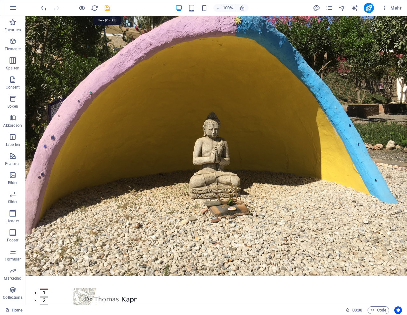
click at [108, 8] on icon "save" at bounding box center [107, 7] width 7 height 7
checkbox input "false"
click at [93, 8] on icon "reload" at bounding box center [94, 7] width 7 height 7
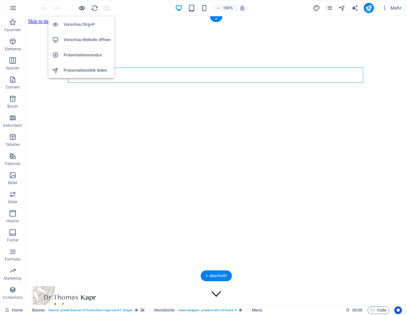
click at [80, 8] on icon "button" at bounding box center [81, 7] width 7 height 7
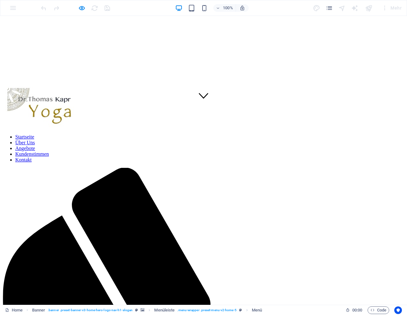
scroll to position [203, 0]
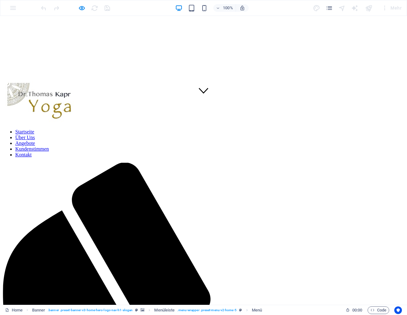
click at [34, 129] on link "Startseite" at bounding box center [24, 131] width 19 height 5
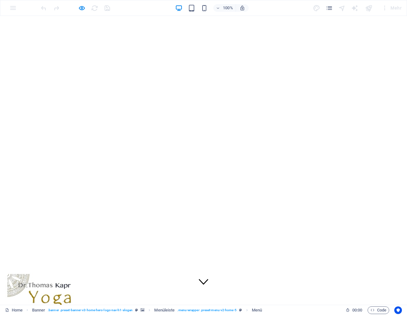
scroll to position [0, 0]
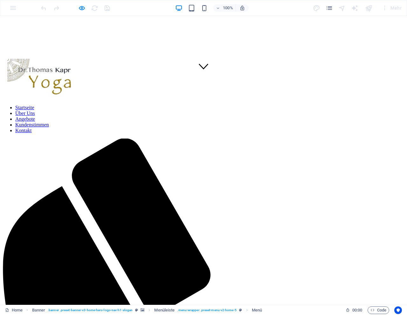
scroll to position [203, 0]
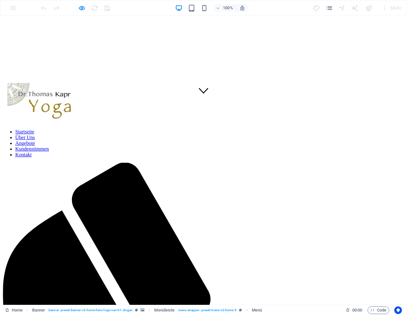
click at [34, 129] on link "Startseite" at bounding box center [24, 131] width 19 height 5
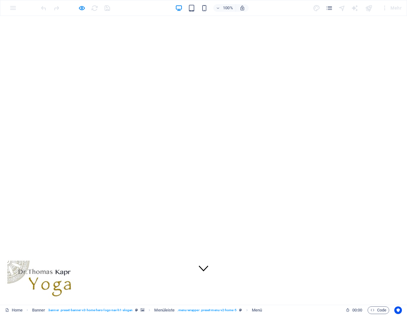
scroll to position [0, 0]
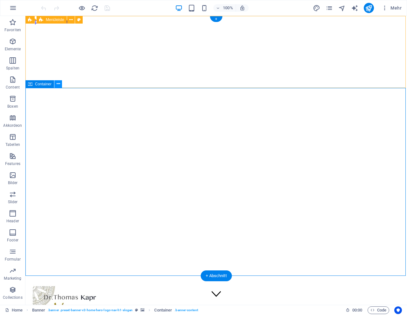
click at [60, 83] on icon at bounding box center [58, 83] width 3 height 7
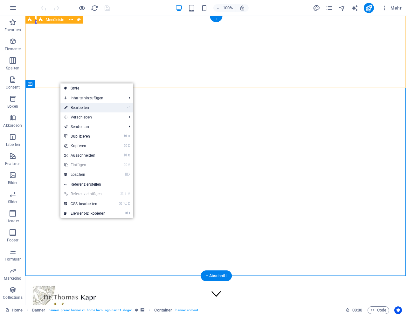
click at [76, 109] on link "⏎ Bearbeiten" at bounding box center [84, 108] width 49 height 10
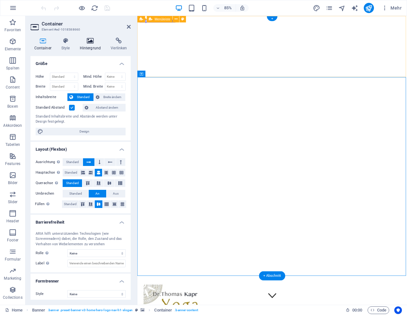
click at [90, 41] on icon at bounding box center [90, 41] width 29 height 6
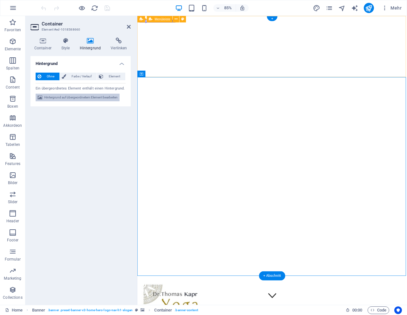
click at [75, 99] on span "Hintergrund auf übergeordnetem Element bearbeiten" at bounding box center [80, 98] width 73 height 8
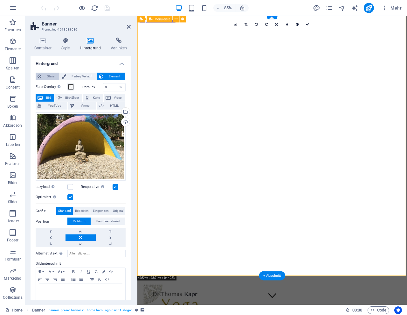
click at [40, 75] on icon at bounding box center [40, 77] width 4 height 8
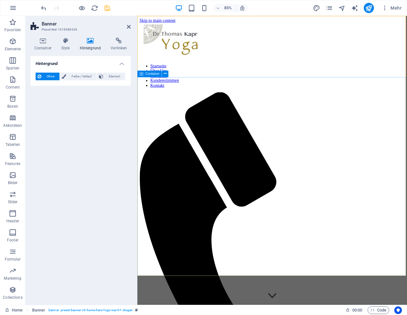
click at [165, 74] on icon at bounding box center [165, 74] width 3 height 6
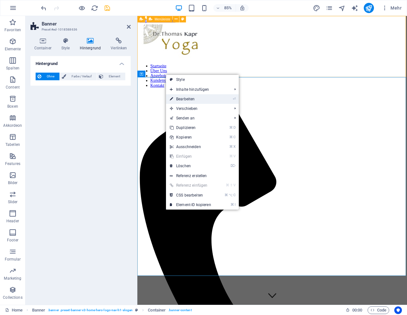
click at [182, 101] on link "⏎ Bearbeiten" at bounding box center [190, 99] width 49 height 10
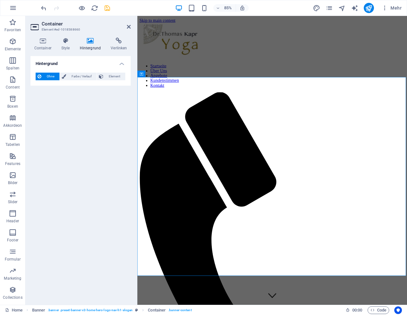
click at [90, 39] on icon at bounding box center [90, 41] width 29 height 6
click at [107, 76] on span "Element" at bounding box center [114, 77] width 18 height 8
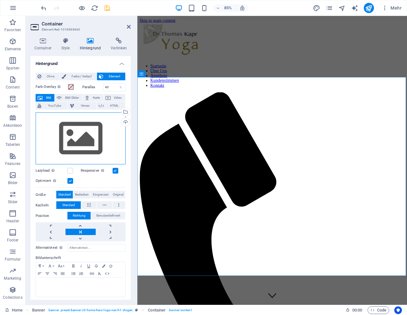
click at [91, 140] on div "Ziehe Dateien zum Hochladen hierher oder klicke hier, um aus Dateien oder koste…" at bounding box center [81, 138] width 90 height 52
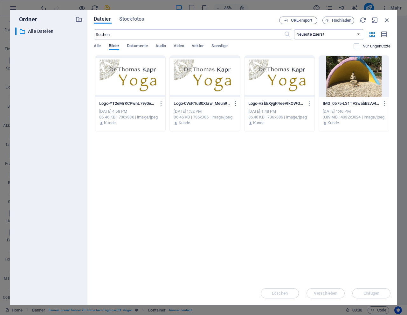
click at [338, 88] on div at bounding box center [354, 76] width 70 height 41
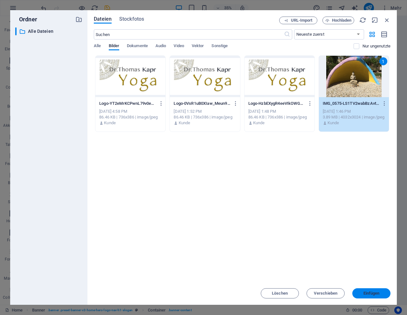
click at [382, 294] on span "Einfügen" at bounding box center [371, 293] width 33 height 4
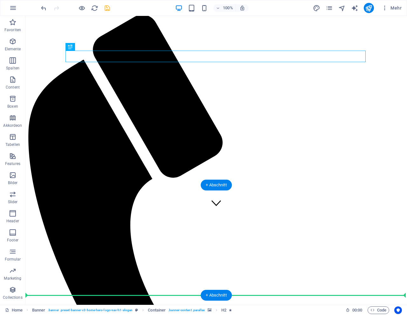
scroll to position [94, 0]
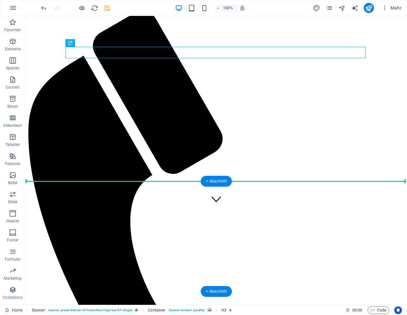
drag, startPoint x: 191, startPoint y: 156, endPoint x: 181, endPoint y: 194, distance: 39.2
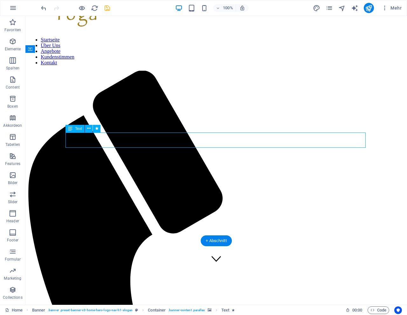
scroll to position [35, 0]
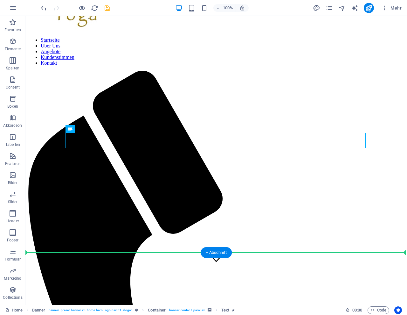
drag, startPoint x: 198, startPoint y: 145, endPoint x: 182, endPoint y: 257, distance: 112.5
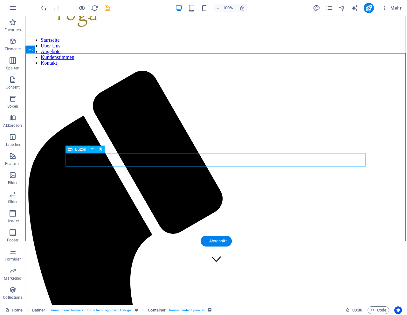
click at [94, 150] on icon at bounding box center [92, 149] width 3 height 7
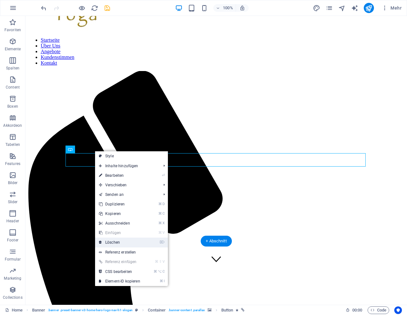
click at [111, 242] on link "⌦ Löschen" at bounding box center [119, 242] width 49 height 10
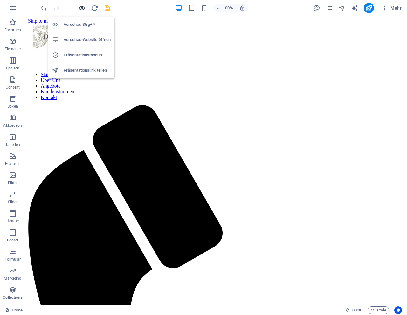
scroll to position [0, 0]
click at [82, 9] on icon "button" at bounding box center [81, 7] width 7 height 7
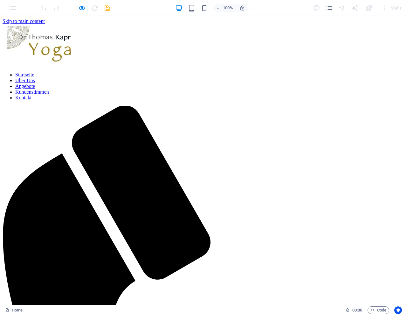
click at [35, 78] on link "Über Uns" at bounding box center [25, 80] width 20 height 5
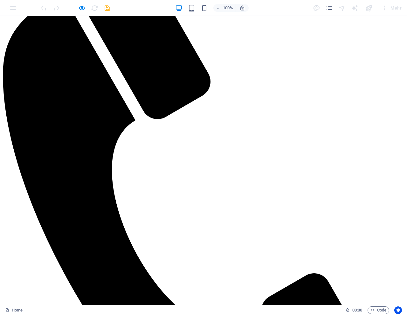
scroll to position [222, 0]
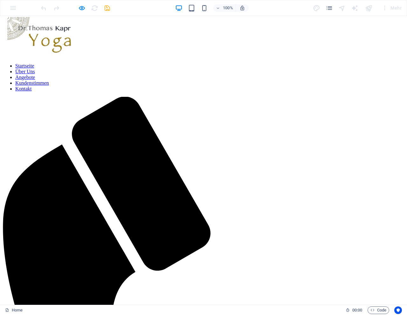
scroll to position [0, 0]
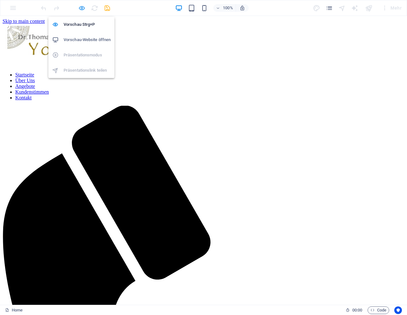
click at [83, 8] on icon "button" at bounding box center [81, 7] width 7 height 7
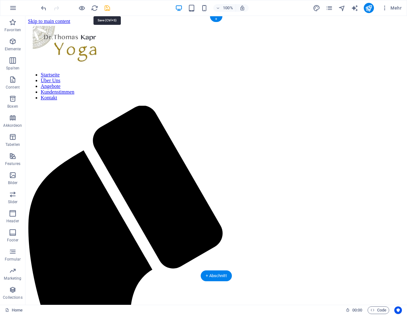
click at [105, 7] on icon "save" at bounding box center [107, 7] width 7 height 7
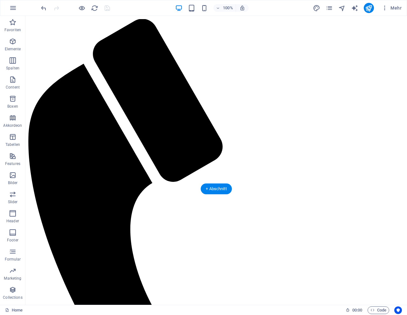
scroll to position [87, 0]
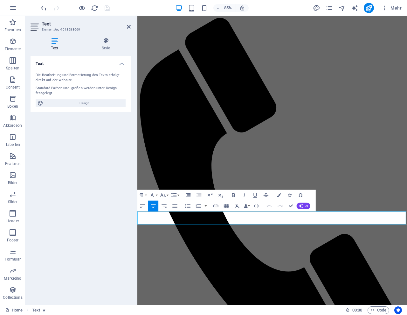
drag, startPoint x: 167, startPoint y: 251, endPoint x: 179, endPoint y: 253, distance: 12.5
drag, startPoint x: 309, startPoint y: 252, endPoint x: 329, endPoint y: 254, distance: 19.9
drag, startPoint x: 258, startPoint y: 258, endPoint x: 266, endPoint y: 258, distance: 8.3
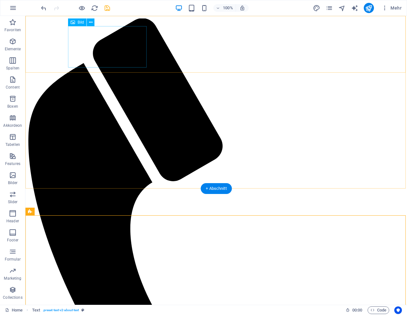
scroll to position [86, 0]
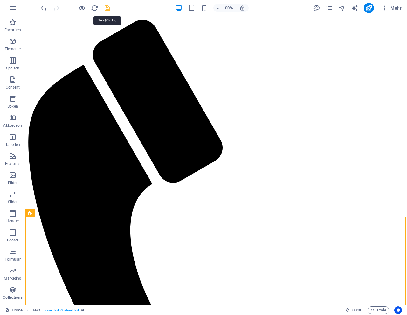
click at [107, 8] on icon "save" at bounding box center [107, 7] width 7 height 7
checkbox input "false"
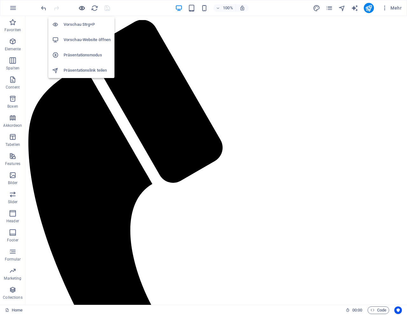
click at [82, 8] on icon "button" at bounding box center [81, 7] width 7 height 7
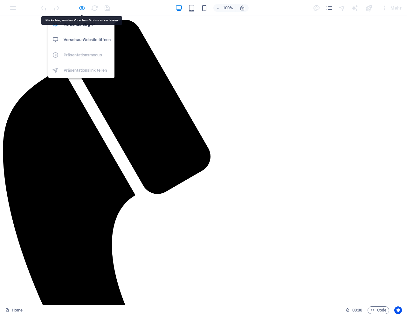
click at [80, 6] on icon "button" at bounding box center [81, 7] width 7 height 7
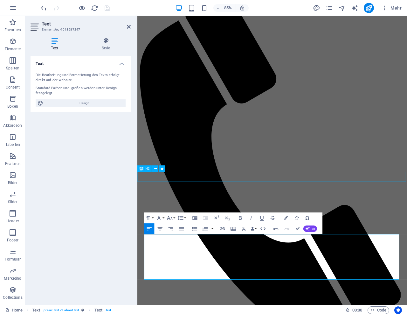
scroll to position [122, 0]
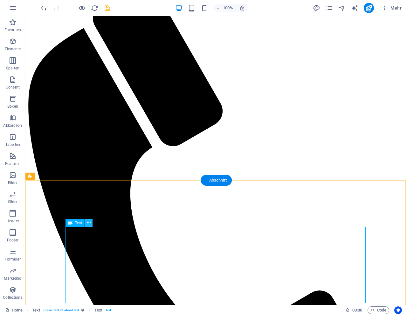
click at [89, 221] on icon at bounding box center [88, 223] width 3 height 7
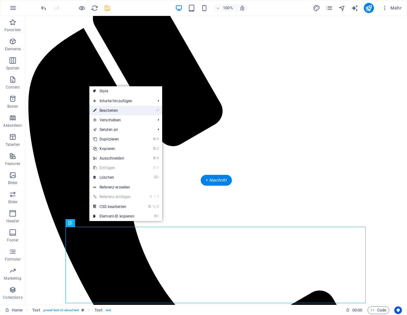
click at [120, 111] on link "⏎ Bearbeiten" at bounding box center [113, 111] width 49 height 10
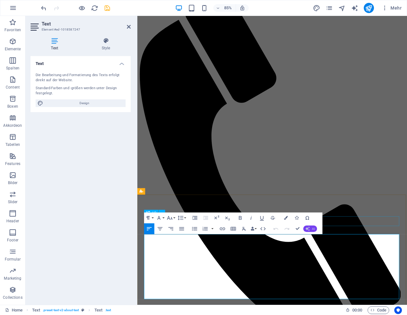
click at [310, 227] on icon "button" at bounding box center [308, 229] width 4 height 4
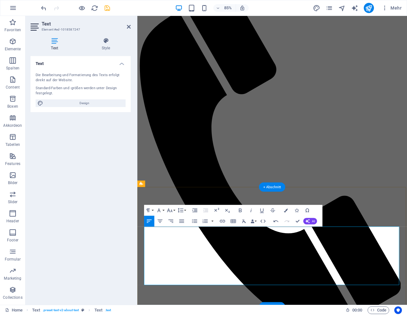
scroll to position [132, 0]
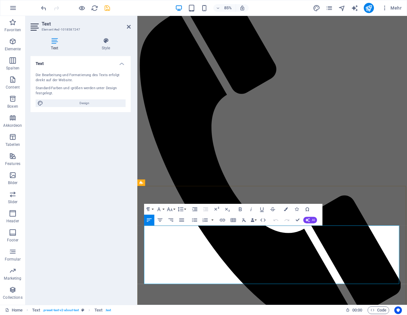
drag, startPoint x: 298, startPoint y: 281, endPoint x: 307, endPoint y: 282, distance: 8.6
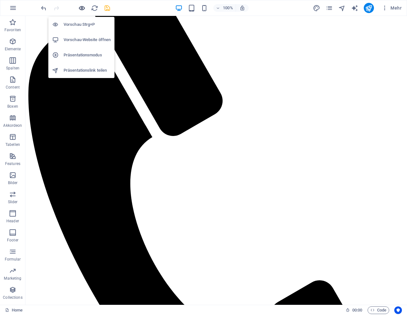
click at [81, 7] on icon "button" at bounding box center [81, 7] width 7 height 7
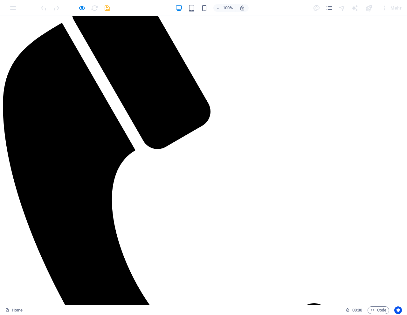
scroll to position [130, 0]
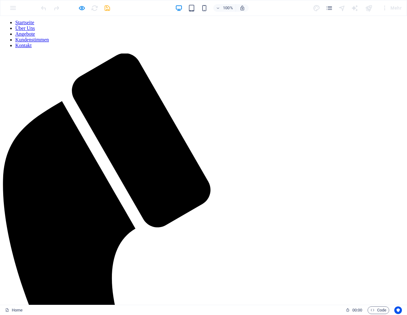
scroll to position [0, 0]
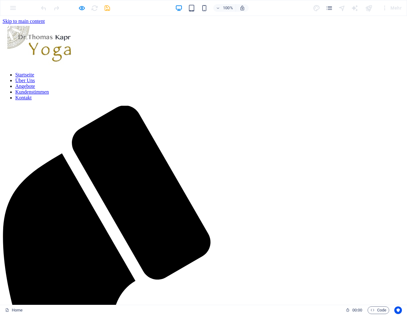
click at [35, 78] on link "Über Uns" at bounding box center [25, 80] width 20 height 5
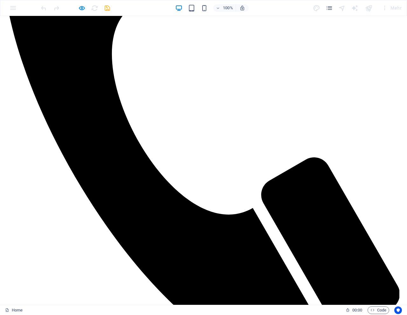
scroll to position [230, 0]
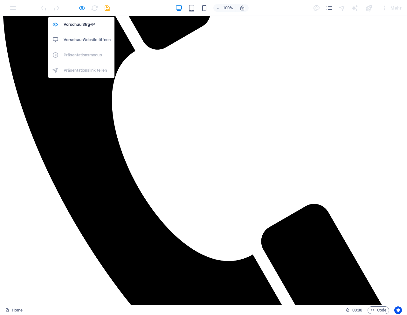
click at [81, 8] on icon "button" at bounding box center [81, 7] width 7 height 7
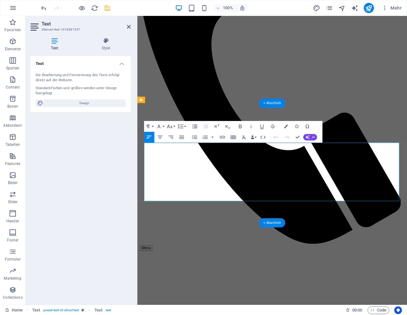
click at [313, 138] on span "AI" at bounding box center [313, 137] width 3 height 3
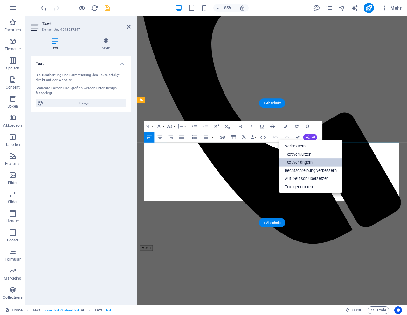
click at [306, 162] on link "Text verlängern" at bounding box center [311, 162] width 63 height 8
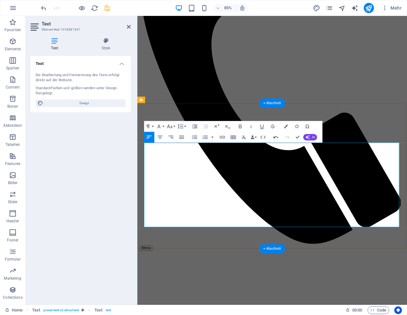
click at [276, 138] on icon "button" at bounding box center [276, 137] width 6 height 6
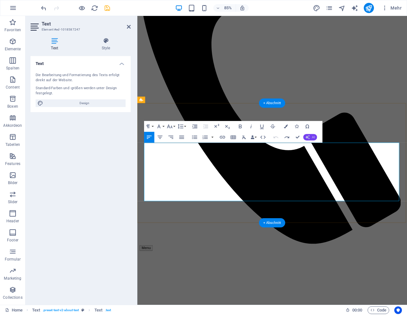
click at [313, 138] on span "AI" at bounding box center [313, 137] width 3 height 3
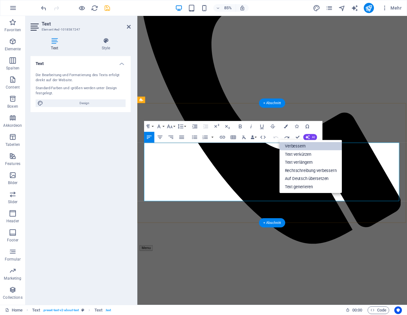
click at [303, 144] on link "Verbessern" at bounding box center [311, 146] width 63 height 8
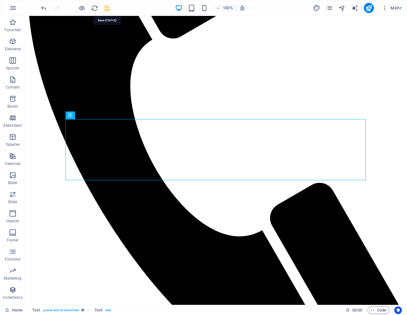
click at [107, 6] on icon "save" at bounding box center [107, 7] width 7 height 7
checkbox input "false"
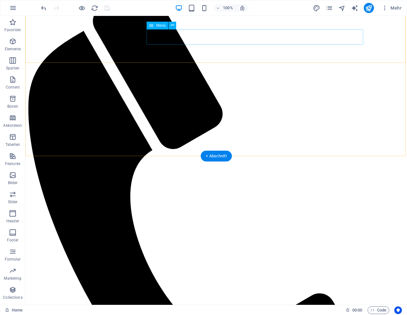
scroll to position [121, 0]
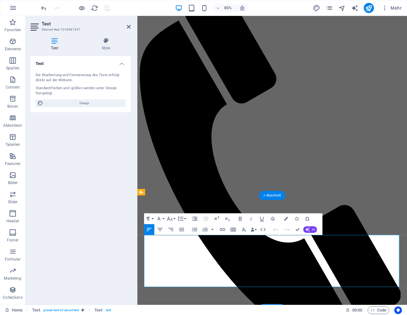
drag, startPoint x: 306, startPoint y: 292, endPoint x: 312, endPoint y: 292, distance: 6.1
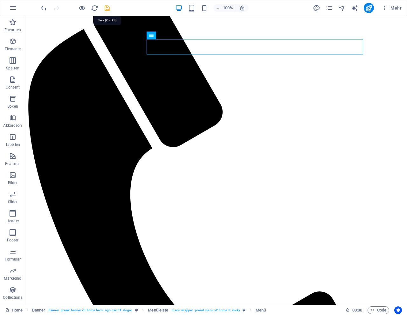
click at [107, 8] on icon "save" at bounding box center [107, 7] width 7 height 7
checkbox input "false"
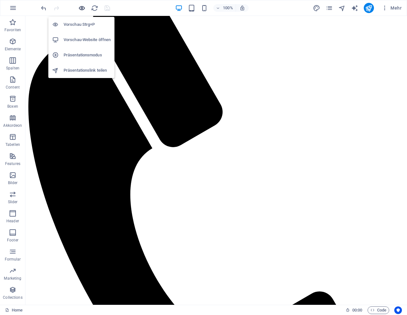
click at [80, 8] on icon "button" at bounding box center [81, 7] width 7 height 7
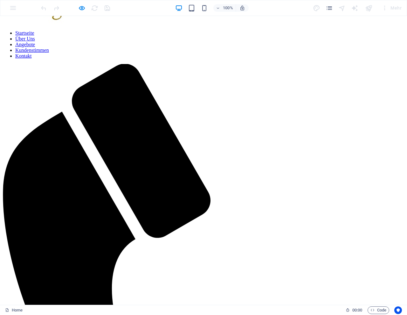
scroll to position [0, 0]
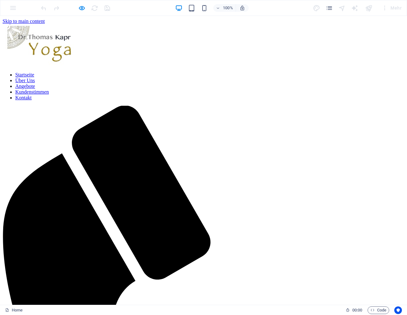
click at [35, 78] on link "Über Uns" at bounding box center [25, 80] width 20 height 5
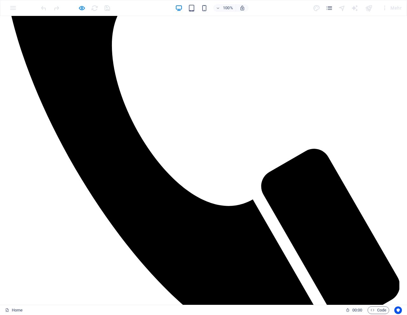
scroll to position [230, 0]
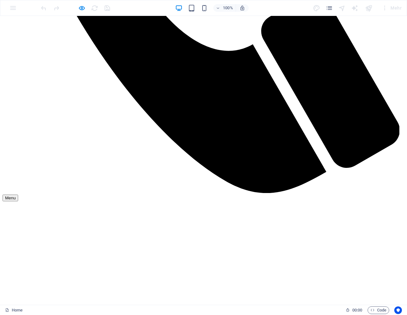
scroll to position [447, 0]
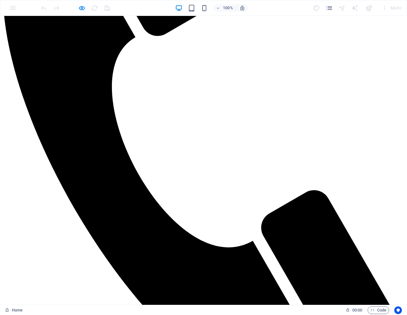
scroll to position [230, 0]
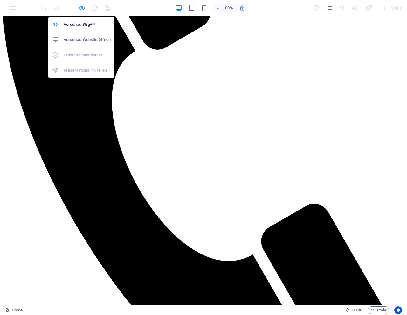
click at [82, 7] on icon "button" at bounding box center [81, 7] width 7 height 7
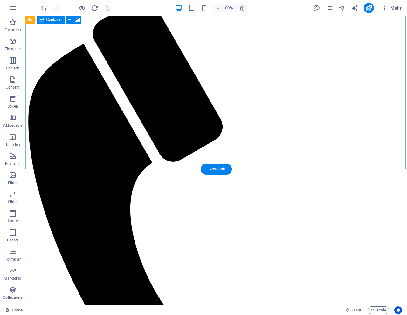
scroll to position [106, 0]
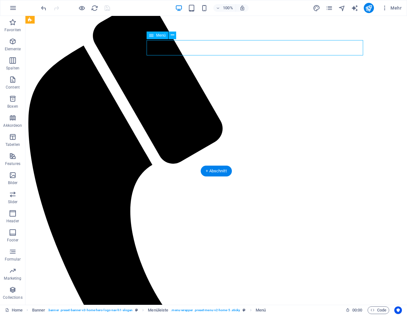
scroll to position [105, 0]
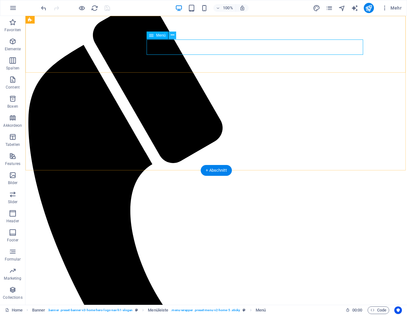
click at [172, 35] on icon at bounding box center [172, 35] width 3 height 7
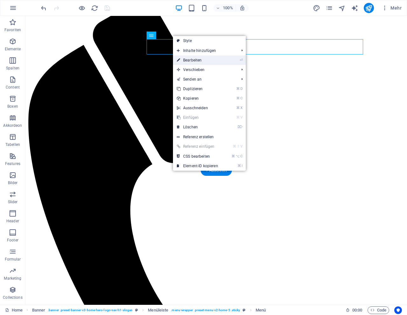
click at [193, 60] on link "⏎ Bearbeiten" at bounding box center [197, 60] width 49 height 10
select select
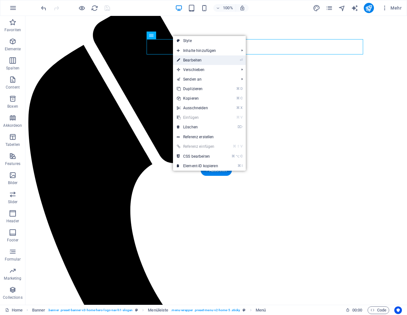
select select
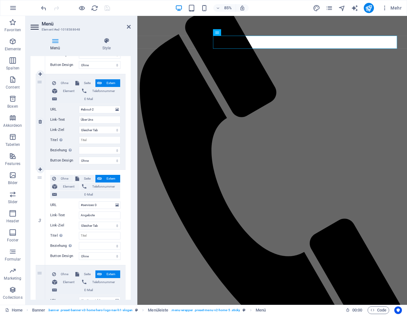
scroll to position [139, 0]
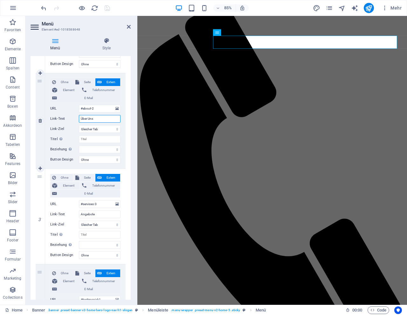
click at [106, 117] on input "Über Uns" at bounding box center [100, 119] width 42 height 8
type input "Ü"
select select
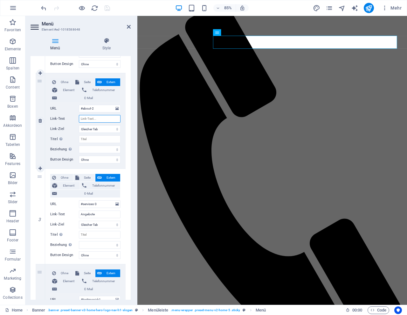
select select
type input "Y"
select select
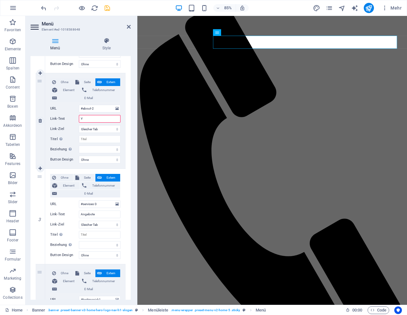
select select
type input "Yoga und Meditation"
select select
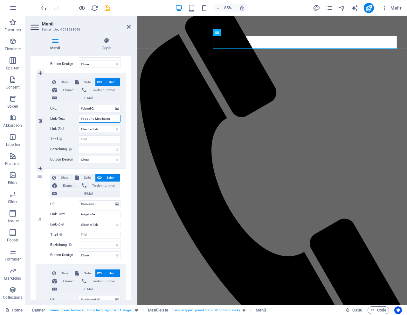
select select
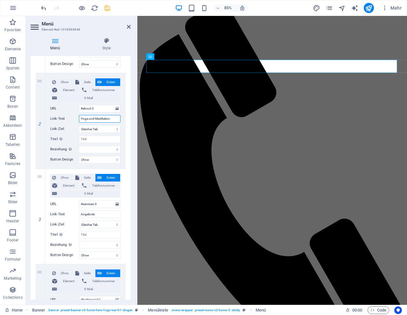
type input "Yoga und Meditation"
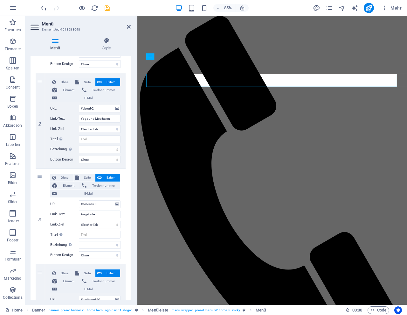
scroll to position [89, 0]
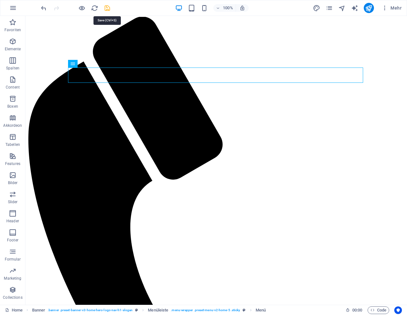
click at [107, 7] on icon "save" at bounding box center [107, 7] width 7 height 7
checkbox input "false"
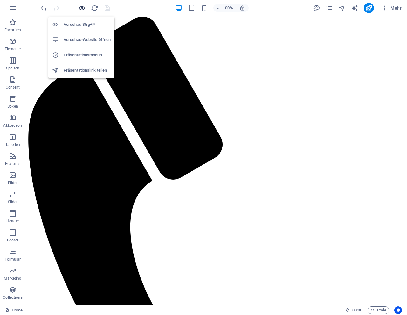
click at [82, 7] on icon "button" at bounding box center [81, 7] width 7 height 7
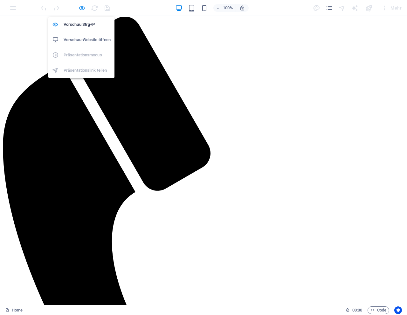
click at [80, 7] on icon "button" at bounding box center [81, 7] width 7 height 7
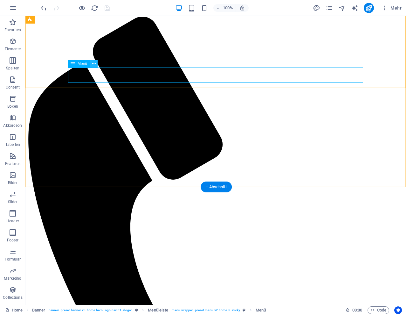
click at [95, 63] on icon at bounding box center [93, 63] width 3 height 7
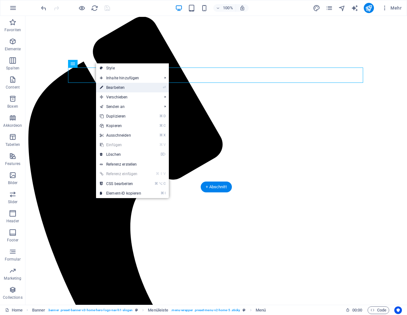
click at [128, 86] on link "⏎ Bearbeiten" at bounding box center [120, 88] width 49 height 10
select select
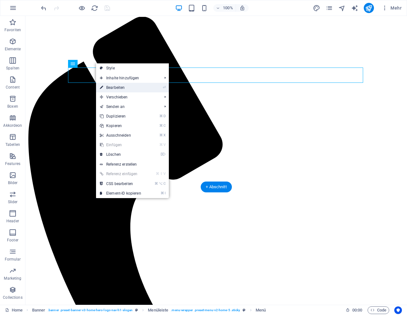
select select
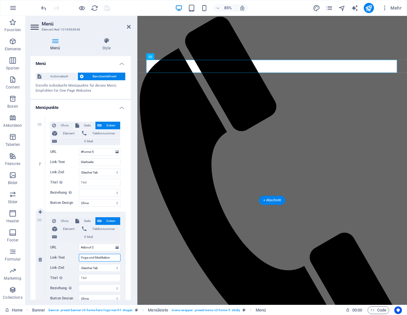
click at [114, 258] on input "Yoga und Meditation" at bounding box center [100, 258] width 42 height 8
type input "Y"
select select
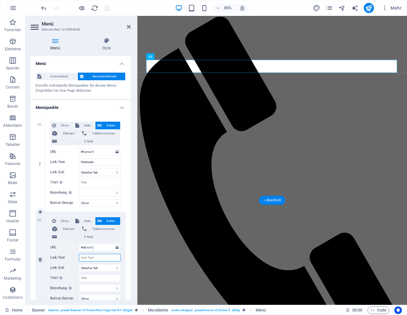
select select
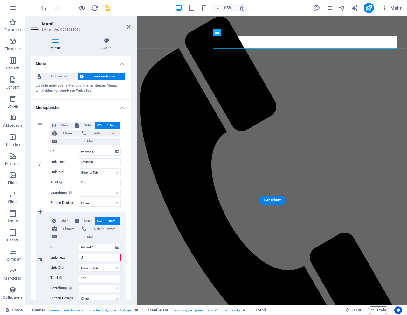
type input "Üb"
select select
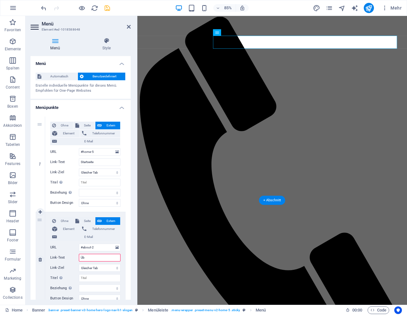
select select
type input "Über"
select select
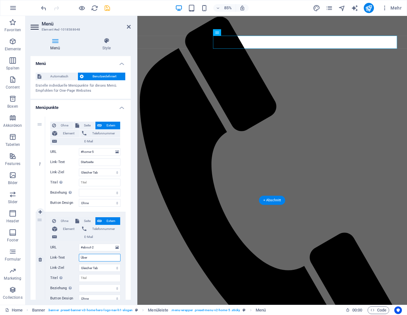
select select
type input "Über uns"
select select
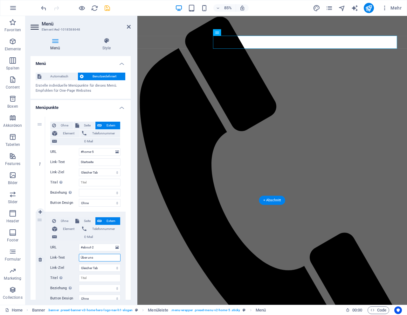
select select
type input "Über uns"
click at [127, 27] on icon at bounding box center [129, 26] width 4 height 5
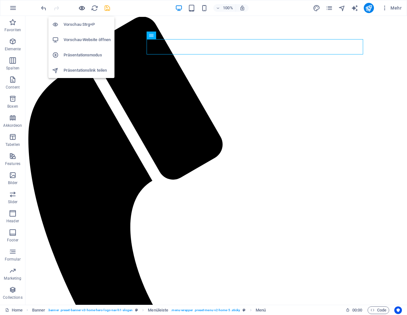
click at [84, 8] on icon "button" at bounding box center [81, 7] width 7 height 7
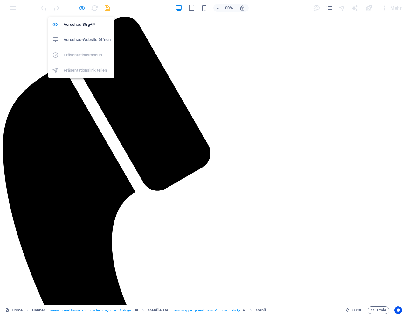
click at [82, 7] on icon "button" at bounding box center [81, 7] width 7 height 7
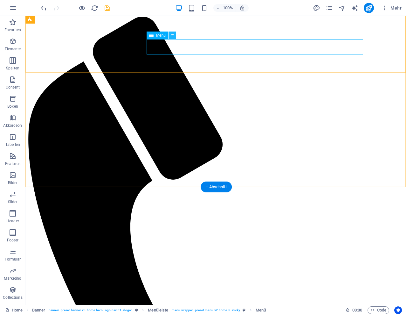
click at [173, 36] on icon at bounding box center [172, 35] width 3 height 7
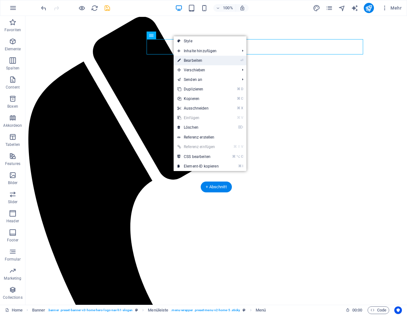
click at [192, 58] on link "⏎ Bearbeiten" at bounding box center [198, 61] width 49 height 10
select select
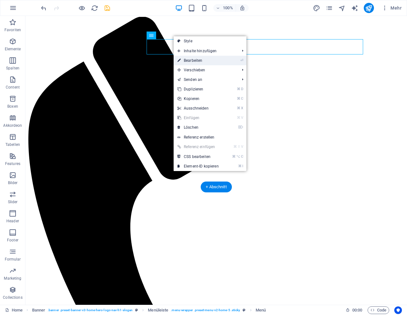
select select
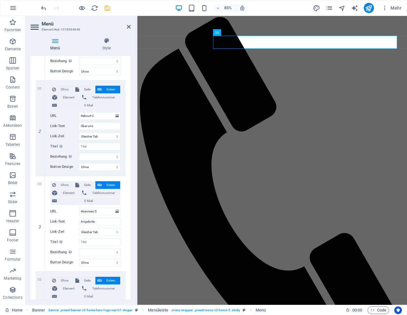
scroll to position [134, 0]
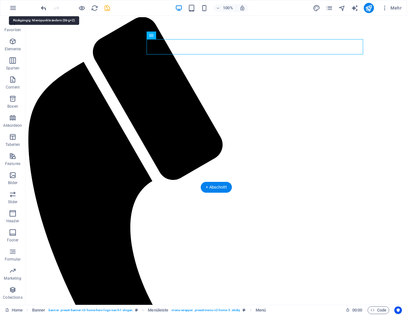
click at [44, 8] on icon "undo" at bounding box center [43, 7] width 7 height 7
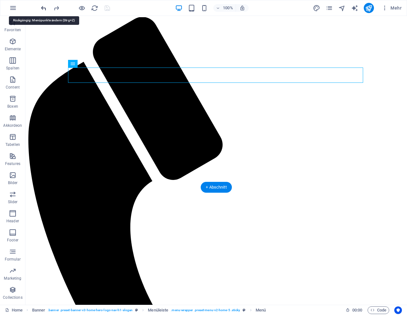
click at [44, 8] on icon "undo" at bounding box center [43, 7] width 7 height 7
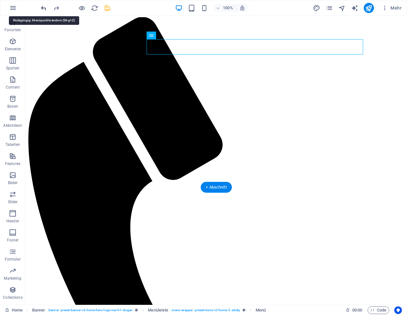
click at [44, 8] on icon "undo" at bounding box center [43, 7] width 7 height 7
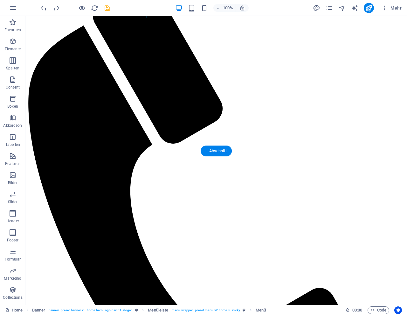
scroll to position [125, 0]
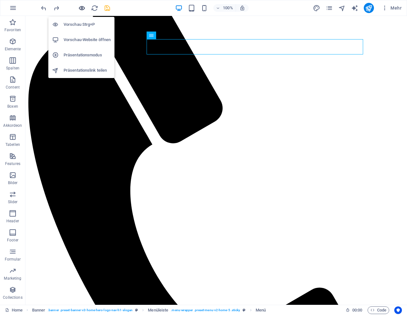
click at [84, 8] on icon "button" at bounding box center [81, 7] width 7 height 7
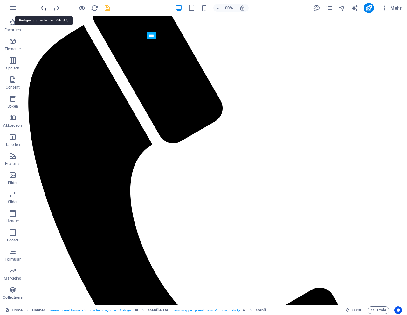
click at [44, 7] on icon "undo" at bounding box center [43, 7] width 7 height 7
click at [57, 8] on icon "redo" at bounding box center [56, 7] width 7 height 7
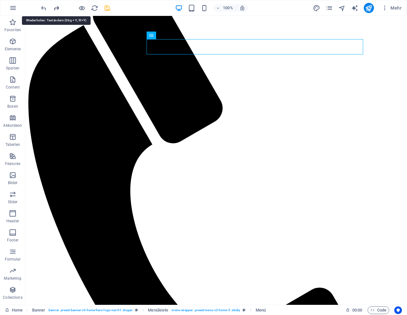
click at [57, 8] on icon "redo" at bounding box center [56, 7] width 7 height 7
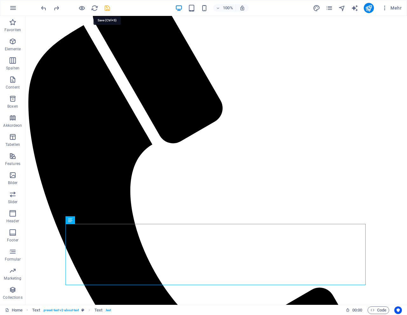
click at [107, 8] on icon "save" at bounding box center [107, 7] width 7 height 7
checkbox input "false"
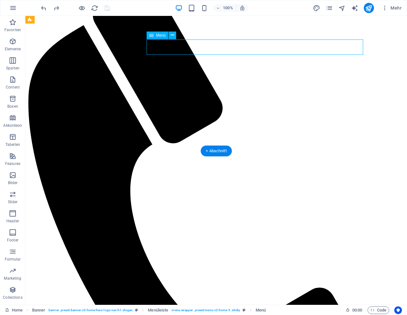
scroll to position [125, 0]
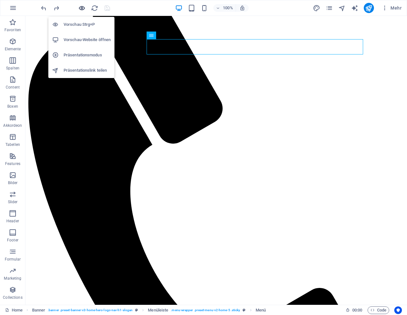
click at [82, 7] on icon "button" at bounding box center [81, 7] width 7 height 7
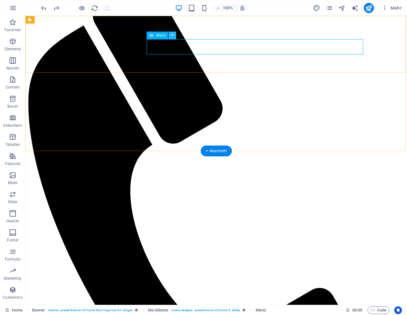
click at [171, 36] on icon at bounding box center [172, 35] width 3 height 7
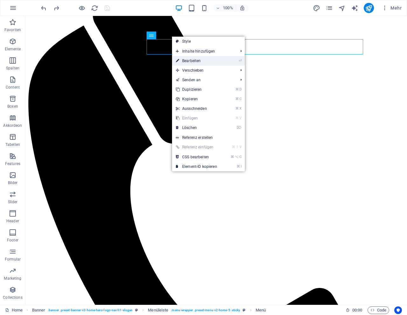
click at [190, 59] on link "⏎ Bearbeiten" at bounding box center [196, 61] width 49 height 10
select select
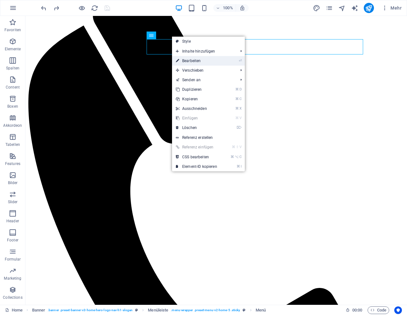
select select
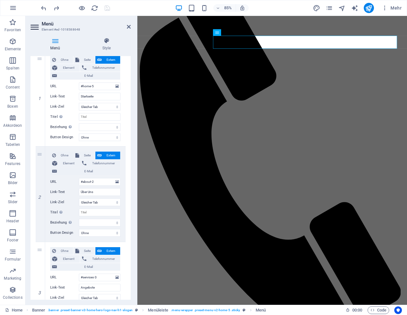
scroll to position [77, 0]
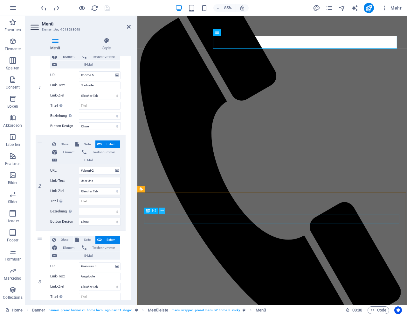
click at [163, 210] on icon at bounding box center [162, 211] width 3 height 6
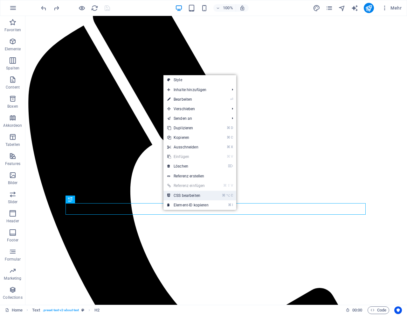
click at [186, 195] on link "⌘ ⌥ C CSS bearbeiten" at bounding box center [188, 196] width 49 height 10
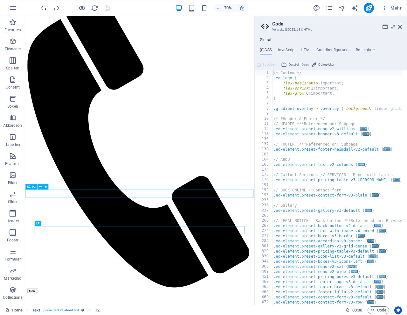
scroll to position [124, 0]
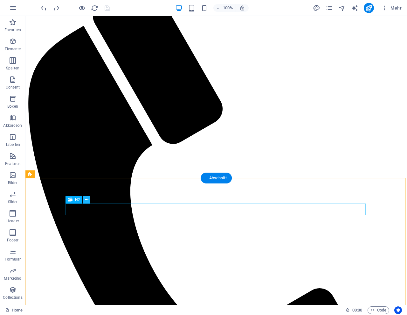
click at [87, 200] on icon at bounding box center [86, 199] width 3 height 7
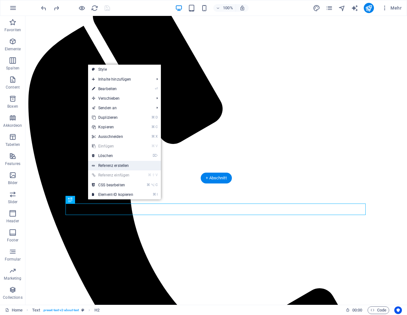
click at [107, 164] on link "Referenz erstellen" at bounding box center [124, 166] width 73 height 10
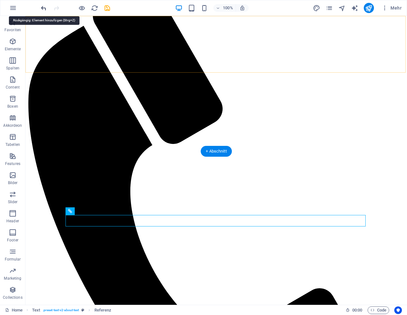
click at [43, 6] on icon "undo" at bounding box center [43, 7] width 7 height 7
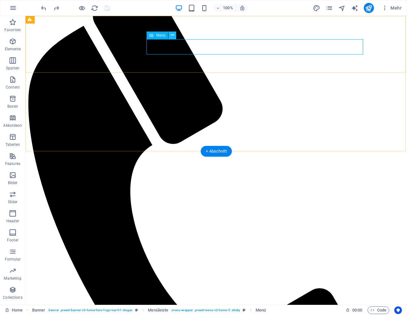
click at [172, 35] on icon at bounding box center [172, 35] width 3 height 7
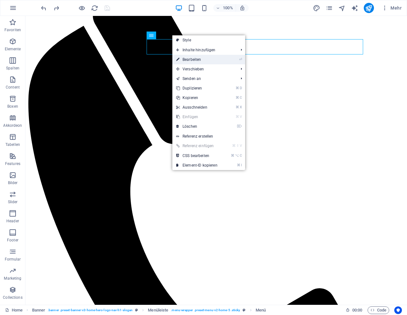
click at [192, 58] on link "⏎ Bearbeiten" at bounding box center [196, 60] width 49 height 10
select select
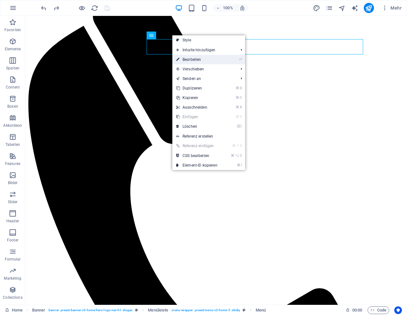
select select
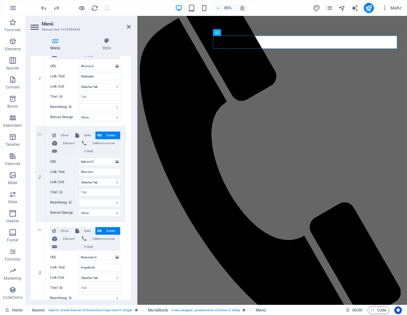
scroll to position [74, 0]
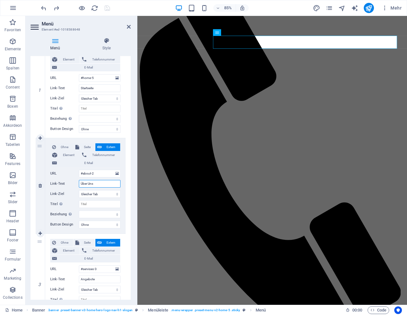
click at [104, 183] on input "Über Uns" at bounding box center [100, 184] width 42 height 8
type input "Ü"
select select
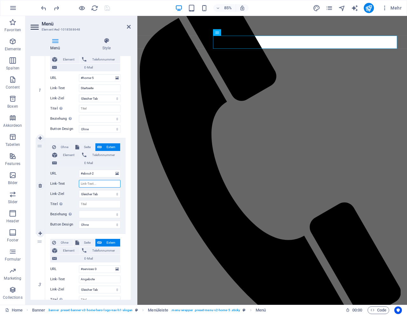
select select
type input "Yo"
select select
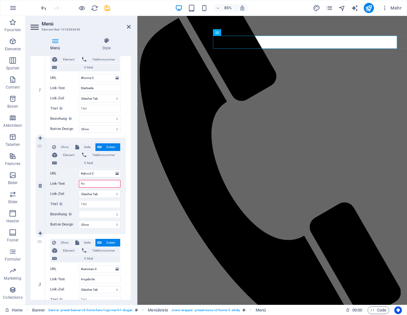
select select
type input "Yoga und Meditation"
select select
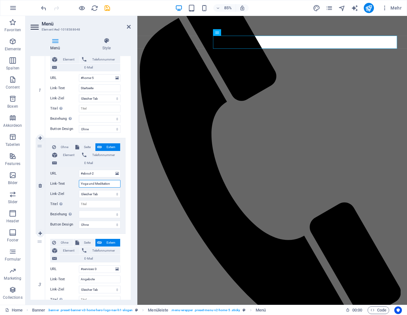
select select
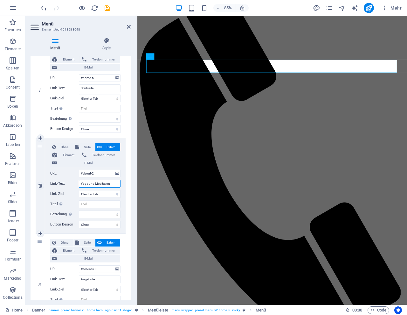
type input "Yoga und Meditation"
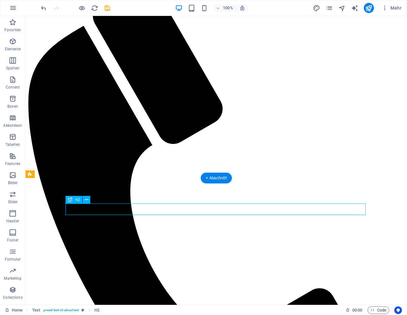
click at [86, 200] on icon at bounding box center [86, 199] width 3 height 7
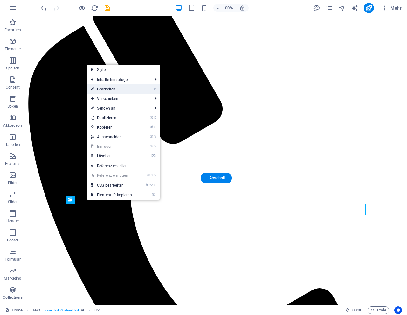
click at [112, 89] on link "⏎ Bearbeiten" at bounding box center [111, 89] width 49 height 10
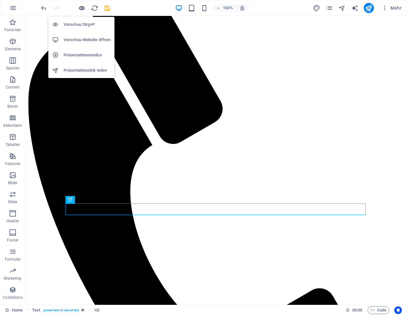
click at [80, 7] on icon "button" at bounding box center [81, 7] width 7 height 7
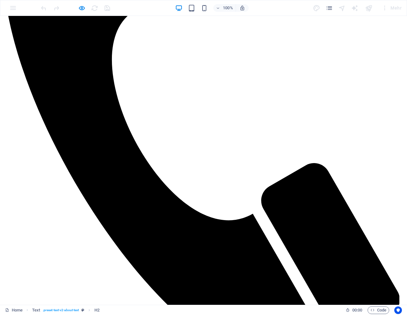
scroll to position [271, 0]
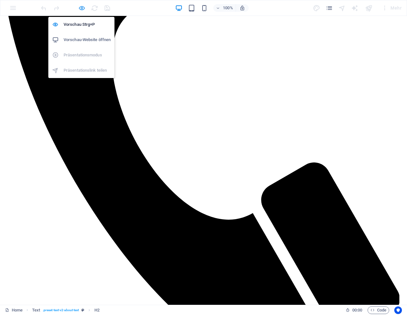
click at [83, 8] on icon "button" at bounding box center [81, 7] width 7 height 7
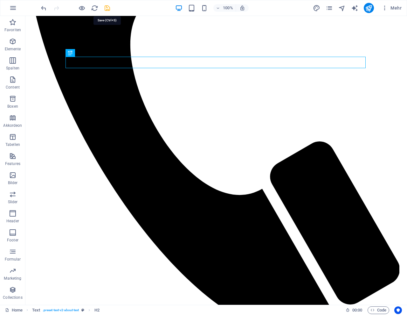
click at [108, 9] on icon "save" at bounding box center [107, 7] width 7 height 7
checkbox input "false"
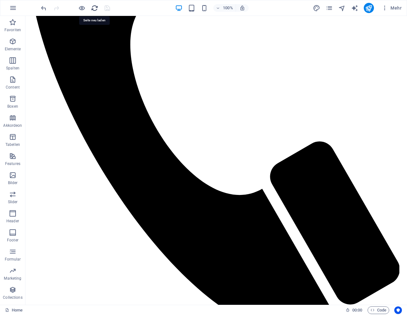
click at [94, 8] on icon "reload" at bounding box center [94, 7] width 7 height 7
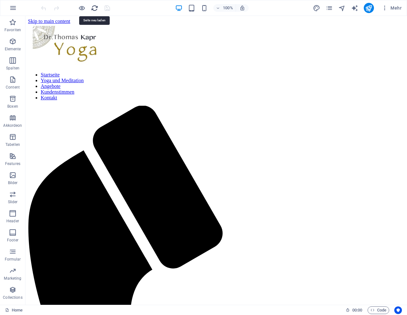
scroll to position [0, 0]
click at [157, 73] on nav "Startseite Yoga und Meditation Angebote Kundenstimmen Kontakt" at bounding box center [216, 86] width 377 height 29
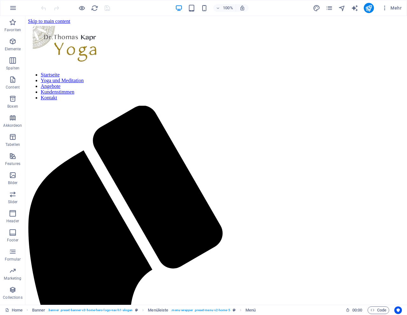
click at [157, 73] on nav "Startseite Yoga und Meditation Angebote Kundenstimmen Kontakt" at bounding box center [216, 86] width 377 height 29
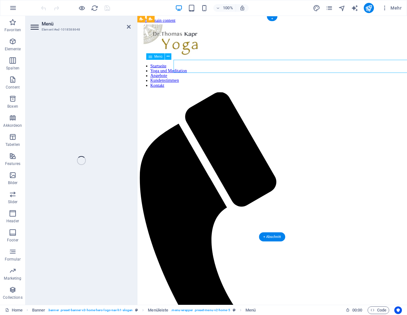
select select
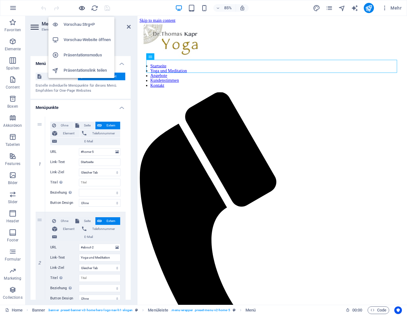
click at [83, 8] on icon "button" at bounding box center [81, 7] width 7 height 7
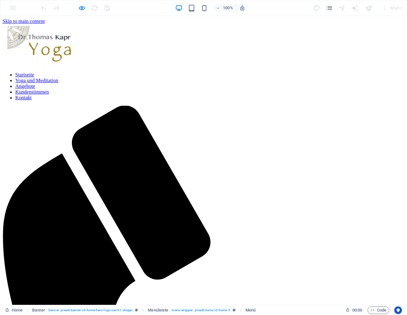
click at [58, 78] on link "Yoga und Meditation" at bounding box center [36, 80] width 43 height 5
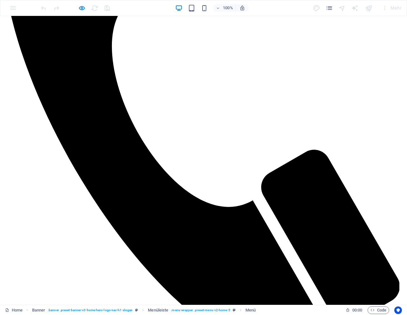
scroll to position [214, 0]
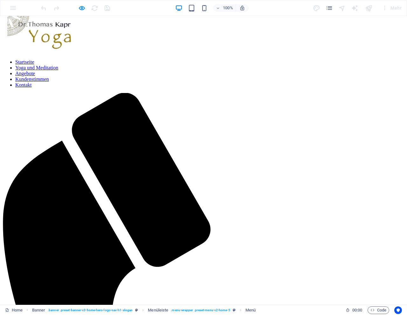
scroll to position [0, 0]
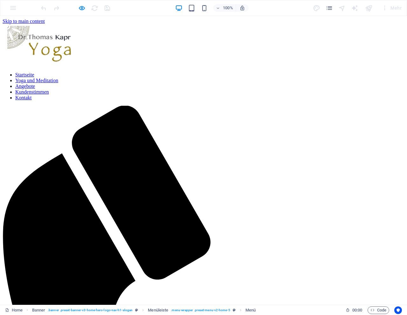
click at [58, 78] on link "Yoga und Meditation" at bounding box center [36, 80] width 43 height 5
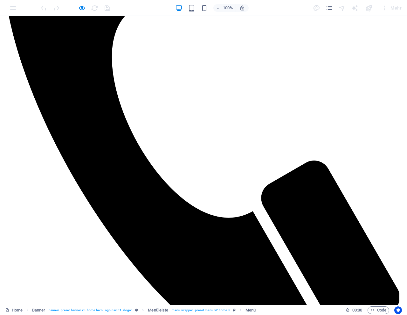
scroll to position [214, 0]
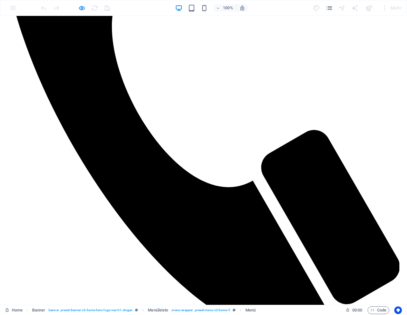
scroll to position [304, 0]
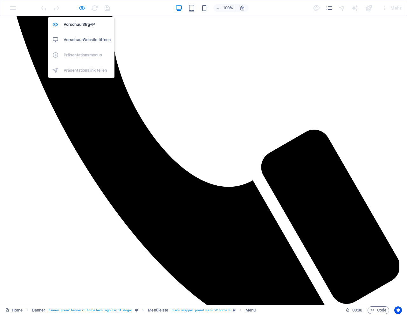
click at [82, 9] on icon "button" at bounding box center [81, 7] width 7 height 7
select select
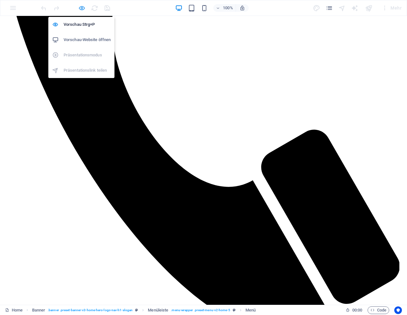
select select
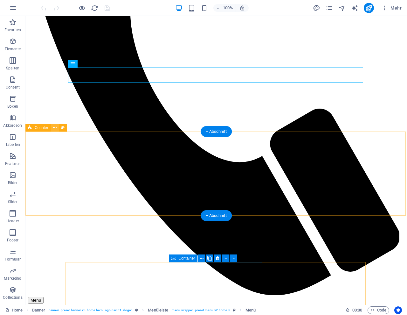
click at [55, 127] on icon at bounding box center [54, 127] width 3 height 7
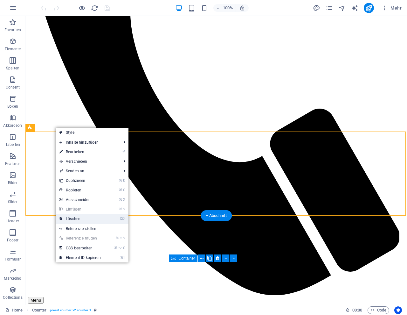
click at [78, 221] on link "⌦ Löschen" at bounding box center [80, 219] width 49 height 10
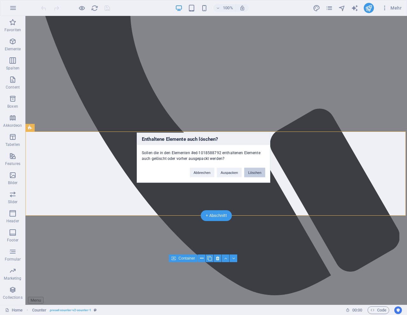
click at [249, 173] on button "Löschen" at bounding box center [254, 172] width 21 height 10
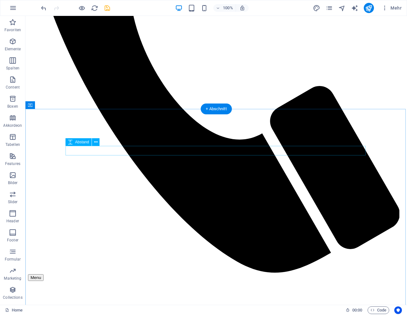
scroll to position [327, 0]
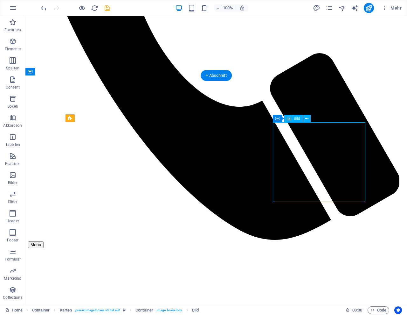
scroll to position [362, 0]
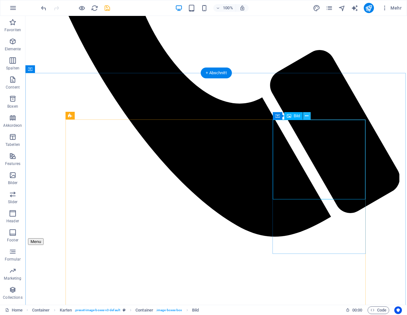
click at [308, 116] on icon at bounding box center [306, 116] width 3 height 7
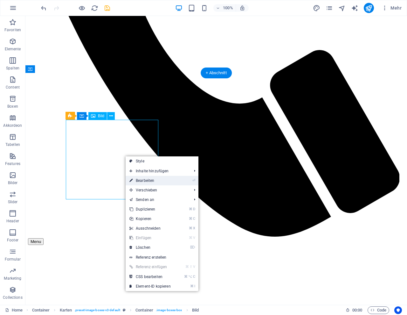
click at [145, 179] on link "⏎ Bearbeiten" at bounding box center [150, 181] width 49 height 10
select select "vw"
select select "px"
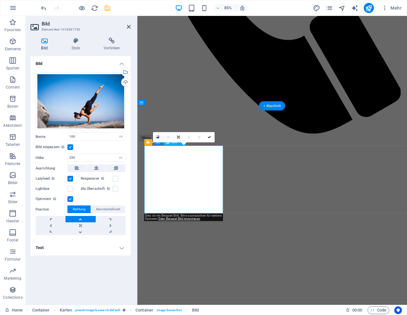
scroll to position [359, 0]
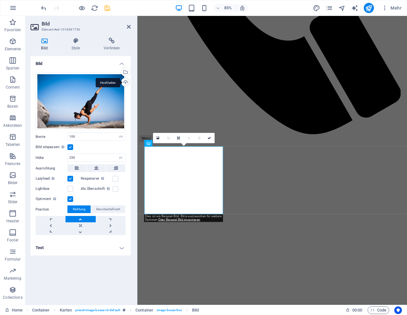
click at [126, 82] on div "Hochladen" at bounding box center [125, 83] width 10 height 10
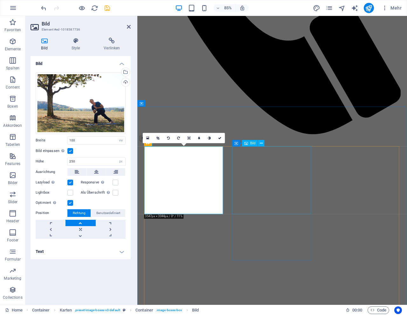
drag, startPoint x: 283, startPoint y: 230, endPoint x: 371, endPoint y: 199, distance: 93.6
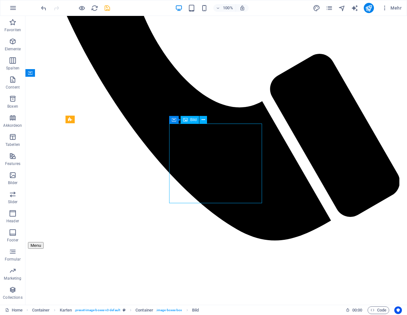
drag, startPoint x: 231, startPoint y: 184, endPoint x: 136, endPoint y: 213, distance: 99.9
select select "vw"
select select "px"
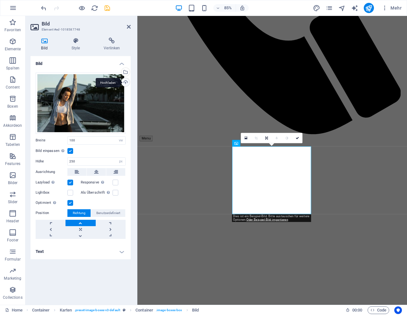
click at [126, 83] on div "Hochladen" at bounding box center [125, 83] width 10 height 10
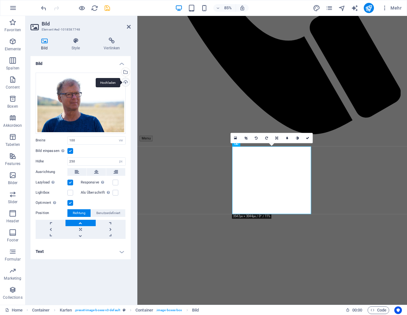
click at [126, 81] on div "Hochladen" at bounding box center [125, 83] width 10 height 10
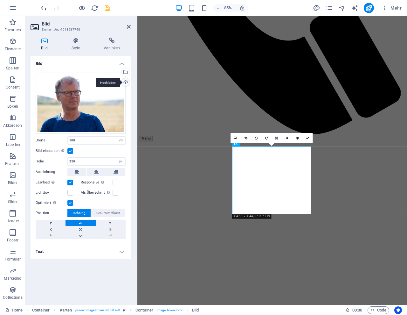
click at [126, 82] on div "Hochladen" at bounding box center [125, 83] width 10 height 10
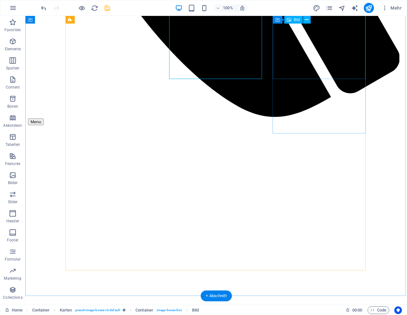
scroll to position [483, 0]
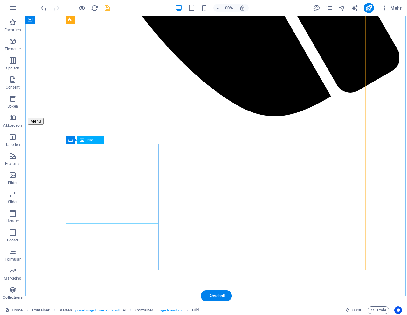
click at [101, 142] on icon at bounding box center [99, 140] width 3 height 7
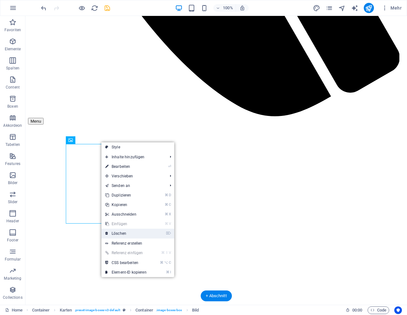
drag, startPoint x: 119, startPoint y: 231, endPoint x: 94, endPoint y: 215, distance: 30.0
click at [119, 231] on link "⌦ Löschen" at bounding box center [125, 233] width 49 height 10
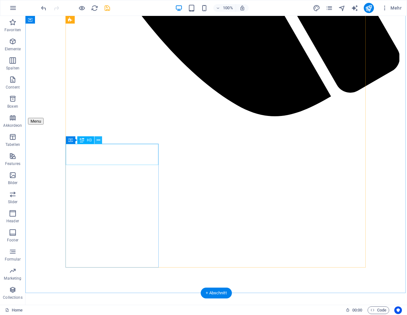
click at [99, 138] on icon at bounding box center [98, 140] width 3 height 7
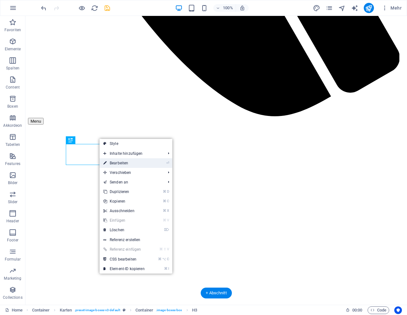
click at [115, 162] on link "⏎ Bearbeiten" at bounding box center [124, 163] width 49 height 10
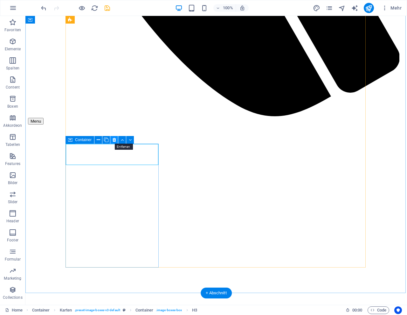
click at [113, 141] on icon at bounding box center [114, 139] width 3 height 7
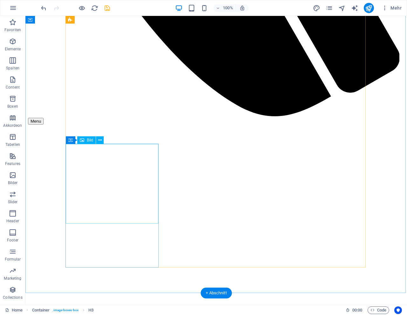
click at [99, 139] on icon at bounding box center [99, 140] width 3 height 7
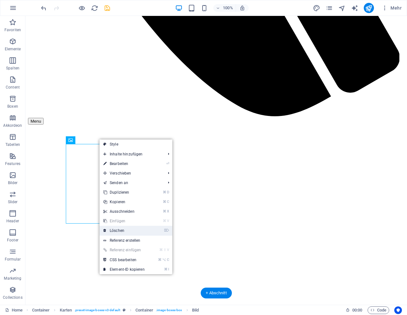
click at [115, 229] on link "⌦ Löschen" at bounding box center [124, 231] width 49 height 10
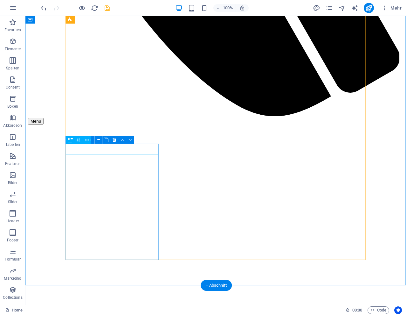
click at [103, 144] on div "Container" at bounding box center [102, 140] width 73 height 8
click at [113, 140] on icon at bounding box center [114, 139] width 3 height 7
click at [114, 141] on icon at bounding box center [114, 139] width 3 height 7
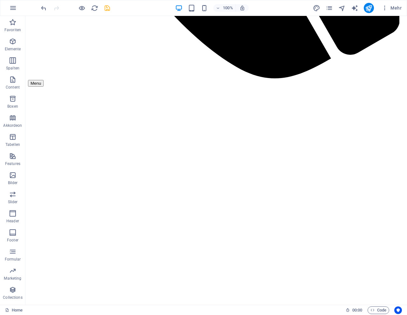
scroll to position [521, 0]
click at [108, 8] on icon "save" at bounding box center [107, 7] width 7 height 7
checkbox input "false"
select select
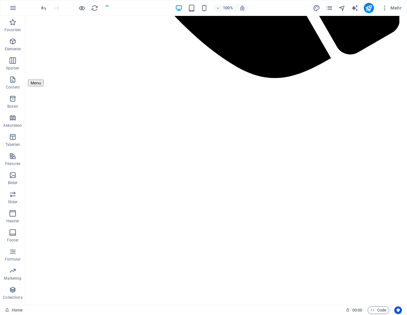
select select
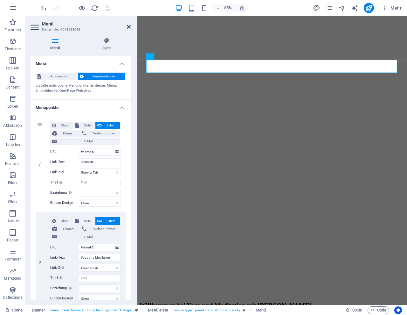
drag, startPoint x: 129, startPoint y: 25, endPoint x: 104, endPoint y: 9, distance: 30.0
click at [129, 25] on icon at bounding box center [129, 26] width 4 height 5
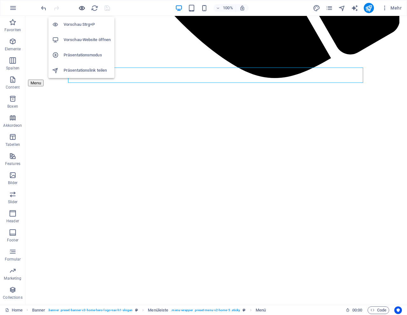
click at [83, 8] on icon "button" at bounding box center [81, 7] width 7 height 7
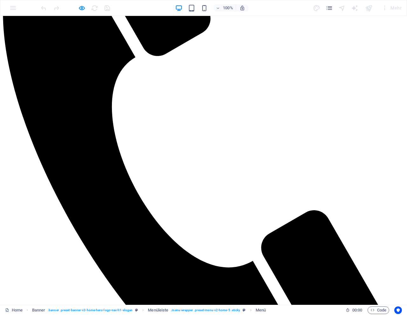
scroll to position [214, 0]
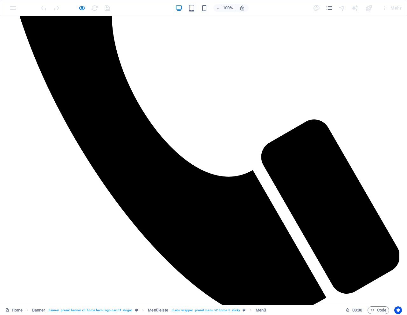
scroll to position [347, 0]
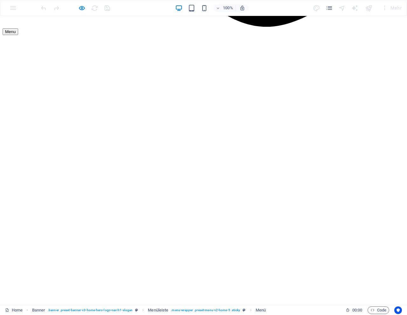
scroll to position [604, 0]
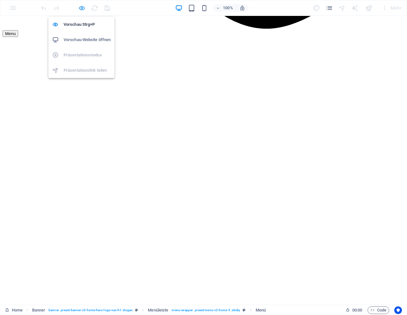
click at [83, 8] on icon "button" at bounding box center [81, 7] width 7 height 7
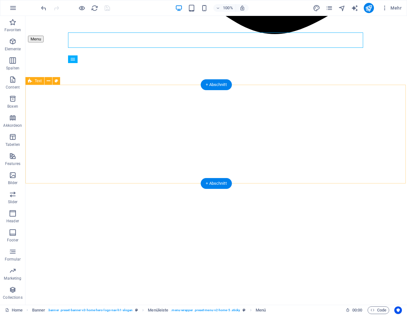
scroll to position [567, 0]
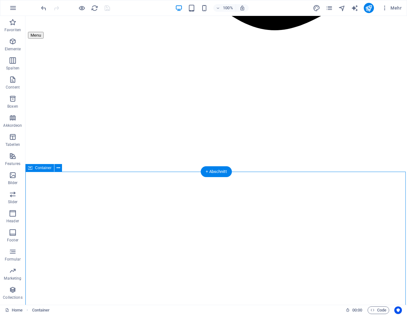
scroll to position [569, 0]
click at [59, 168] on icon at bounding box center [58, 167] width 3 height 7
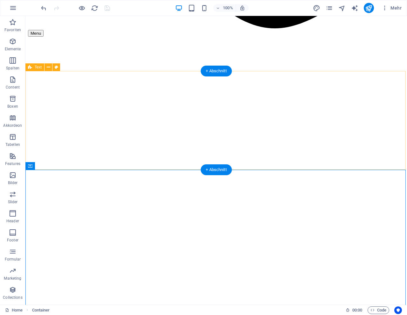
scroll to position [571, 0]
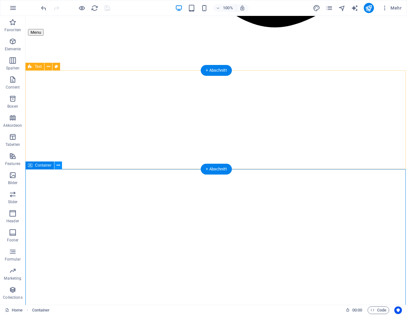
drag, startPoint x: 32, startPoint y: 149, endPoint x: 58, endPoint y: 165, distance: 30.0
click at [58, 165] on icon at bounding box center [58, 165] width 3 height 7
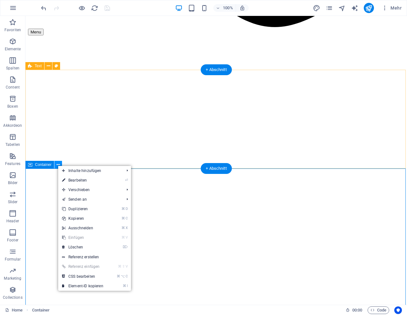
scroll to position [572, 0]
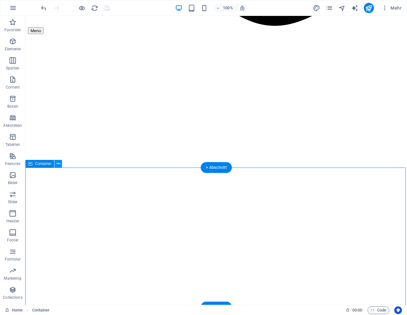
drag, startPoint x: 58, startPoint y: 164, endPoint x: 32, endPoint y: 148, distance: 30.0
click at [58, 164] on icon at bounding box center [58, 163] width 3 height 7
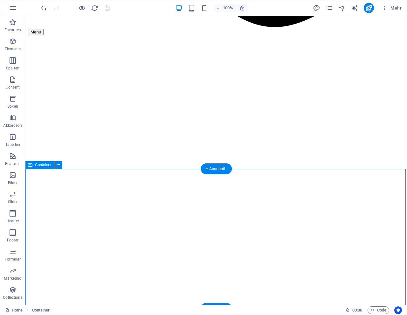
scroll to position [571, 0]
click at [59, 166] on icon at bounding box center [58, 165] width 3 height 7
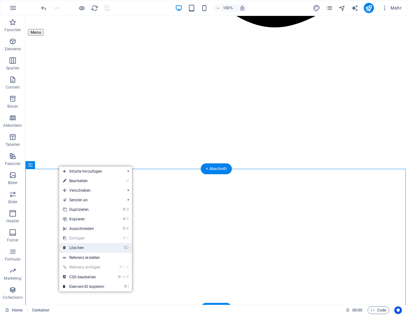
click at [73, 246] on link "⌦ Löschen" at bounding box center [83, 248] width 49 height 10
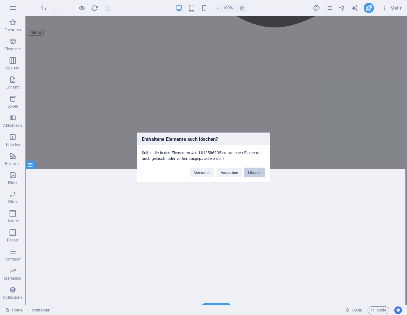
click at [261, 173] on button "Löschen" at bounding box center [254, 172] width 21 height 10
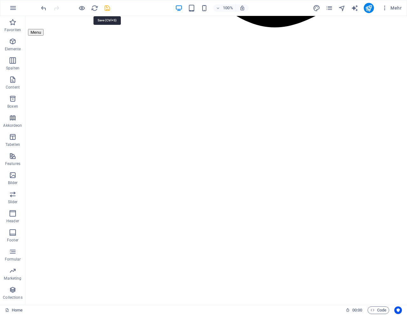
click at [109, 8] on icon "save" at bounding box center [107, 7] width 7 height 7
checkbox input "false"
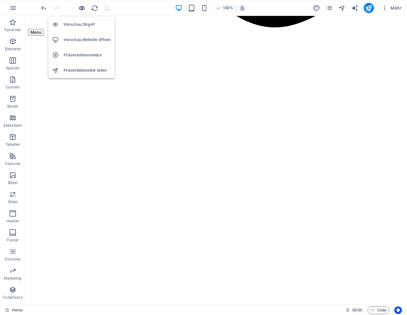
click at [82, 9] on icon "button" at bounding box center [81, 7] width 7 height 7
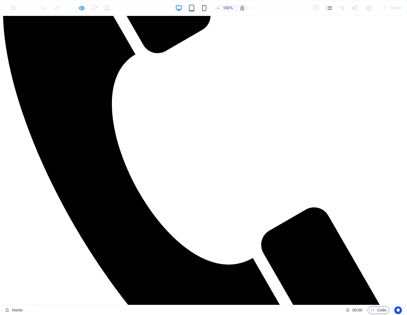
scroll to position [214, 0]
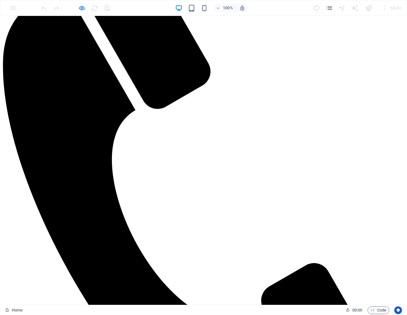
scroll to position [0, 0]
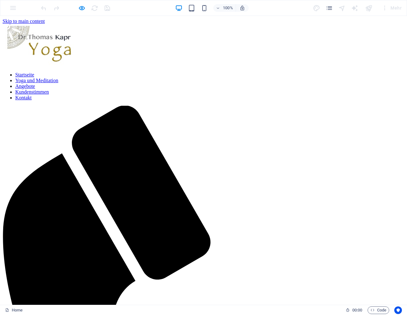
click at [58, 78] on link "Yoga und Meditation" at bounding box center [36, 80] width 43 height 5
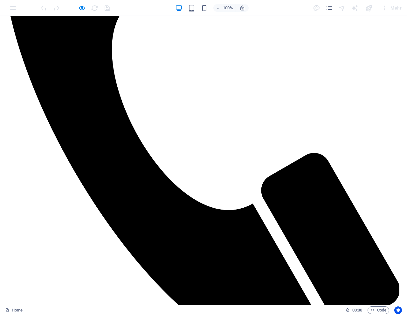
scroll to position [214, 0]
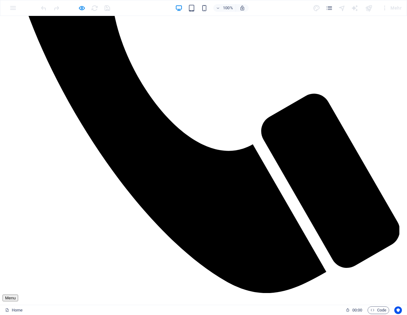
scroll to position [347, 0]
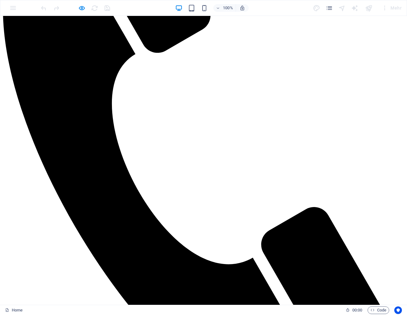
scroll to position [214, 0]
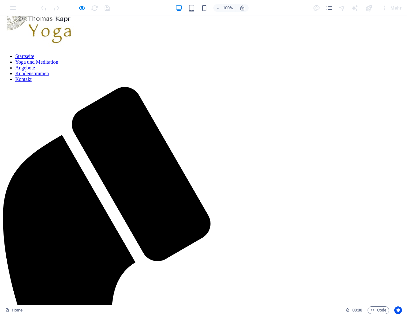
scroll to position [0, 0]
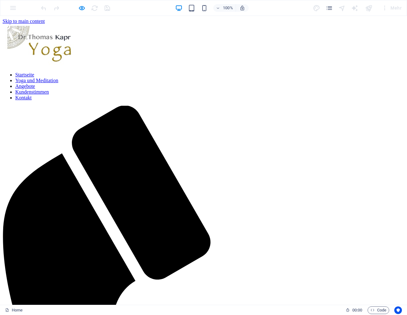
click at [58, 78] on link "Yoga und Meditation" at bounding box center [36, 80] width 43 height 5
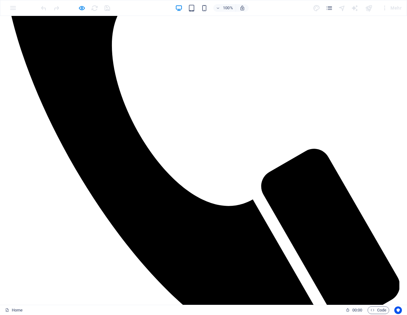
scroll to position [214, 0]
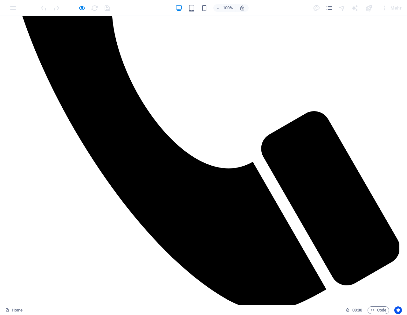
scroll to position [323, 0]
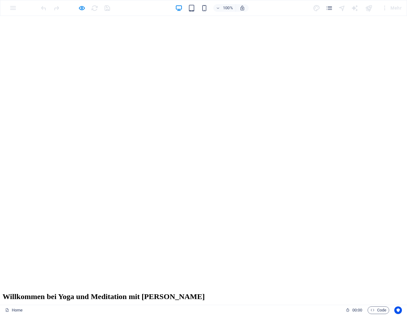
scroll to position [652, 0]
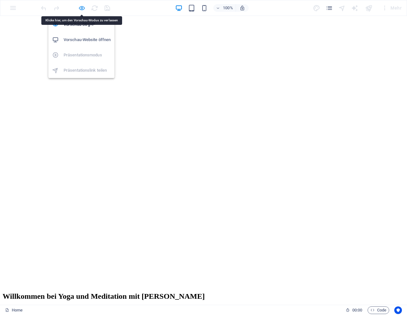
click at [83, 8] on icon "button" at bounding box center [81, 7] width 7 height 7
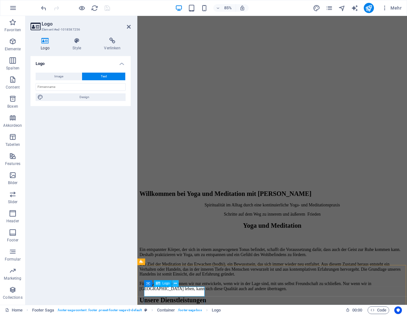
click at [175, 282] on icon at bounding box center [175, 283] width 3 height 6
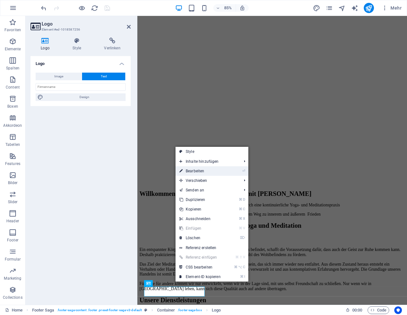
click at [201, 172] on link "⏎ Bearbeiten" at bounding box center [200, 171] width 49 height 10
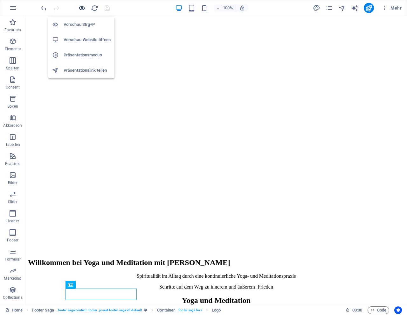
click at [82, 8] on icon "button" at bounding box center [81, 7] width 7 height 7
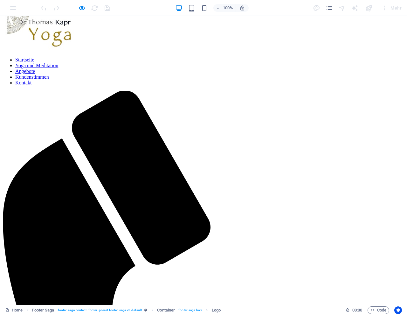
scroll to position [0, 0]
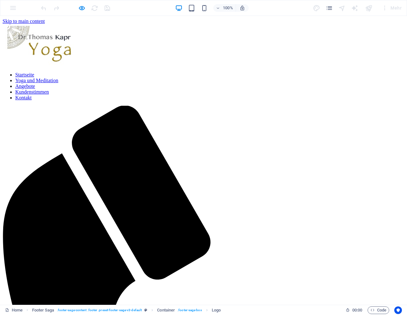
click at [58, 78] on link "Yoga und Meditation" at bounding box center [36, 80] width 43 height 5
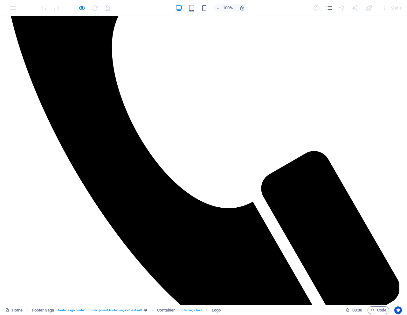
scroll to position [214, 0]
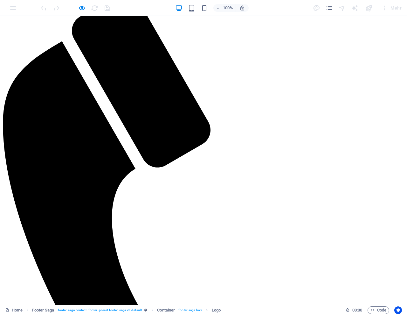
scroll to position [0, 0]
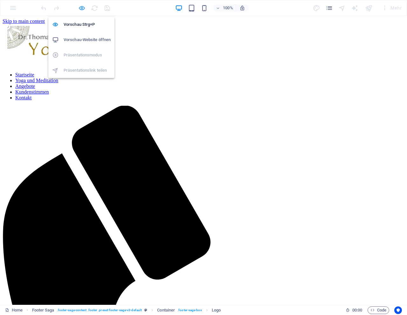
click at [81, 7] on icon "button" at bounding box center [81, 7] width 7 height 7
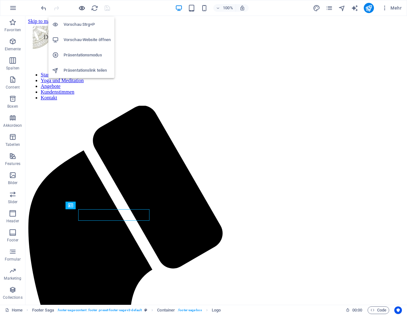
scroll to position [731, 0]
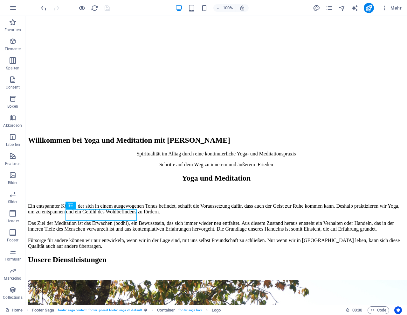
click at [108, 8] on div at bounding box center [75, 8] width 71 height 10
click at [94, 7] on icon "reload" at bounding box center [94, 7] width 7 height 7
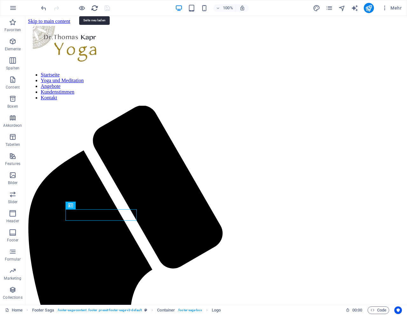
scroll to position [0, 0]
click at [176, 73] on nav "Startseite Yoga und Meditation Angebote Kundenstimmen Kontakt" at bounding box center [216, 86] width 377 height 29
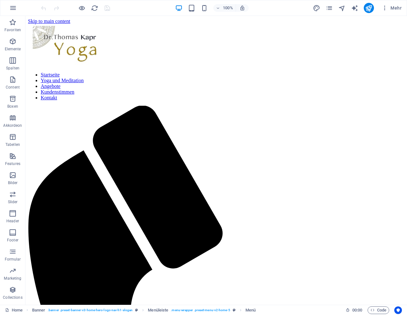
click at [176, 73] on nav "Startseite Yoga und Meditation Angebote Kundenstimmen Kontakt" at bounding box center [216, 86] width 377 height 29
select select
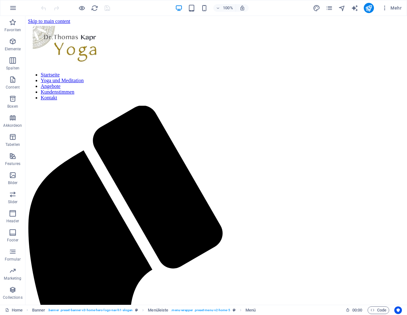
select select
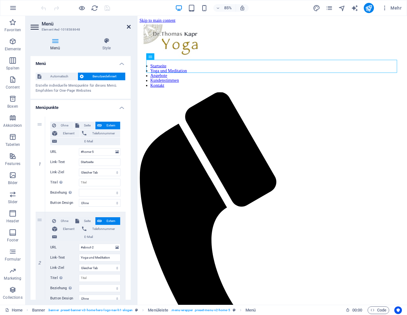
click at [130, 26] on icon at bounding box center [129, 26] width 4 height 5
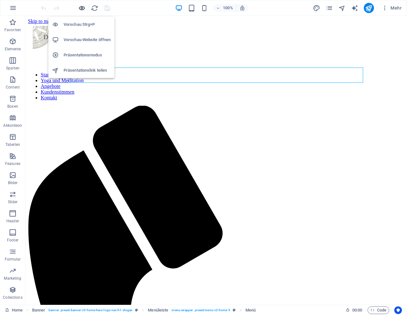
click at [82, 8] on icon "button" at bounding box center [81, 7] width 7 height 7
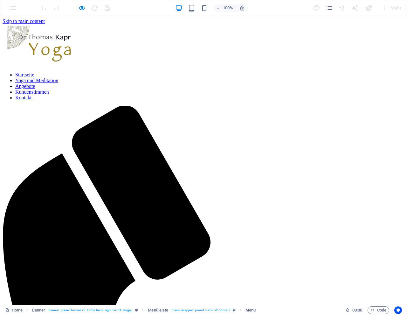
click at [58, 78] on link "Yoga und Meditation" at bounding box center [36, 80] width 43 height 5
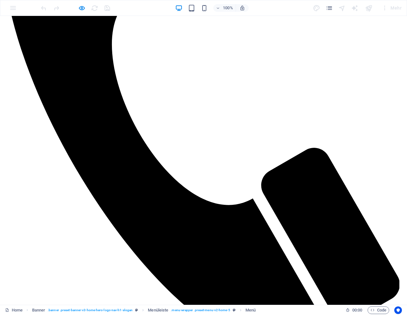
scroll to position [214, 0]
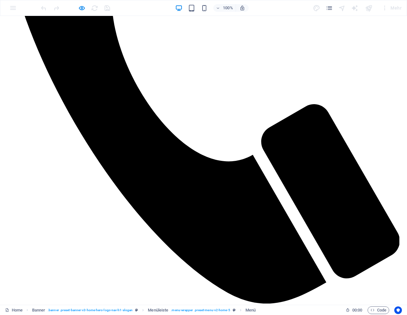
scroll to position [347, 0]
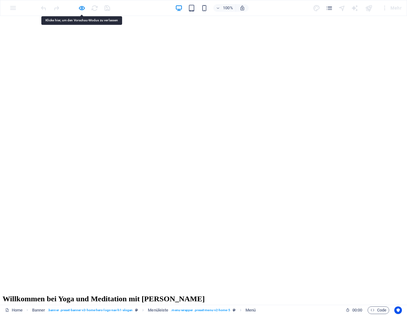
scroll to position [652, 0]
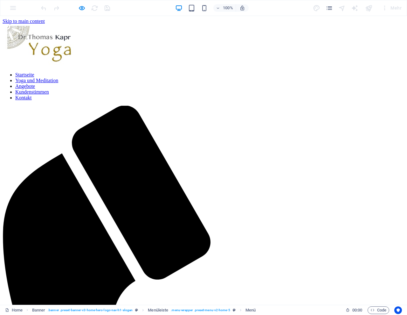
scroll to position [0, 0]
click at [58, 78] on link "Yoga und Meditation" at bounding box center [36, 80] width 43 height 5
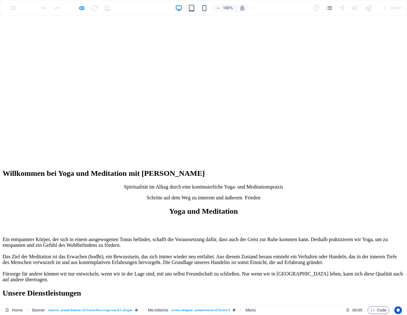
scroll to position [731, 0]
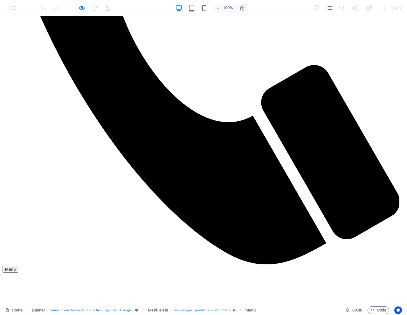
scroll to position [347, 0]
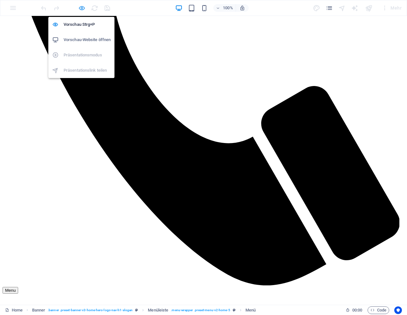
click at [82, 9] on icon "button" at bounding box center [81, 7] width 7 height 7
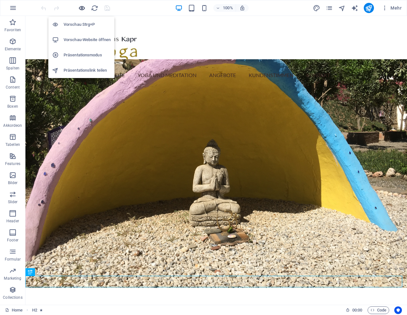
click at [83, 8] on icon "button" at bounding box center [81, 7] width 7 height 7
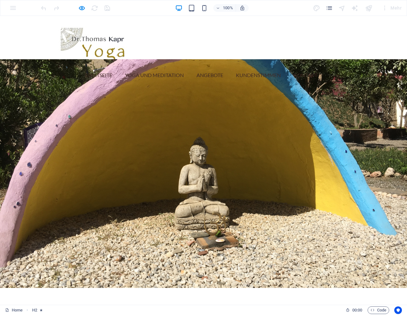
click at [147, 76] on link "Yoga und Meditation" at bounding box center [157, 74] width 64 height 15
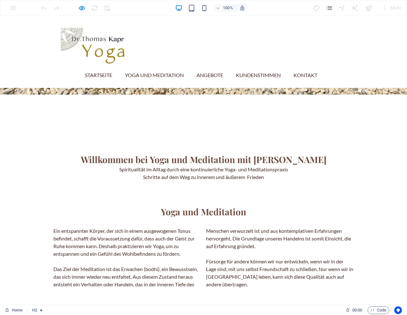
scroll to position [214, 0]
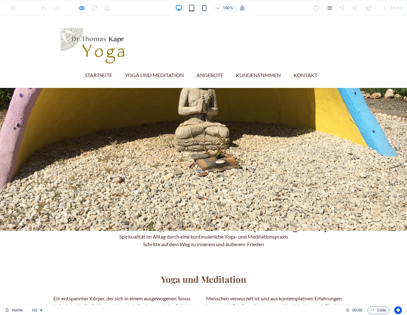
click at [205, 74] on link "Angebote" at bounding box center [213, 74] width 32 height 15
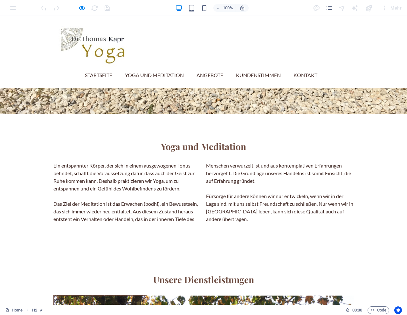
scroll to position [347, 0]
